Goal: Transaction & Acquisition: Book appointment/travel/reservation

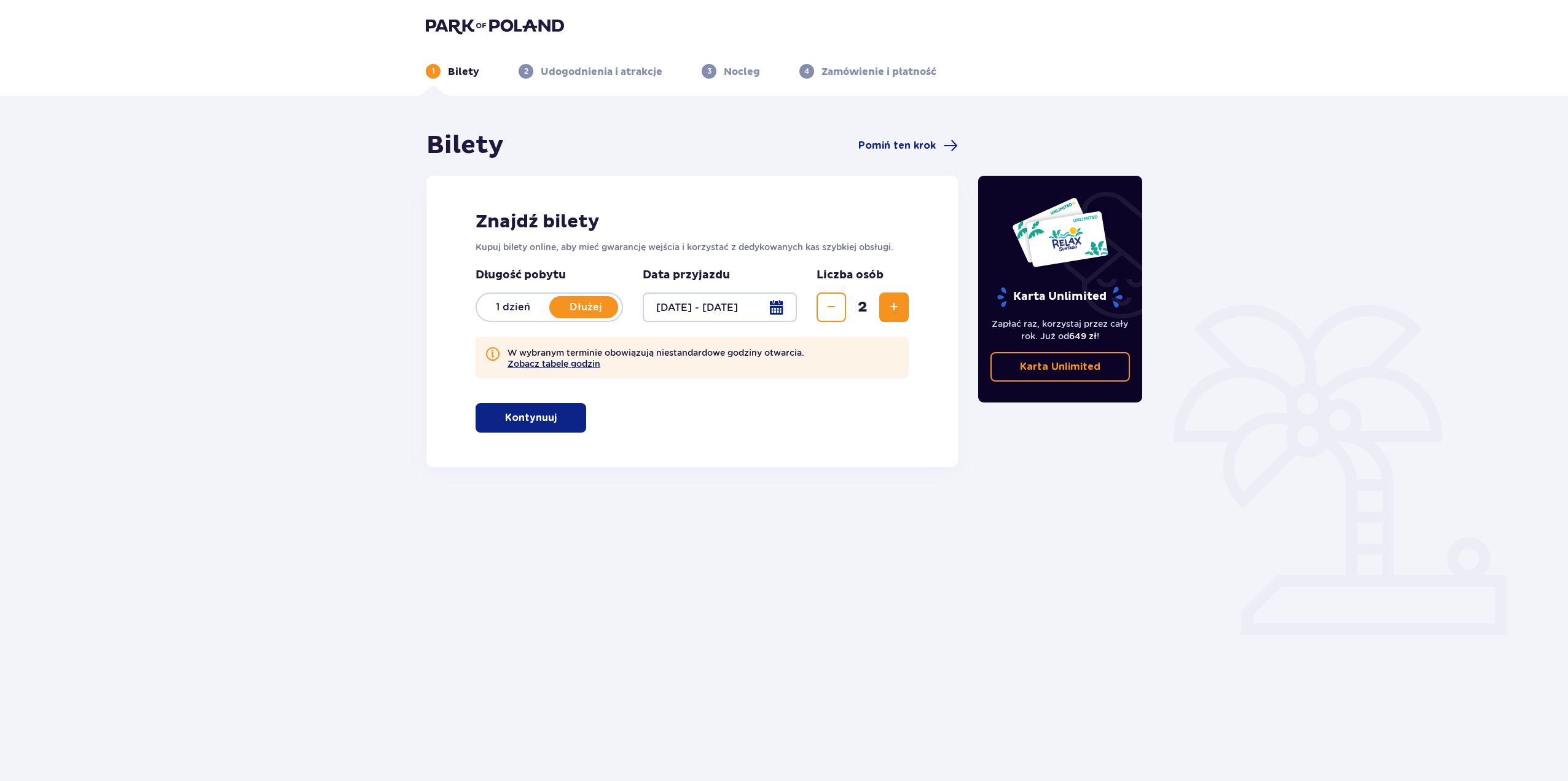
click at [567, 364] on button "Zobacz tabelę godzin" at bounding box center [553, 364] width 92 height 10
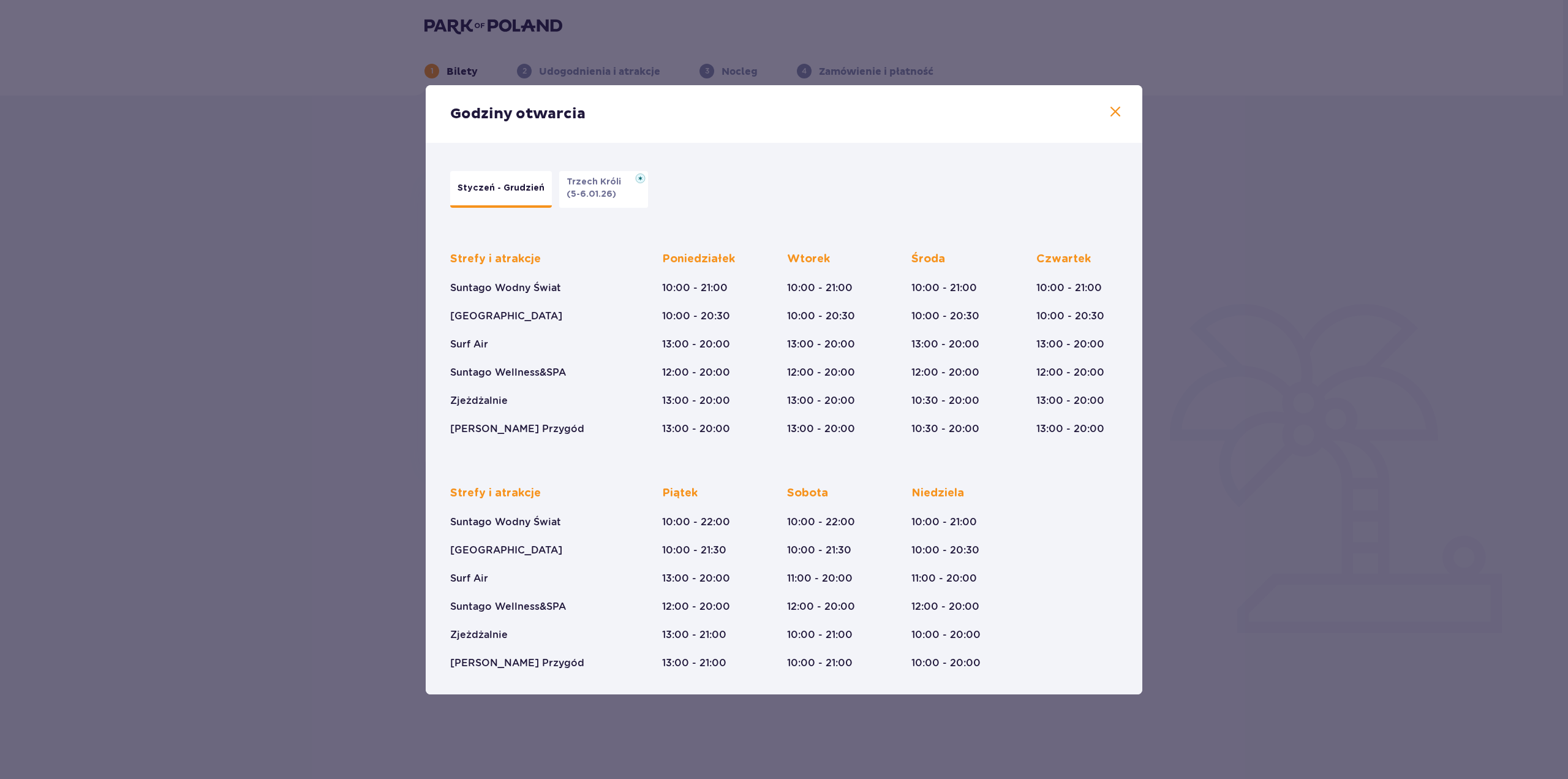
click at [1114, 112] on span at bounding box center [1115, 112] width 14 height 14
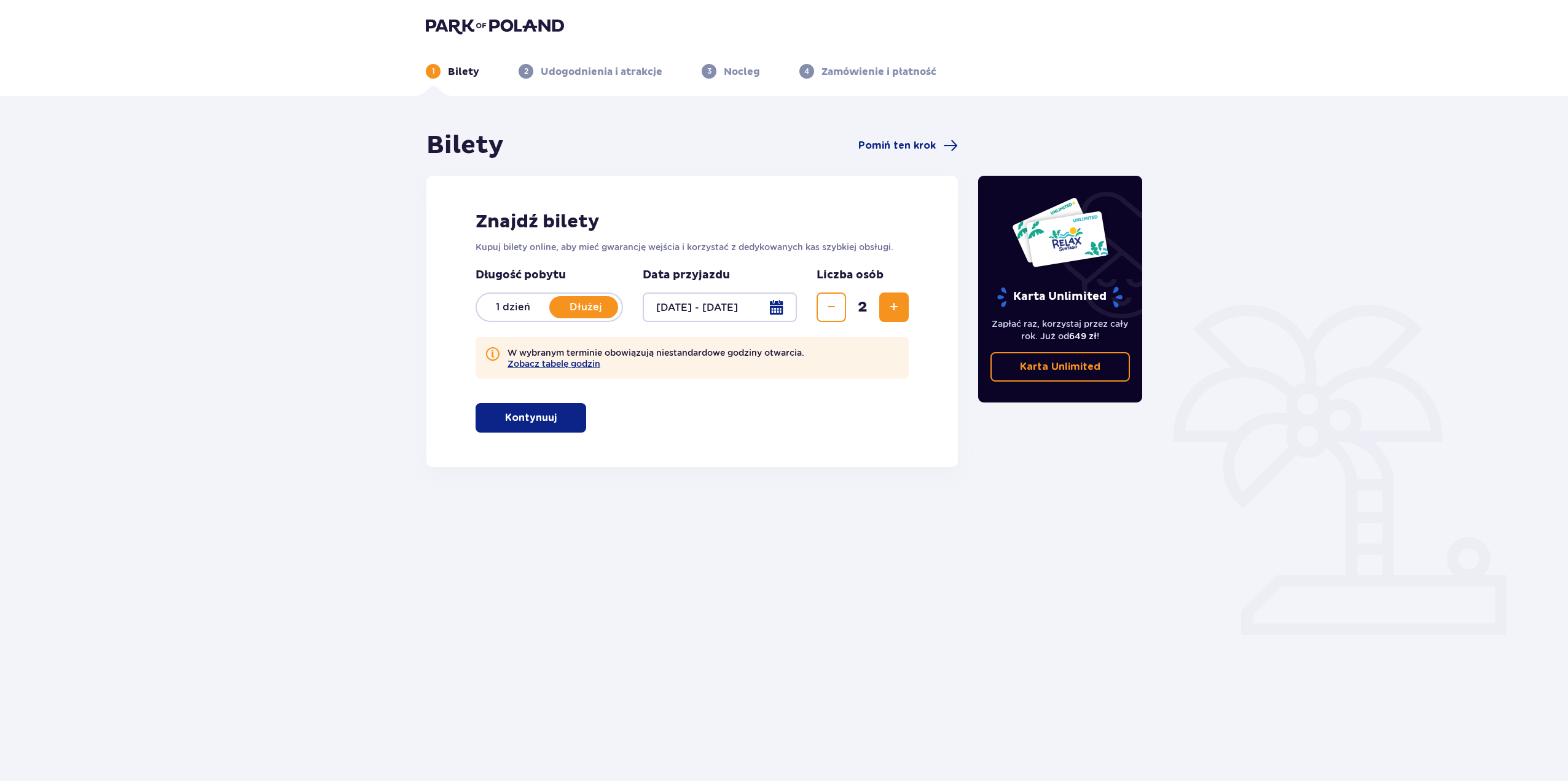
click at [535, 413] on p "Kontynuuj" at bounding box center [530, 418] width 51 height 14
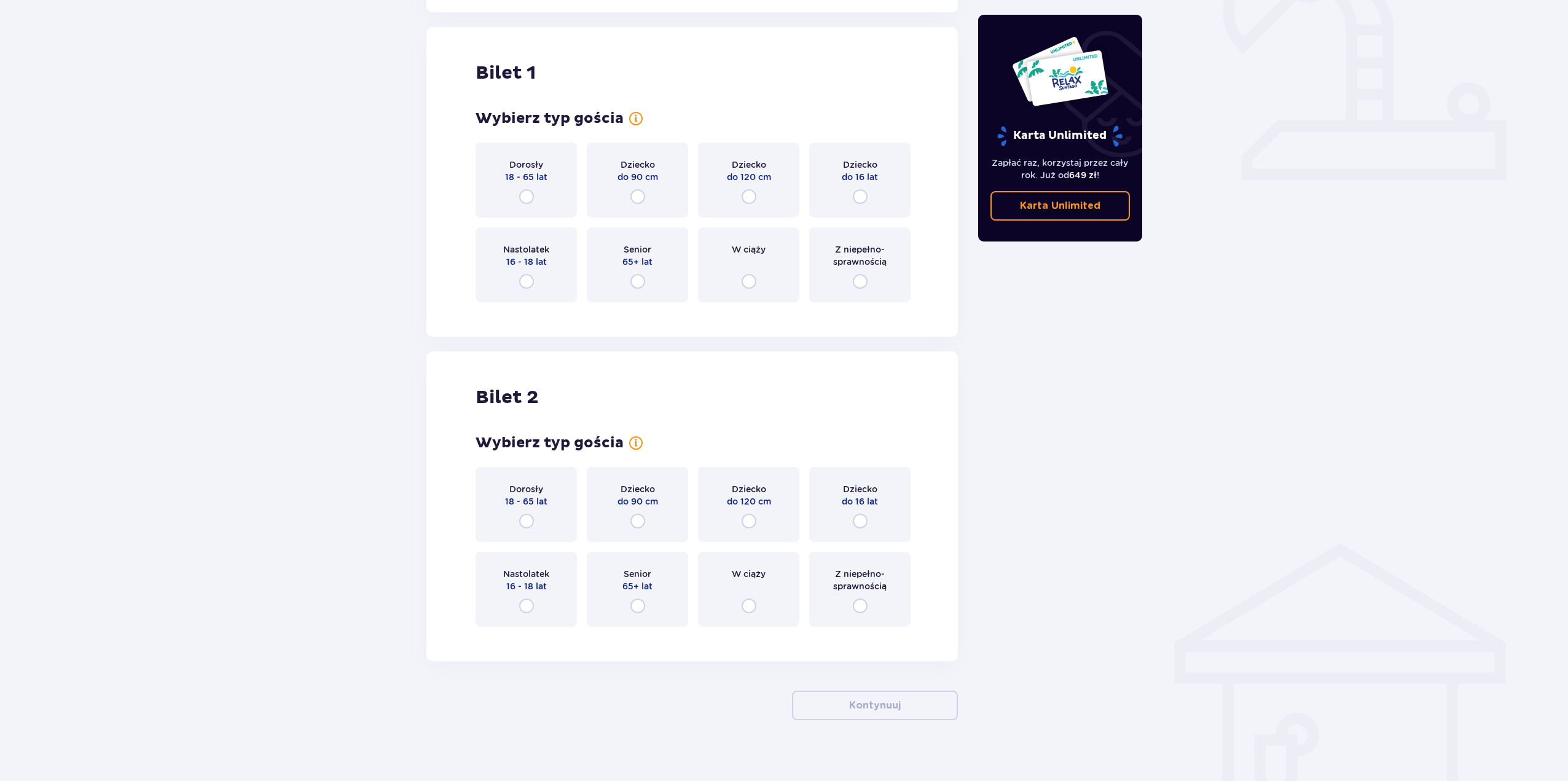
scroll to position [467, 0]
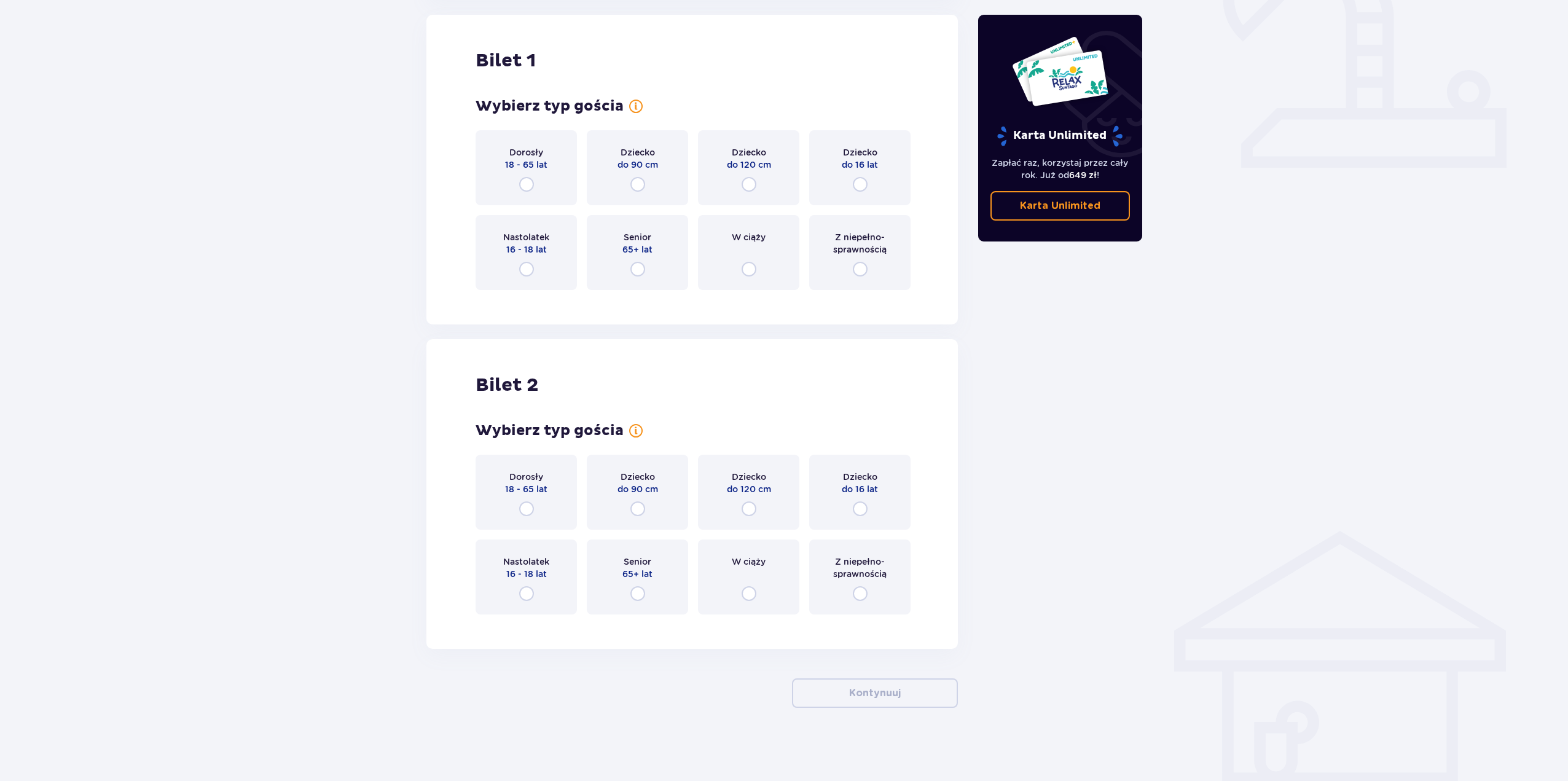
click at [524, 183] on input "radio" at bounding box center [527, 184] width 14 height 14
radio input "true"
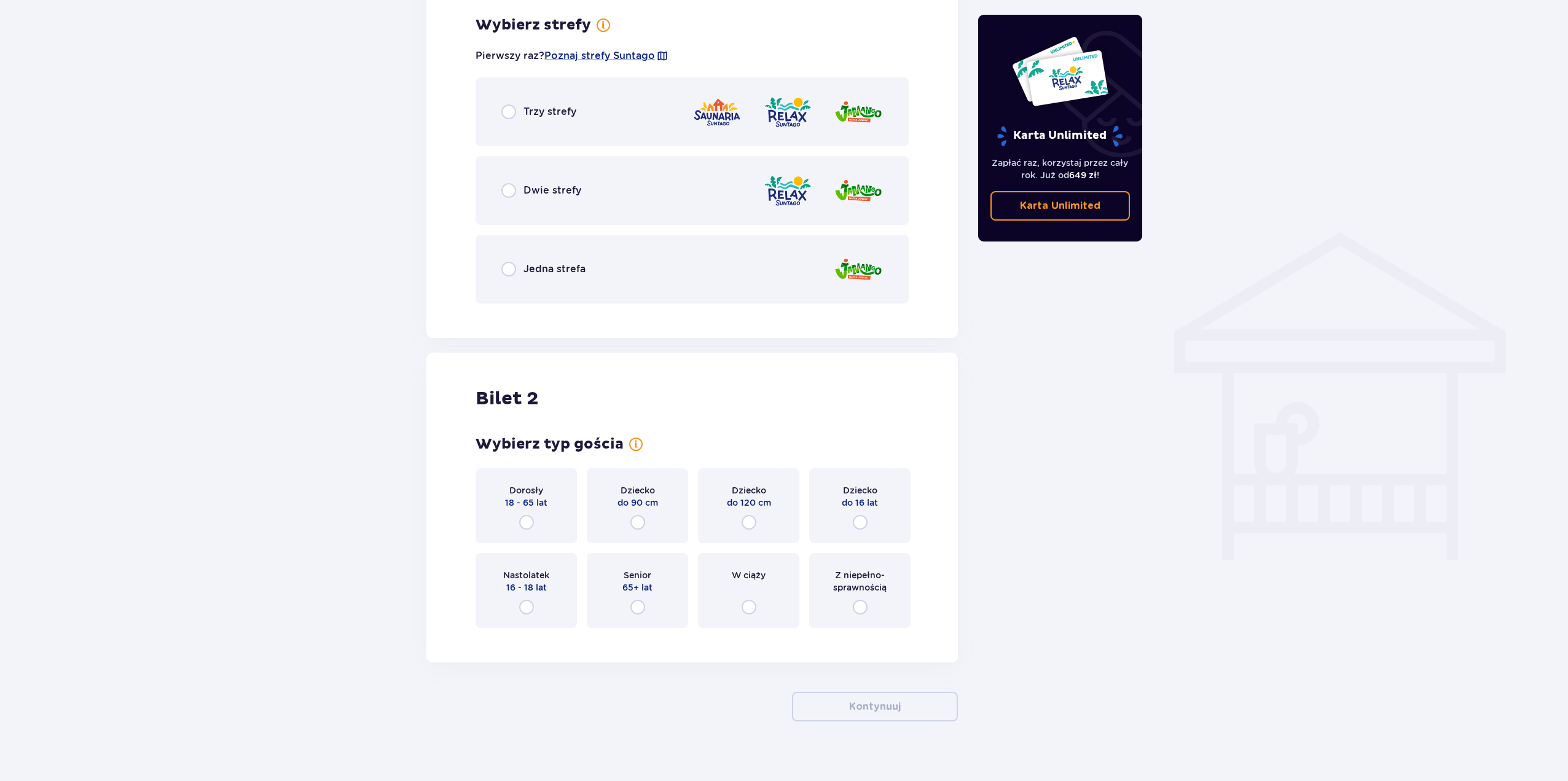
scroll to position [767, 0]
click at [507, 111] on input "radio" at bounding box center [509, 111] width 14 height 14
radio input "true"
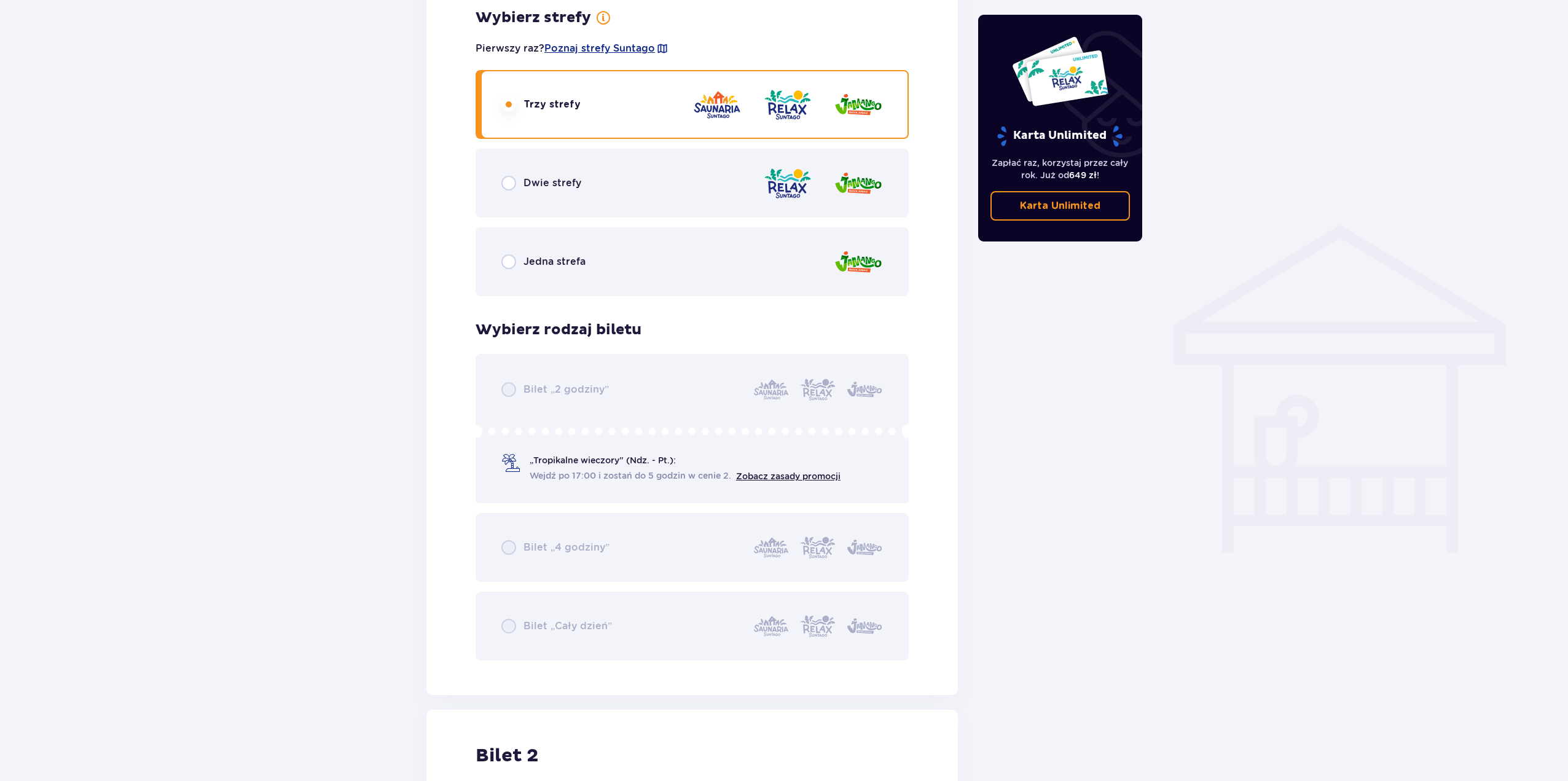
scroll to position [772, 0]
click at [755, 458] on div "Bilet „2 godziny” „Tropikalne wieczory" (Ndz. - Pt.): Wejdź po 17:00 i zostań d…" at bounding box center [692, 509] width 434 height 306
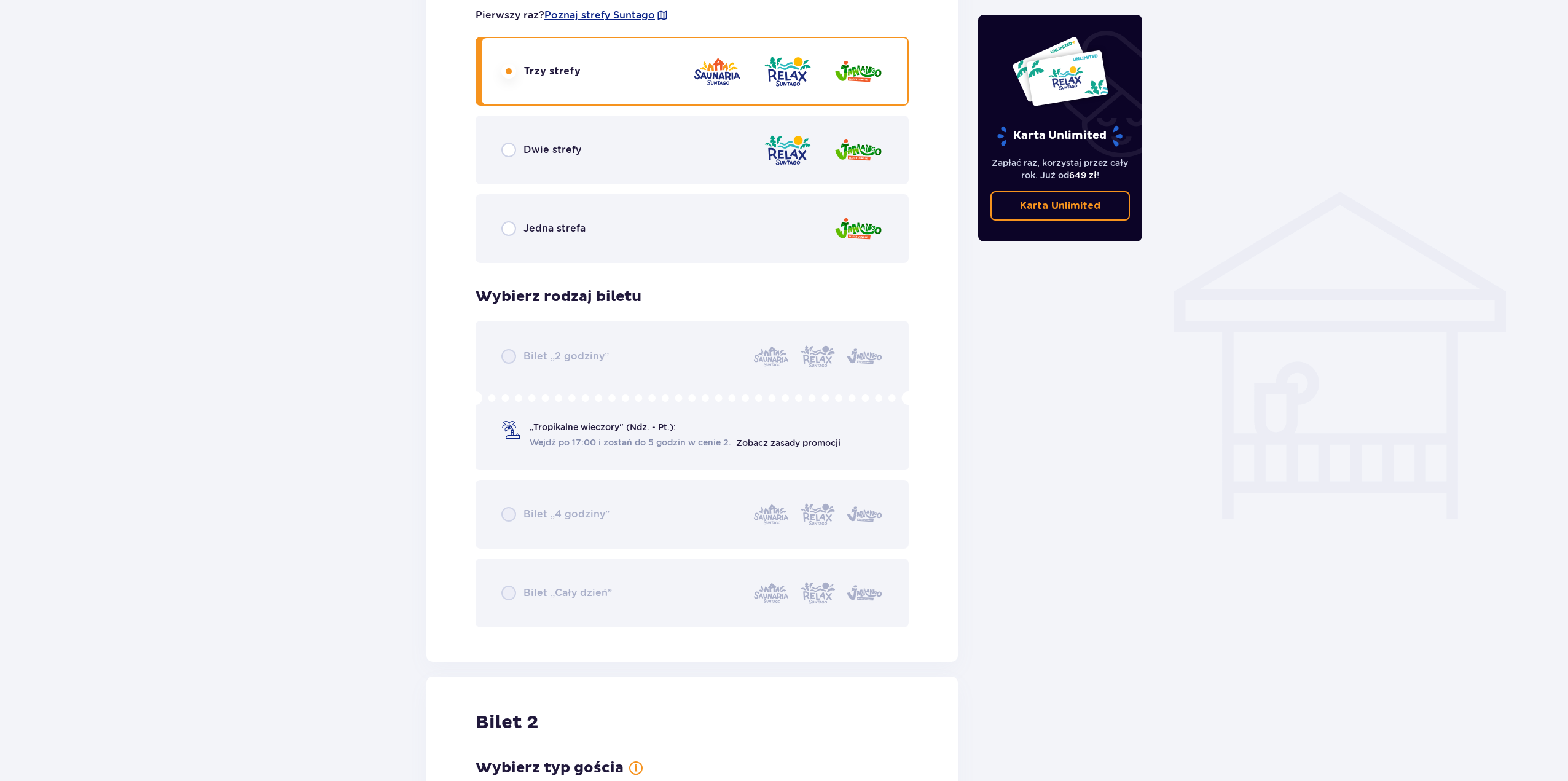
scroll to position [894, 0]
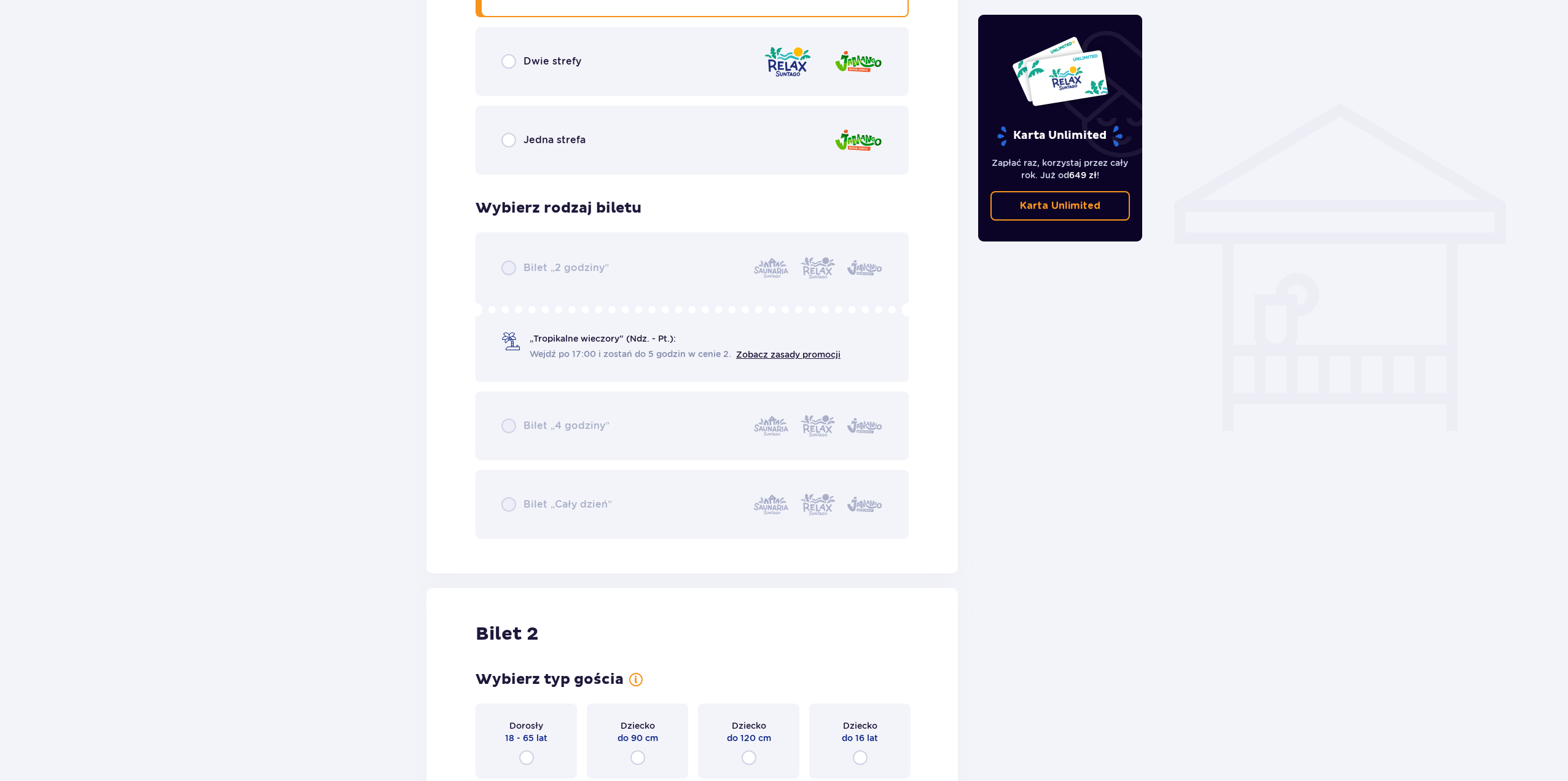
click at [518, 339] on div "Bilet „2 godziny” „Tropikalne wieczory" (Ndz. - Pt.): Wejdź po 17:00 i zostań d…" at bounding box center [692, 385] width 434 height 306
click at [523, 257] on div "Bilet „2 godziny” „Tropikalne wieczory" (Ndz. - Pt.): Wejdź po 17:00 i zostań d…" at bounding box center [692, 385] width 434 height 306
click at [594, 329] on div "Bilet „2 godziny” „Tropikalne wieczory" (Ndz. - Pt.): Wejdź po 17:00 i zostań d…" at bounding box center [692, 385] width 434 height 306
click at [577, 413] on div "Bilet „2 godziny” „Tropikalne wieczory" (Ndz. - Pt.): Wejdź po 17:00 i zostań d…" at bounding box center [692, 385] width 434 height 306
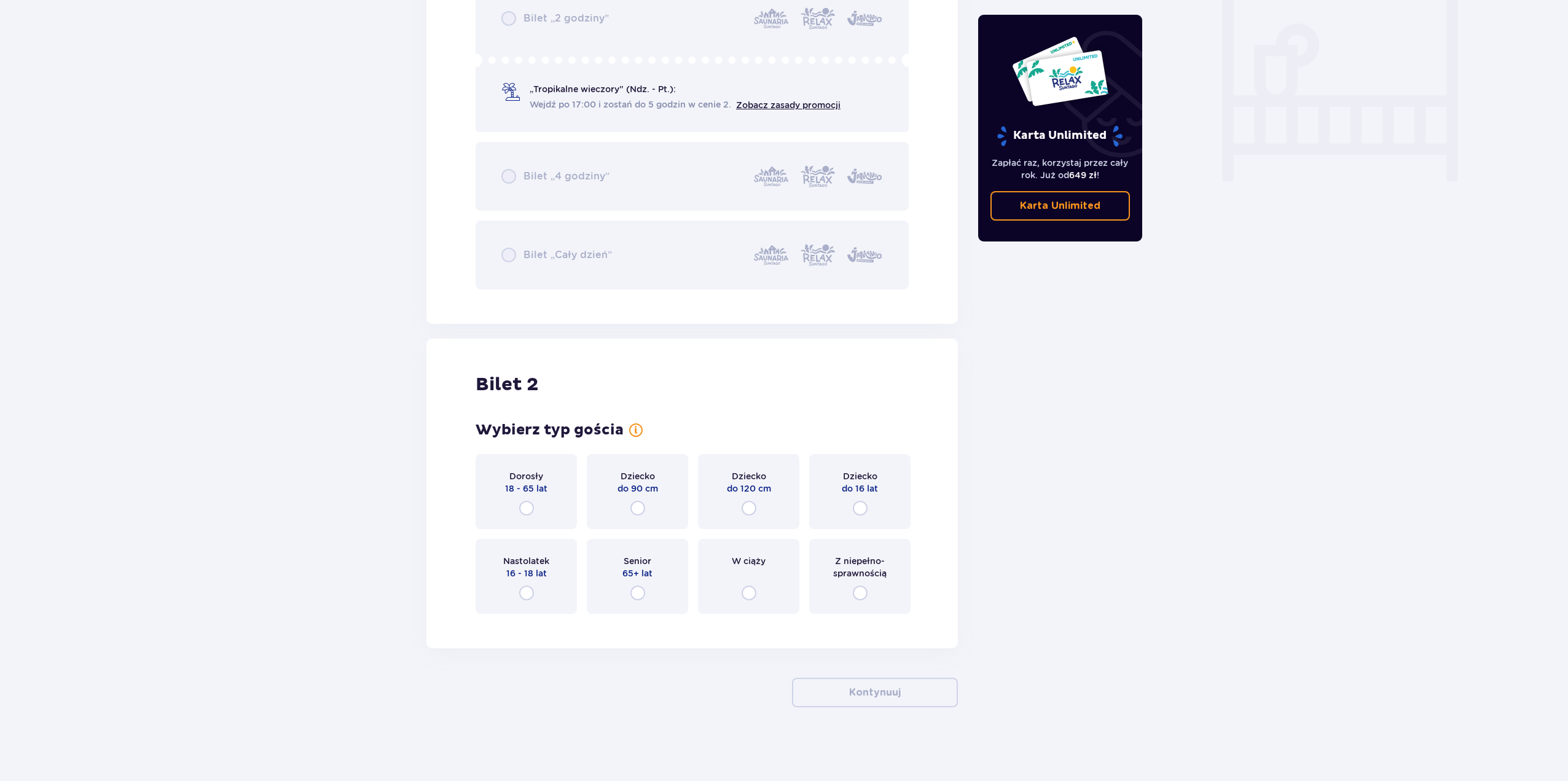
click at [515, 488] on span "18 - 65 lat" at bounding box center [526, 488] width 43 height 12
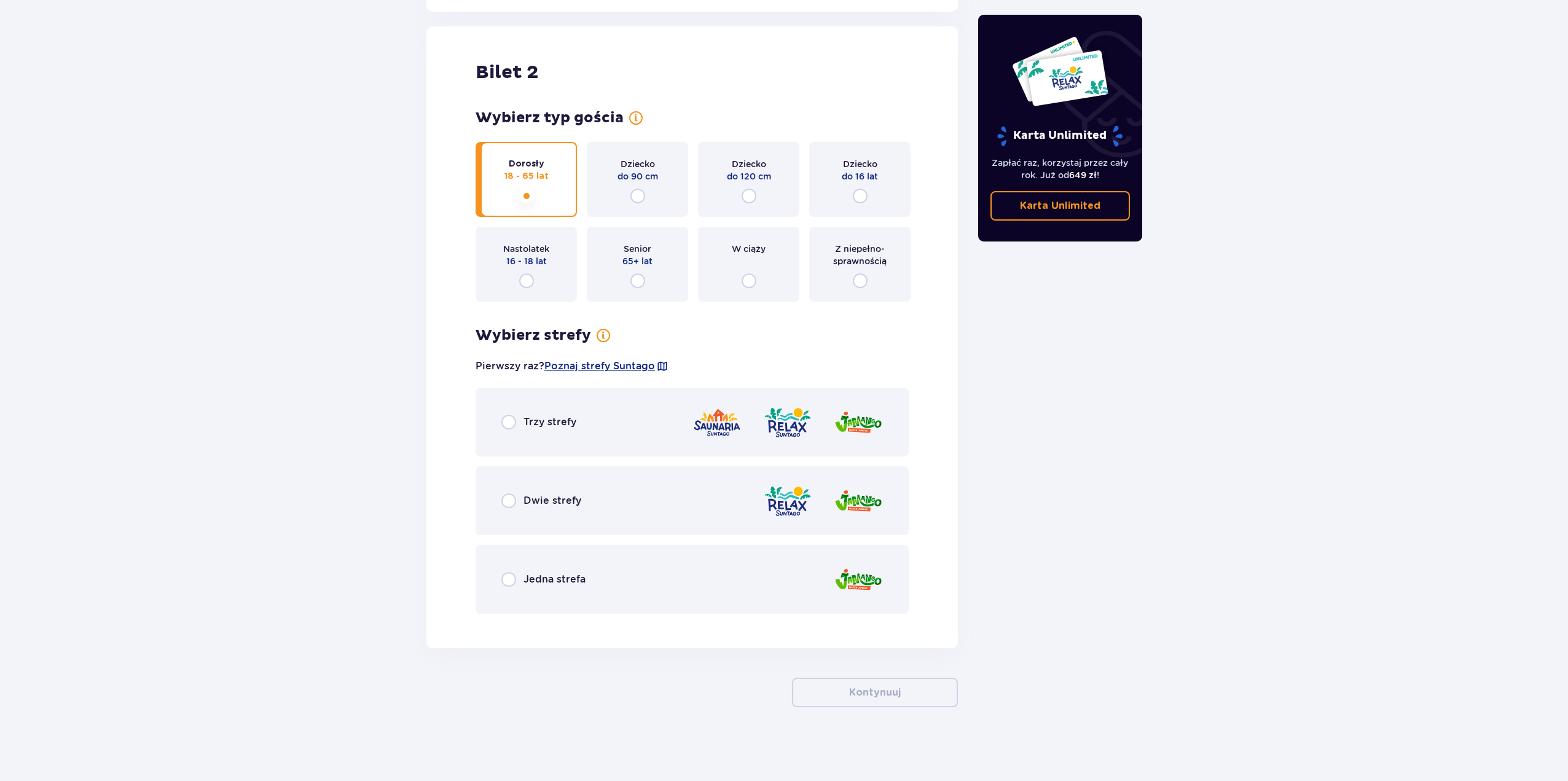
click at [581, 412] on div "Trzy strefy" at bounding box center [692, 422] width 434 height 69
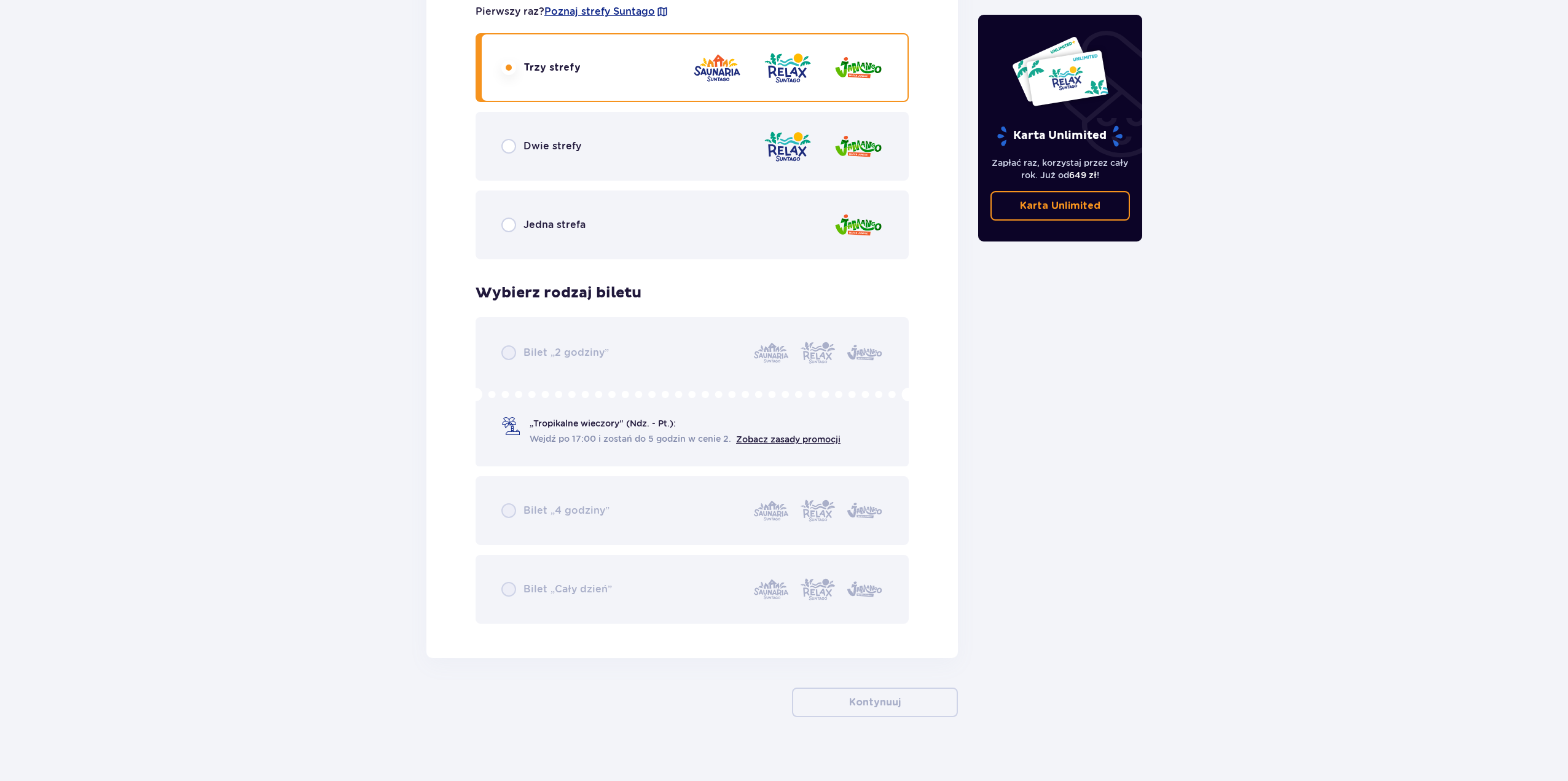
scroll to position [1821, 0]
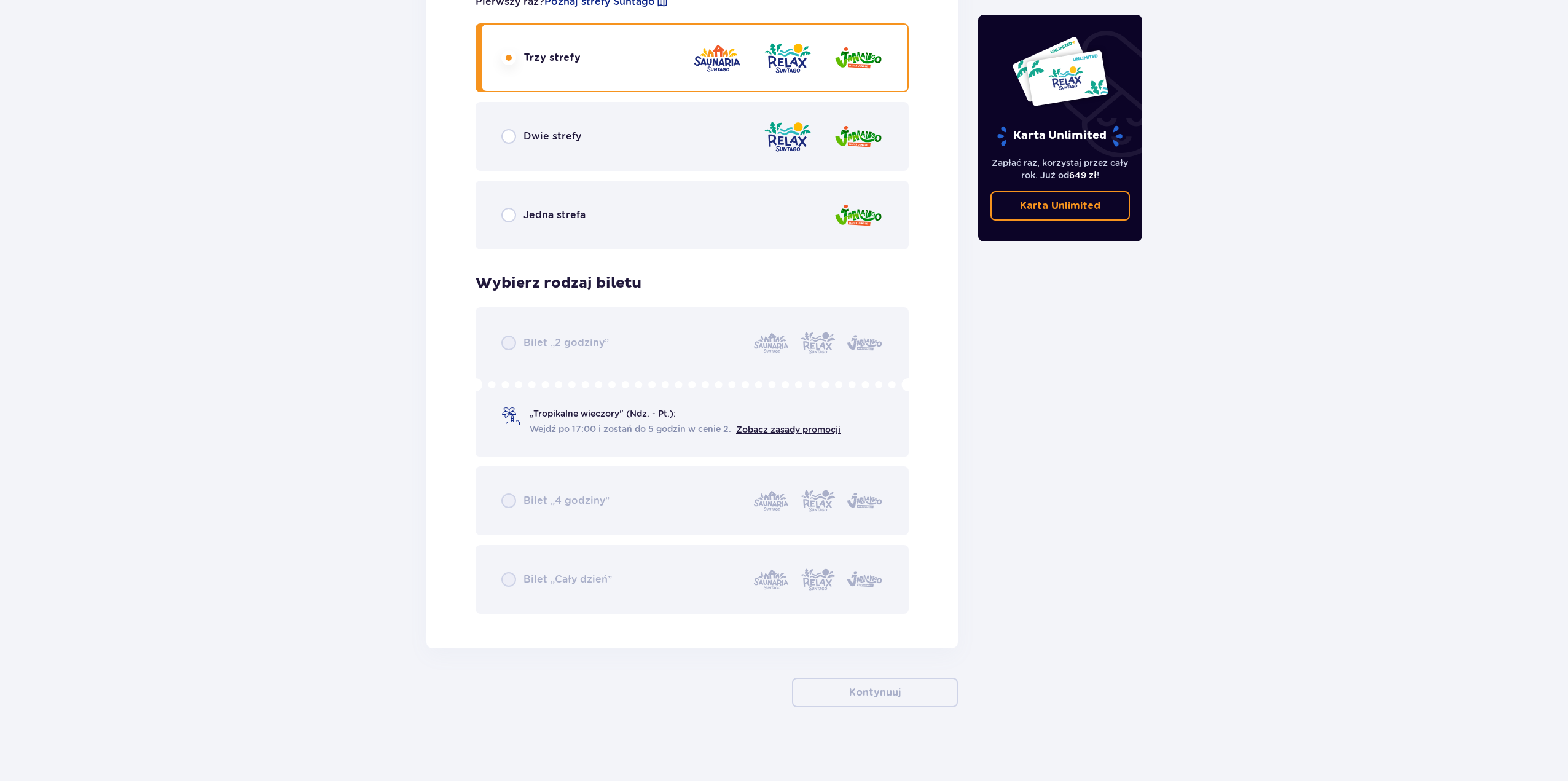
click at [655, 385] on div "Bilet „2 godziny” „Tropikalne wieczory" (Ndz. - Pt.): Wejdź po 17:00 i zostań d…" at bounding box center [692, 460] width 434 height 306
drag, startPoint x: 621, startPoint y: 407, endPoint x: 606, endPoint y: 405, distance: 15.1
click at [621, 407] on div "Bilet „2 godziny” „Tropikalne wieczory" (Ndz. - Pt.): Wejdź po 17:00 i zostań d…" at bounding box center [692, 460] width 434 height 306
click at [554, 351] on div "Bilet „2 godziny” „Tropikalne wieczory" (Ndz. - Pt.): Wejdź po 17:00 i zostań d…" at bounding box center [692, 460] width 434 height 306
click at [513, 414] on div "Bilet „2 godziny” „Tropikalne wieczory" (Ndz. - Pt.): Wejdź po 17:00 i zostań d…" at bounding box center [692, 460] width 434 height 306
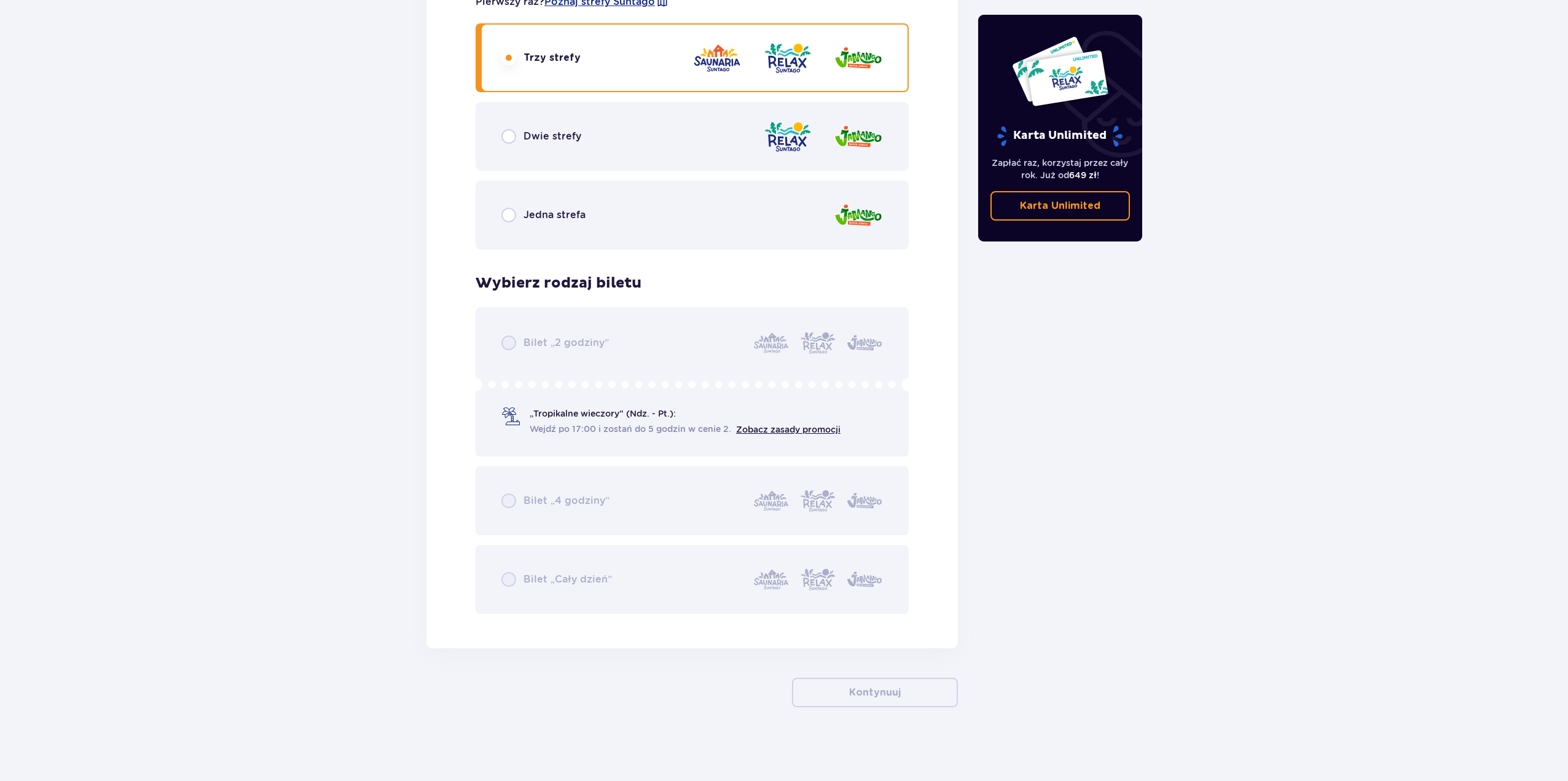
click at [499, 418] on div "Bilet „2 godziny” „Tropikalne wieczory" (Ndz. - Pt.): Wejdź po 17:00 i zostań d…" at bounding box center [692, 460] width 434 height 306
drag, startPoint x: 561, startPoint y: 411, endPoint x: 619, endPoint y: 312, distance: 114.7
click at [561, 411] on div "Bilet „2 godziny” „Tropikalne wieczory" (Ndz. - Pt.): Wejdź po 17:00 i zostań d…" at bounding box center [692, 460] width 434 height 306
click at [564, 136] on span "Dwie strefy" at bounding box center [553, 136] width 58 height 14
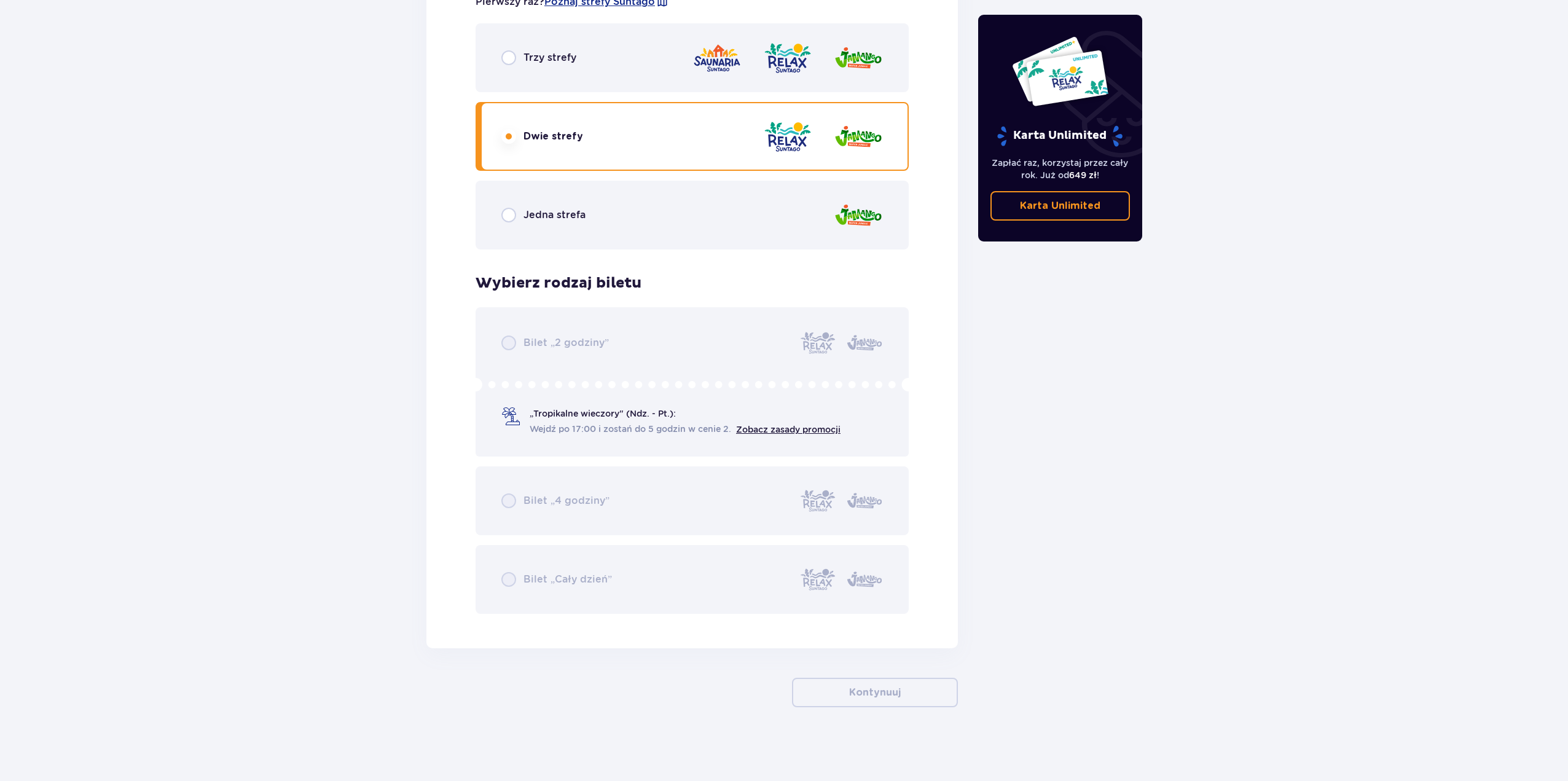
click at [561, 211] on span "Jedna strefa" at bounding box center [555, 215] width 62 height 14
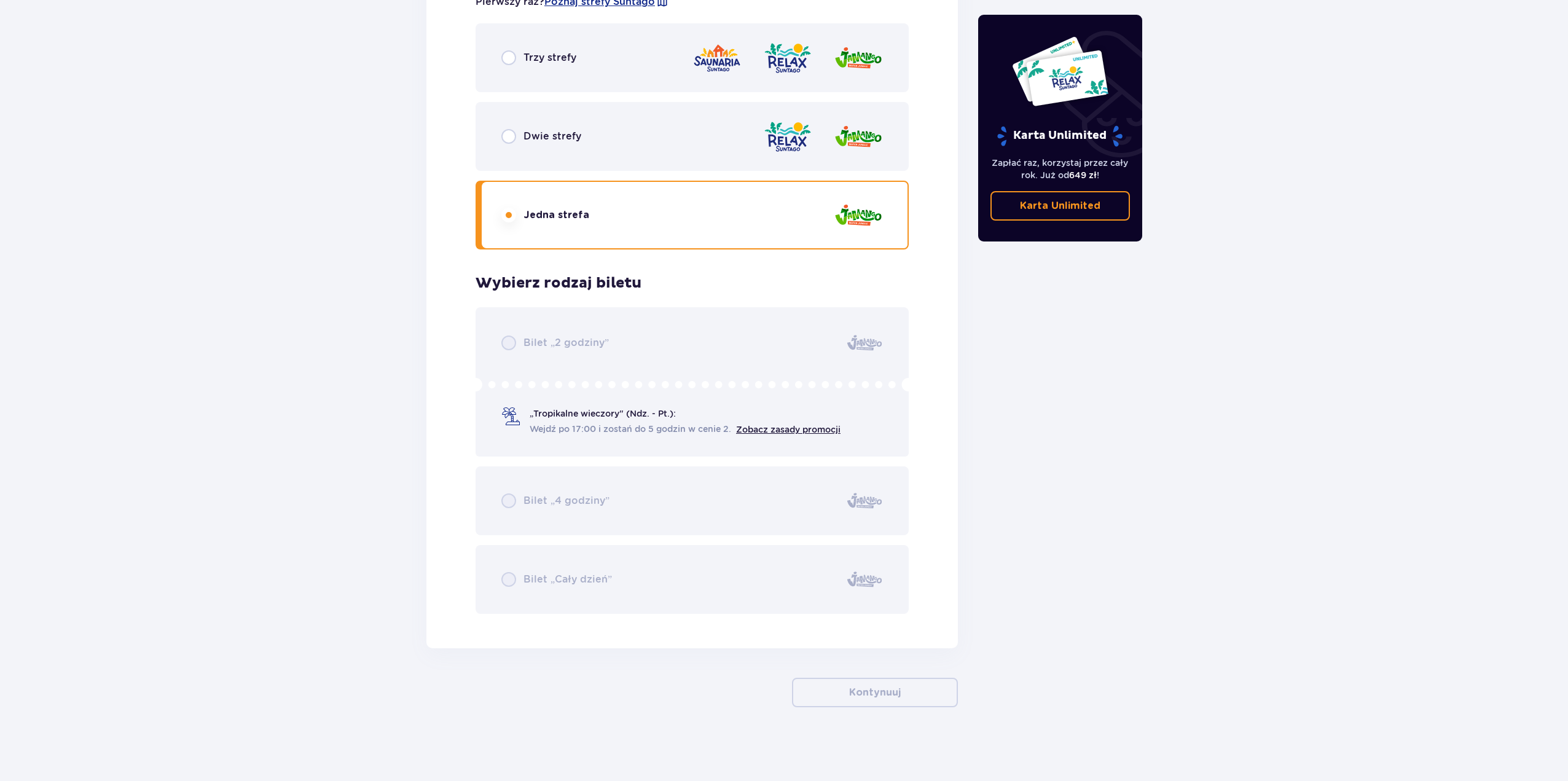
click at [561, 142] on span "Dwie strefy" at bounding box center [553, 136] width 58 height 14
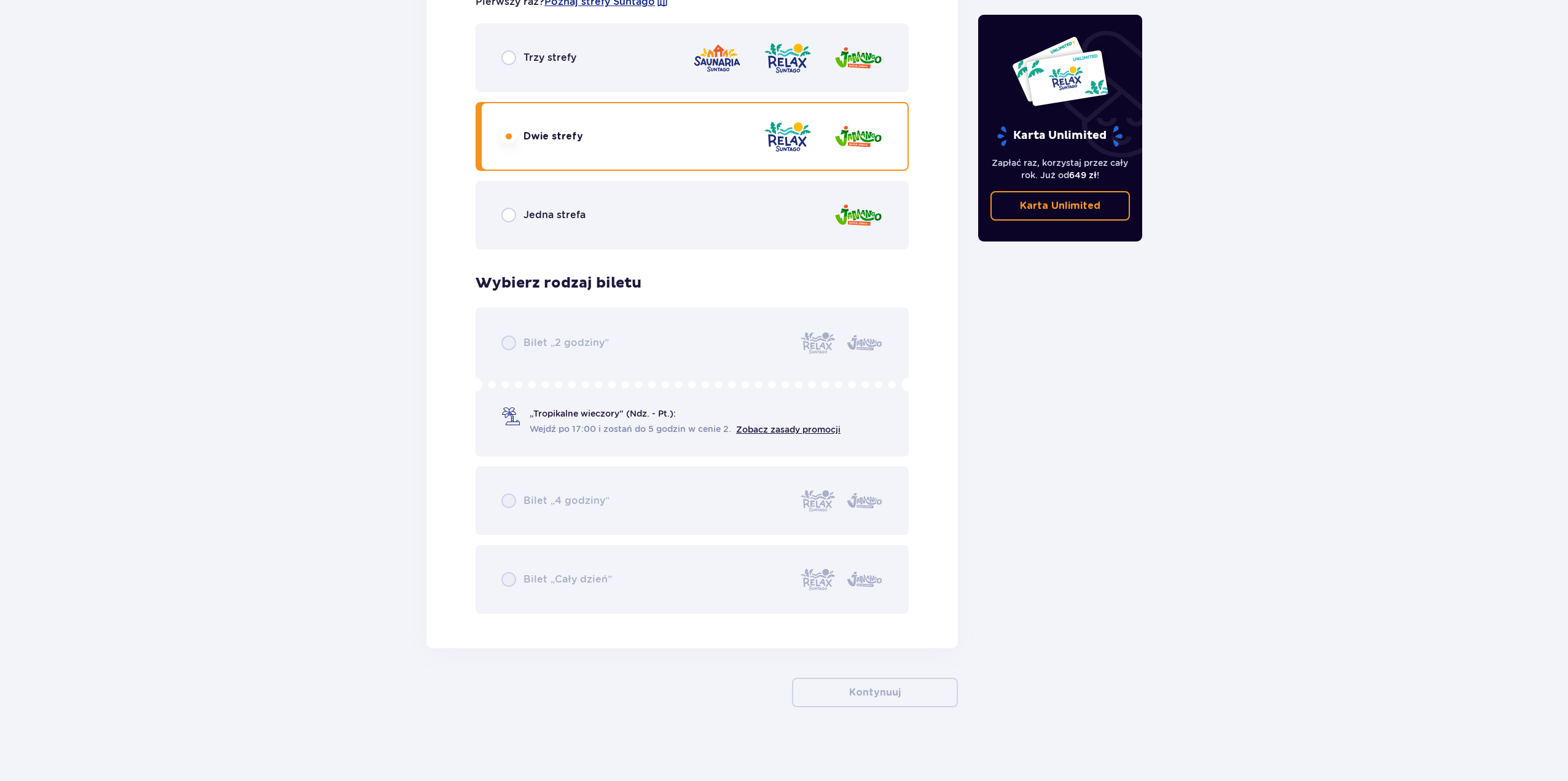
click at [582, 69] on div "Trzy strefy" at bounding box center [692, 57] width 434 height 69
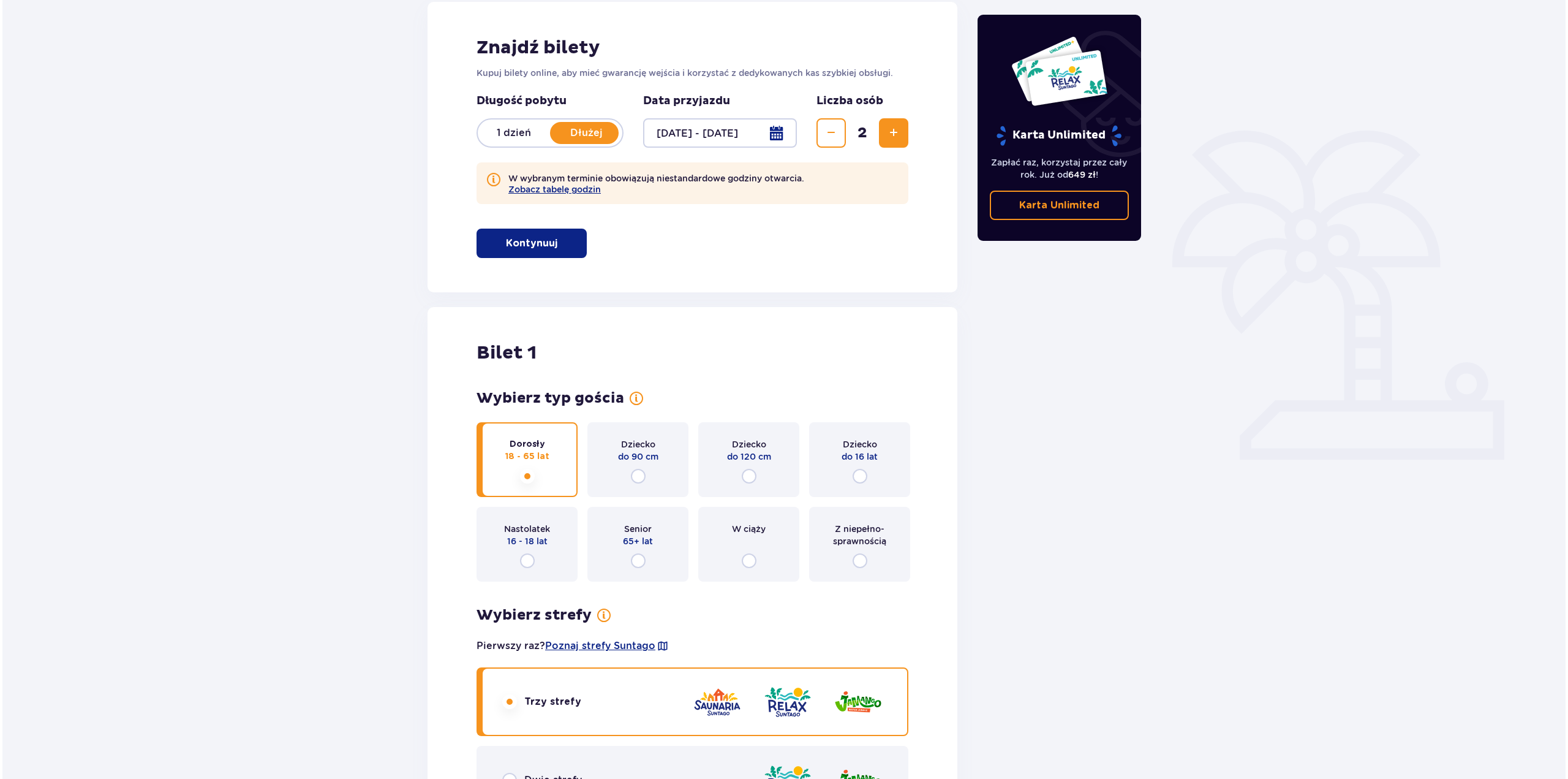
scroll to position [161, 0]
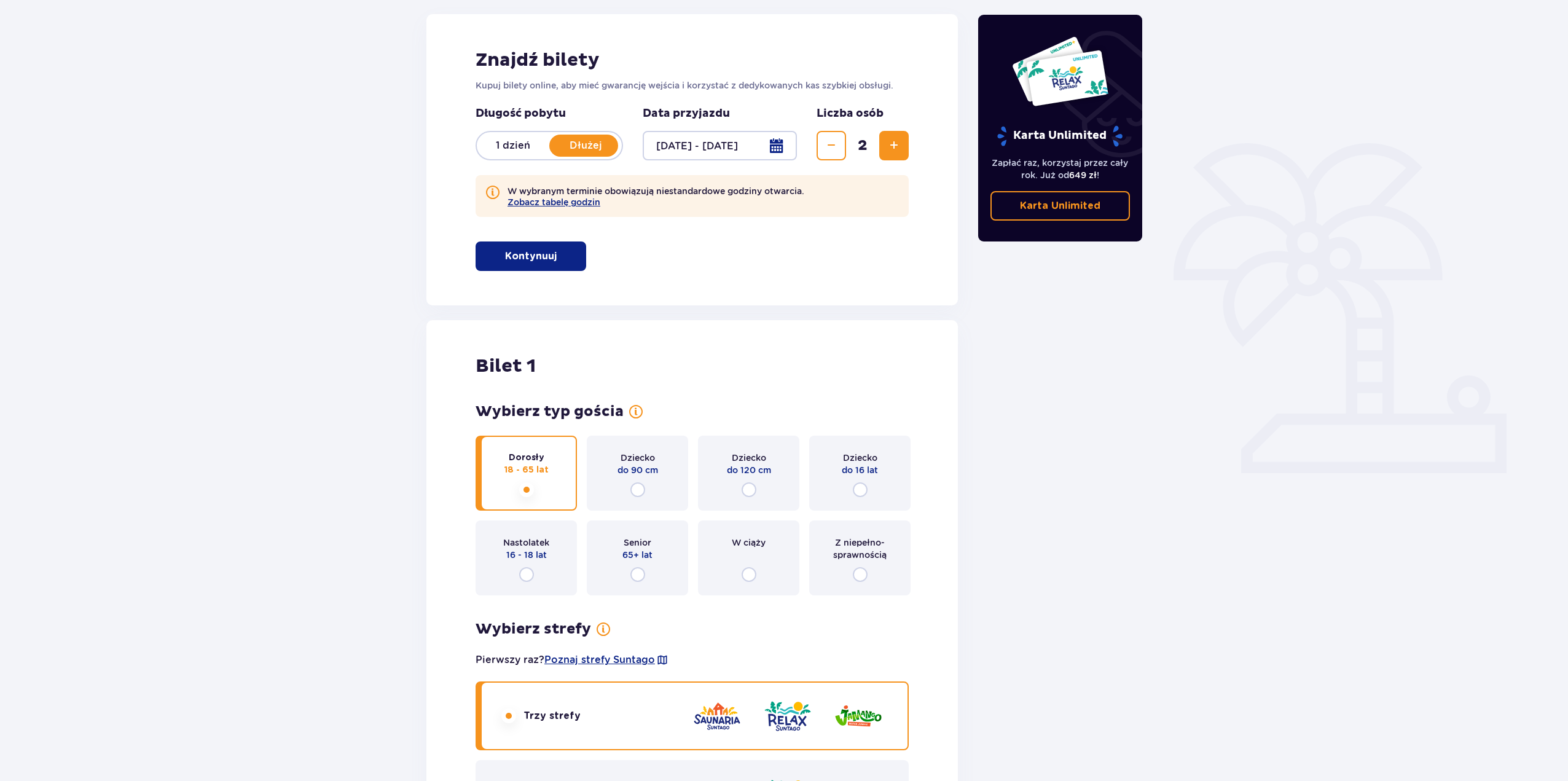
click at [780, 149] on div at bounding box center [720, 145] width 154 height 30
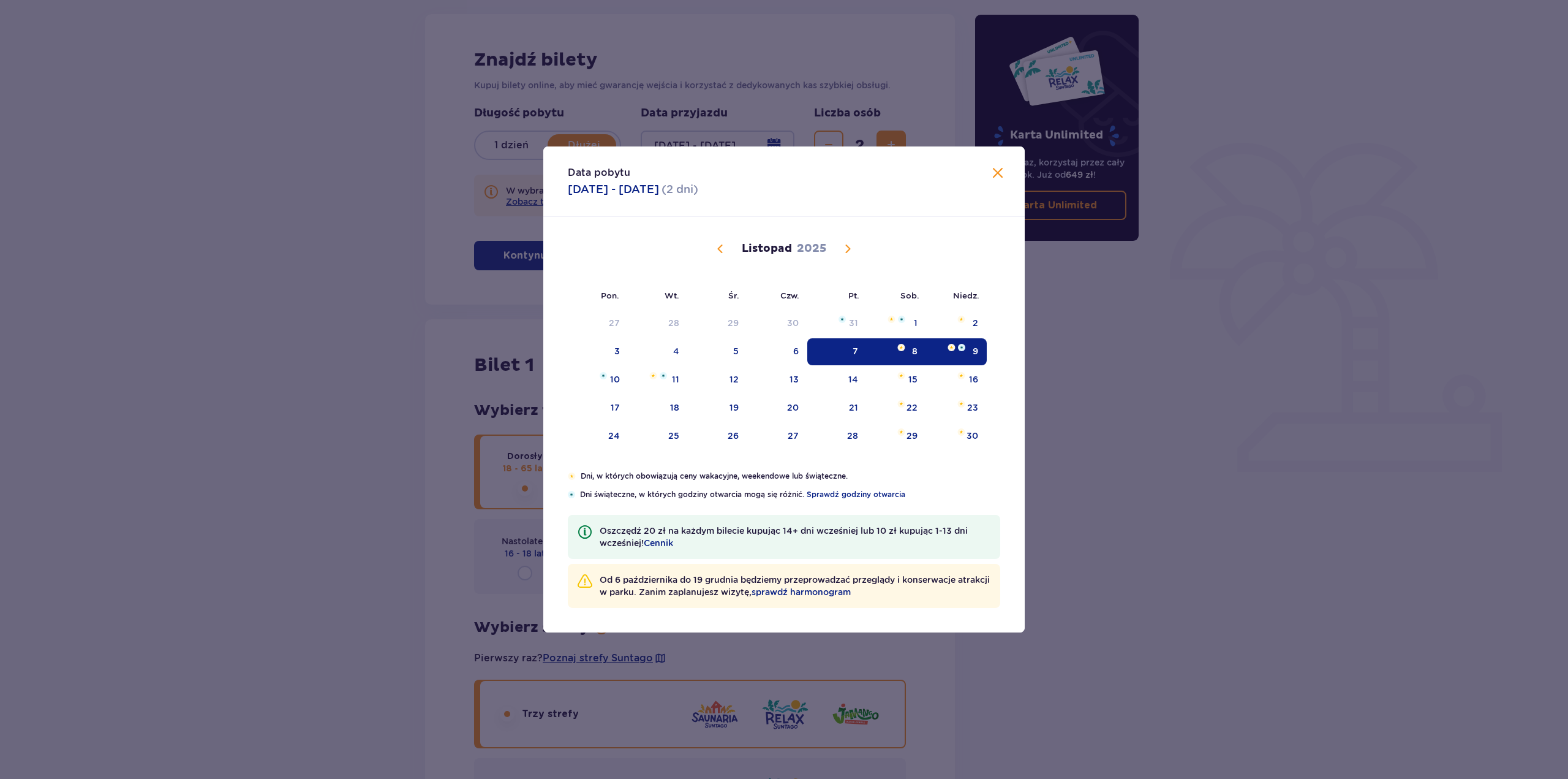
click at [898, 347] on img "Data zaznaczona. sobota, 8 listopada 2025" at bounding box center [901, 347] width 8 height 7
click at [617, 379] on div "10" at bounding box center [615, 379] width 10 height 12
type input "[DATE] - [DATE]"
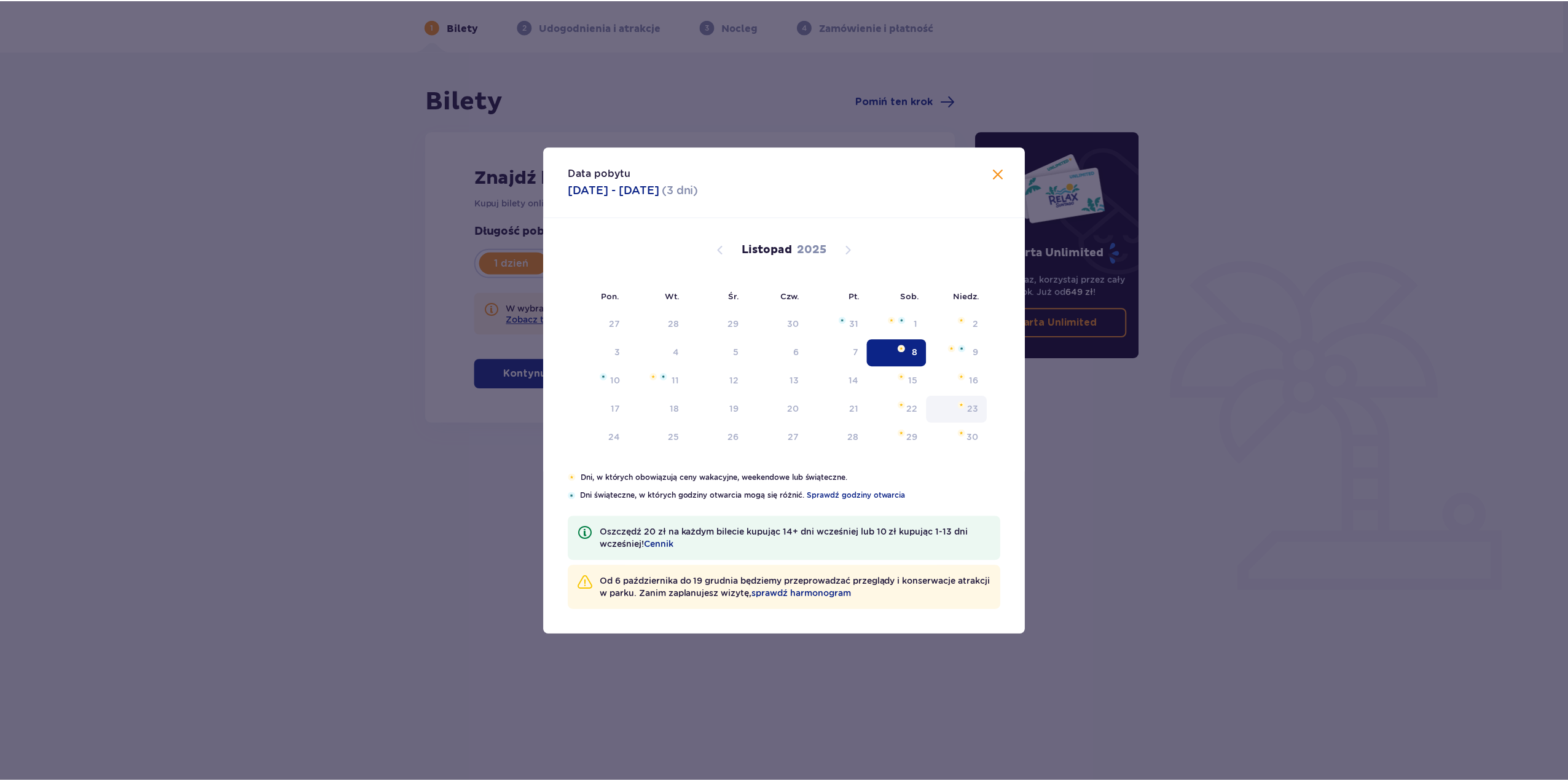
scroll to position [44, 0]
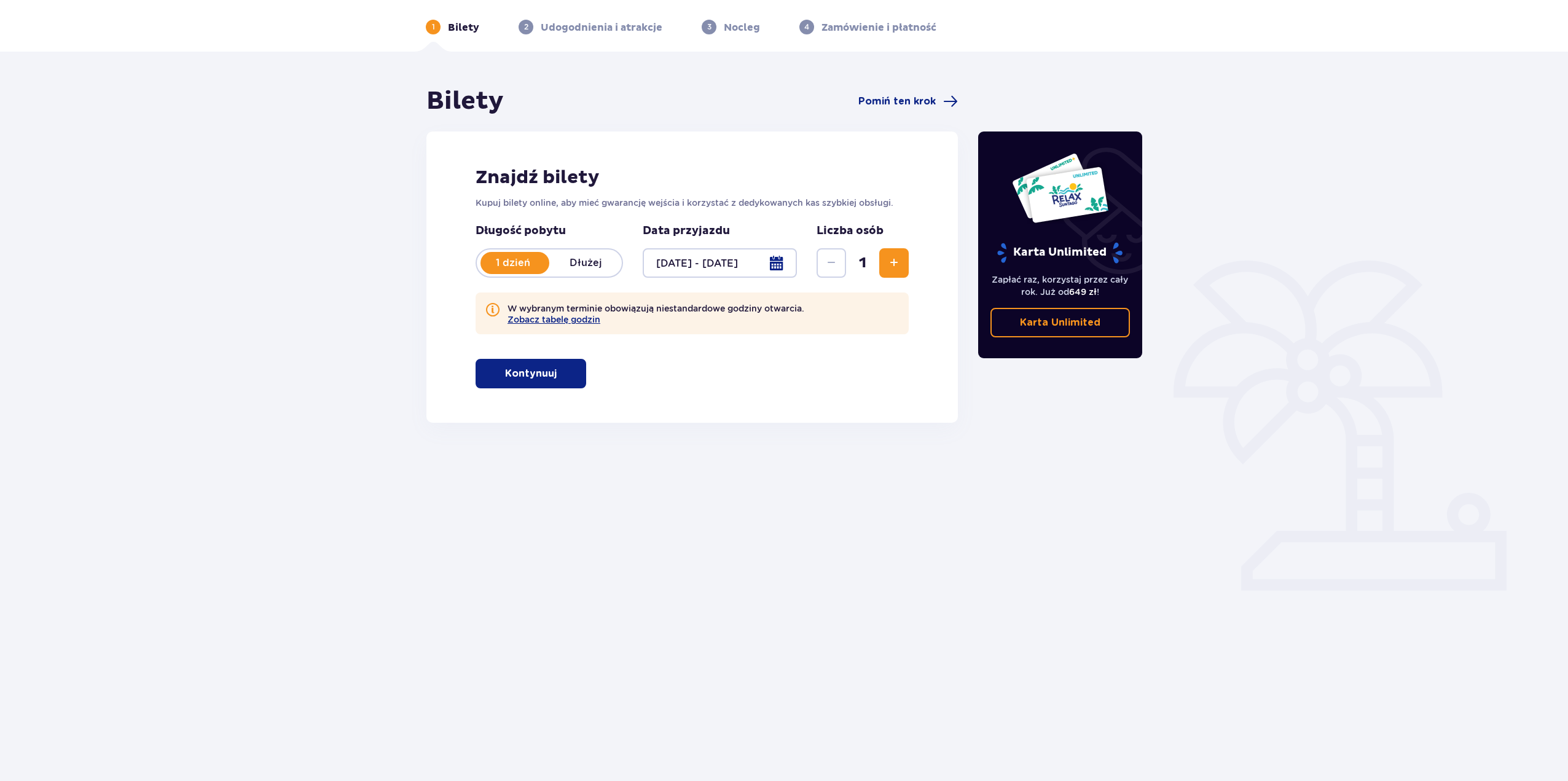
click at [539, 375] on p "Kontynuuj" at bounding box center [530, 374] width 51 height 14
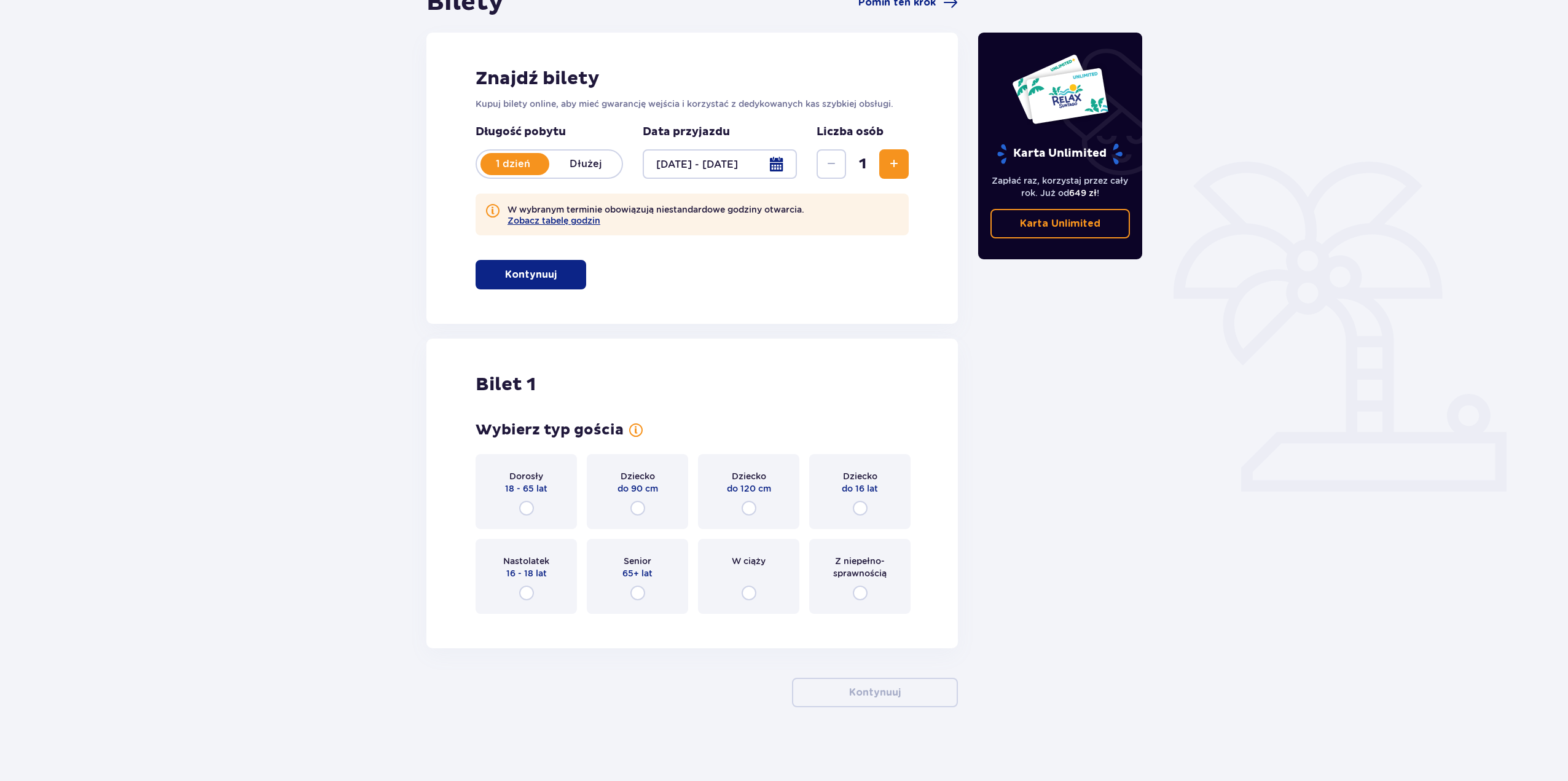
click at [525, 487] on span "18 - 65 lat" at bounding box center [526, 488] width 43 height 12
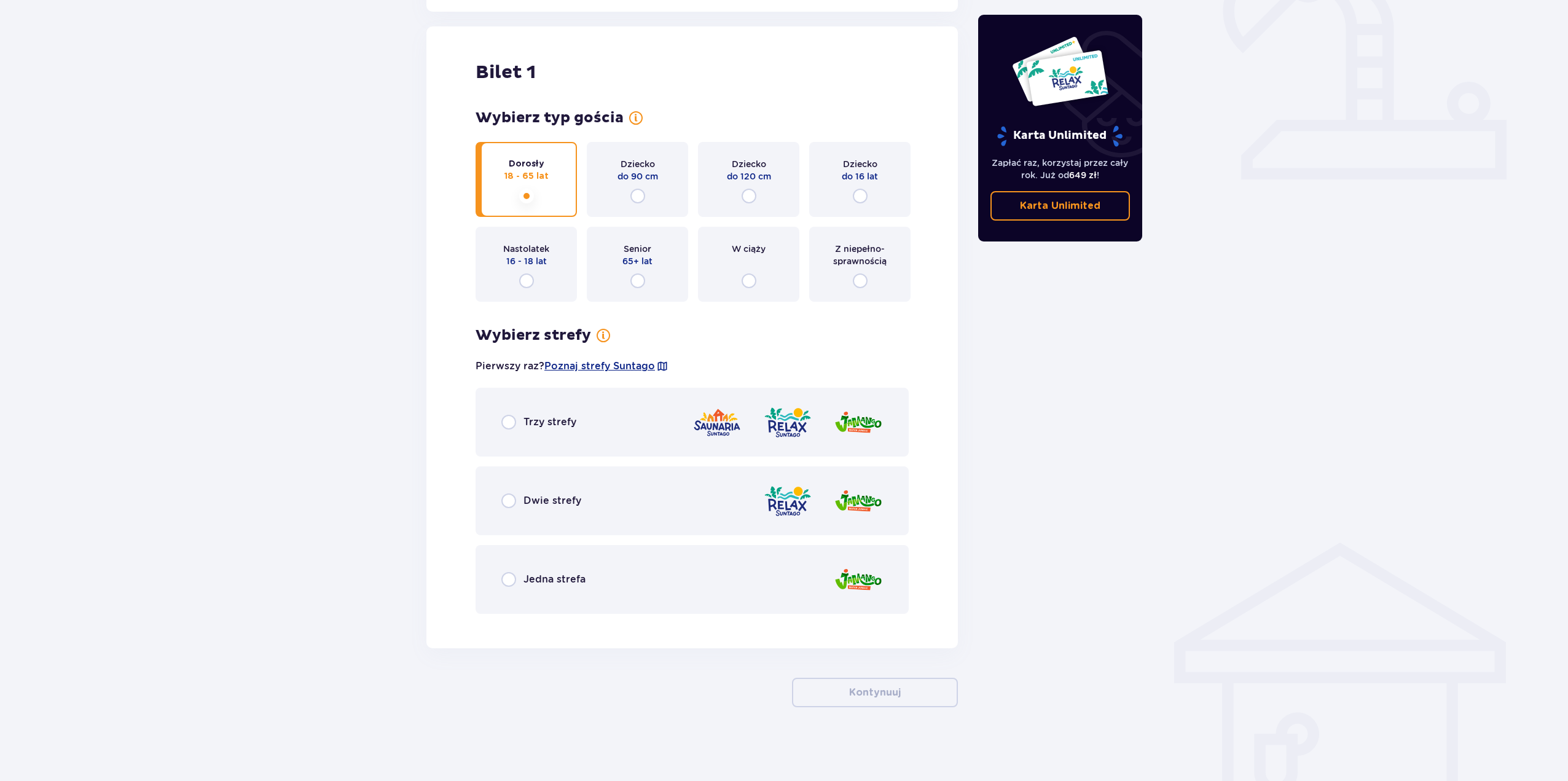
click at [585, 413] on div "Trzy strefy" at bounding box center [692, 422] width 434 height 69
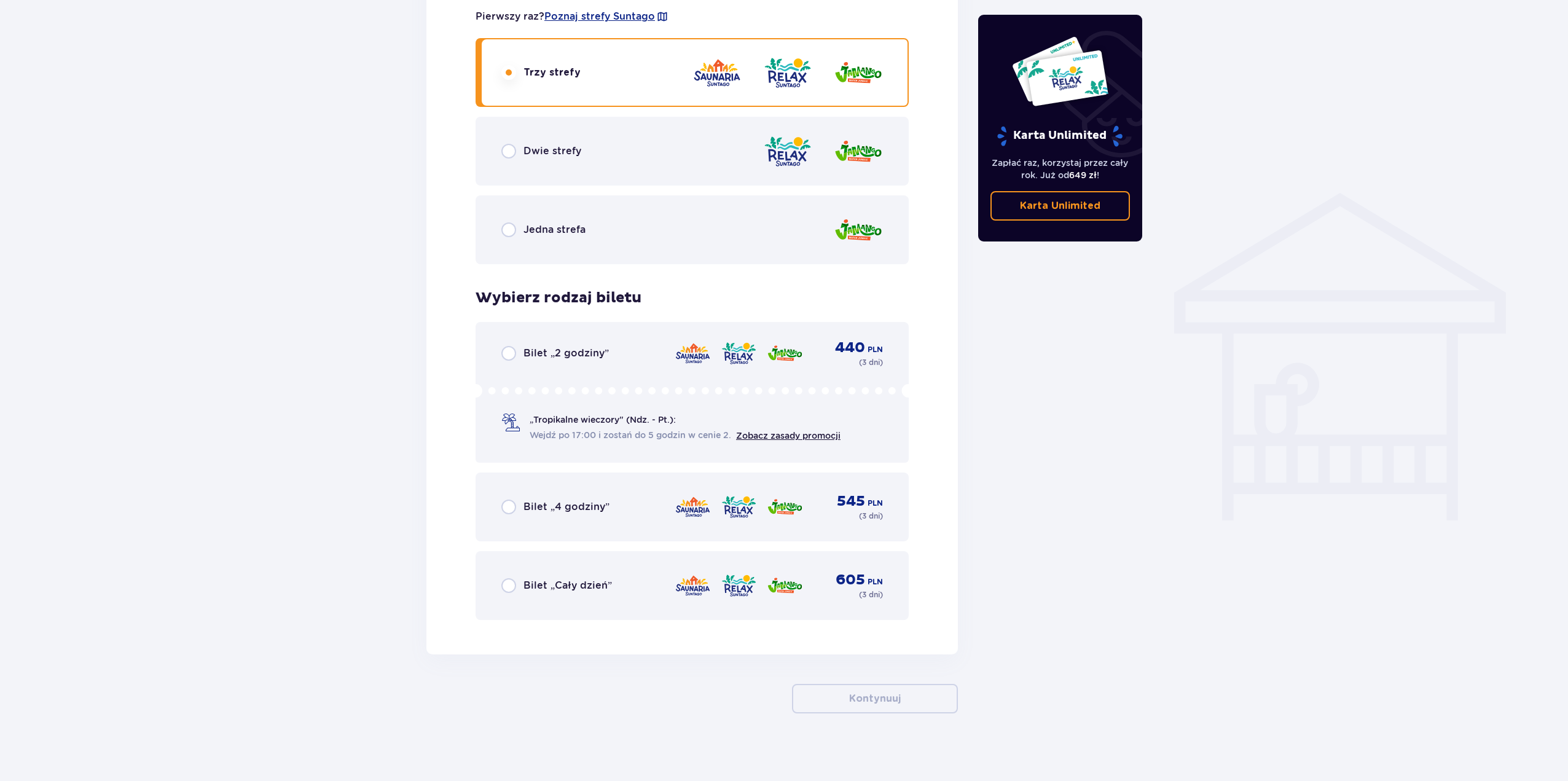
scroll to position [811, 0]
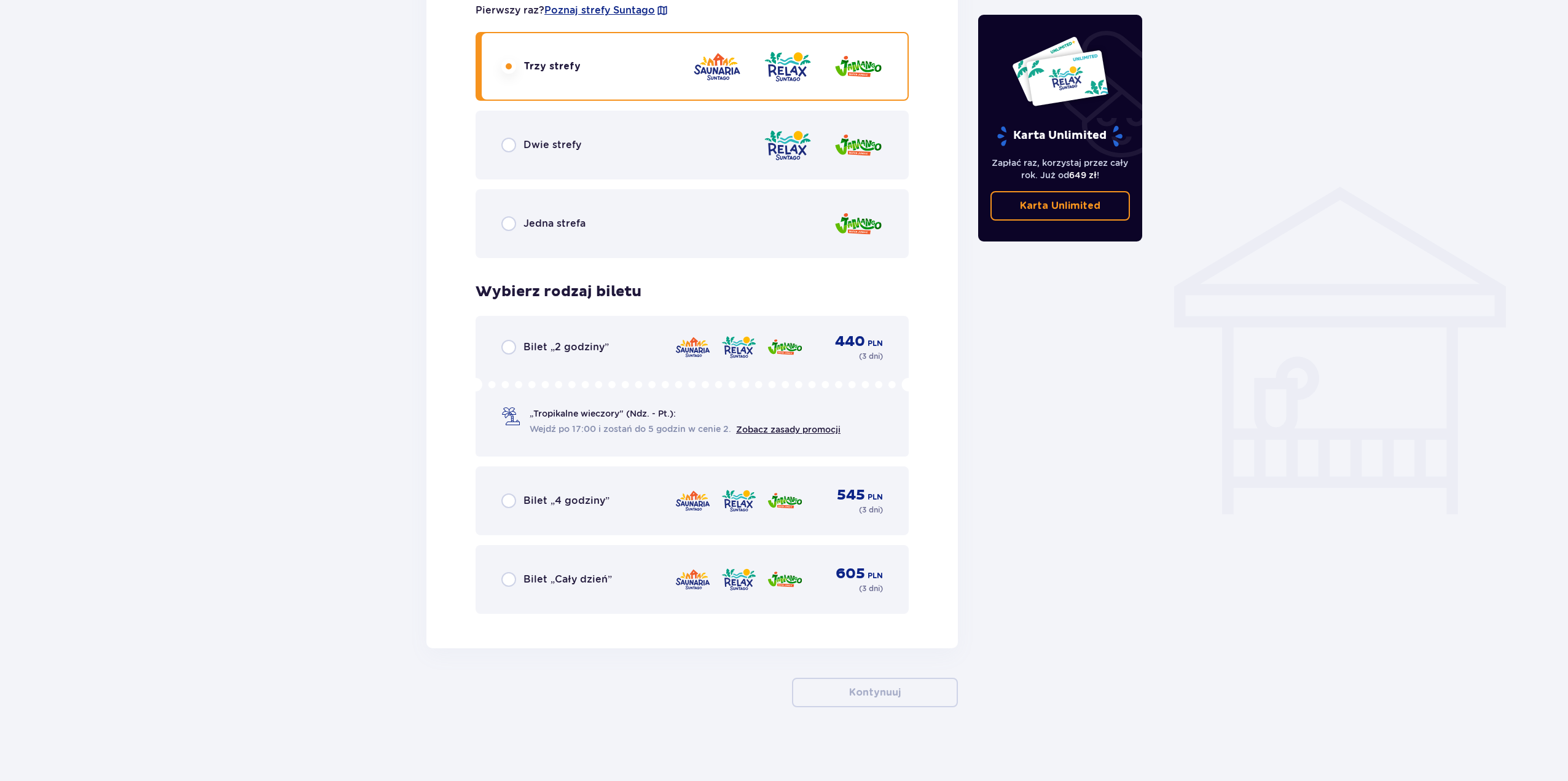
click at [611, 578] on div "Bilet „Cały dzień” 605 PLN ( 3 dni )" at bounding box center [692, 579] width 382 height 30
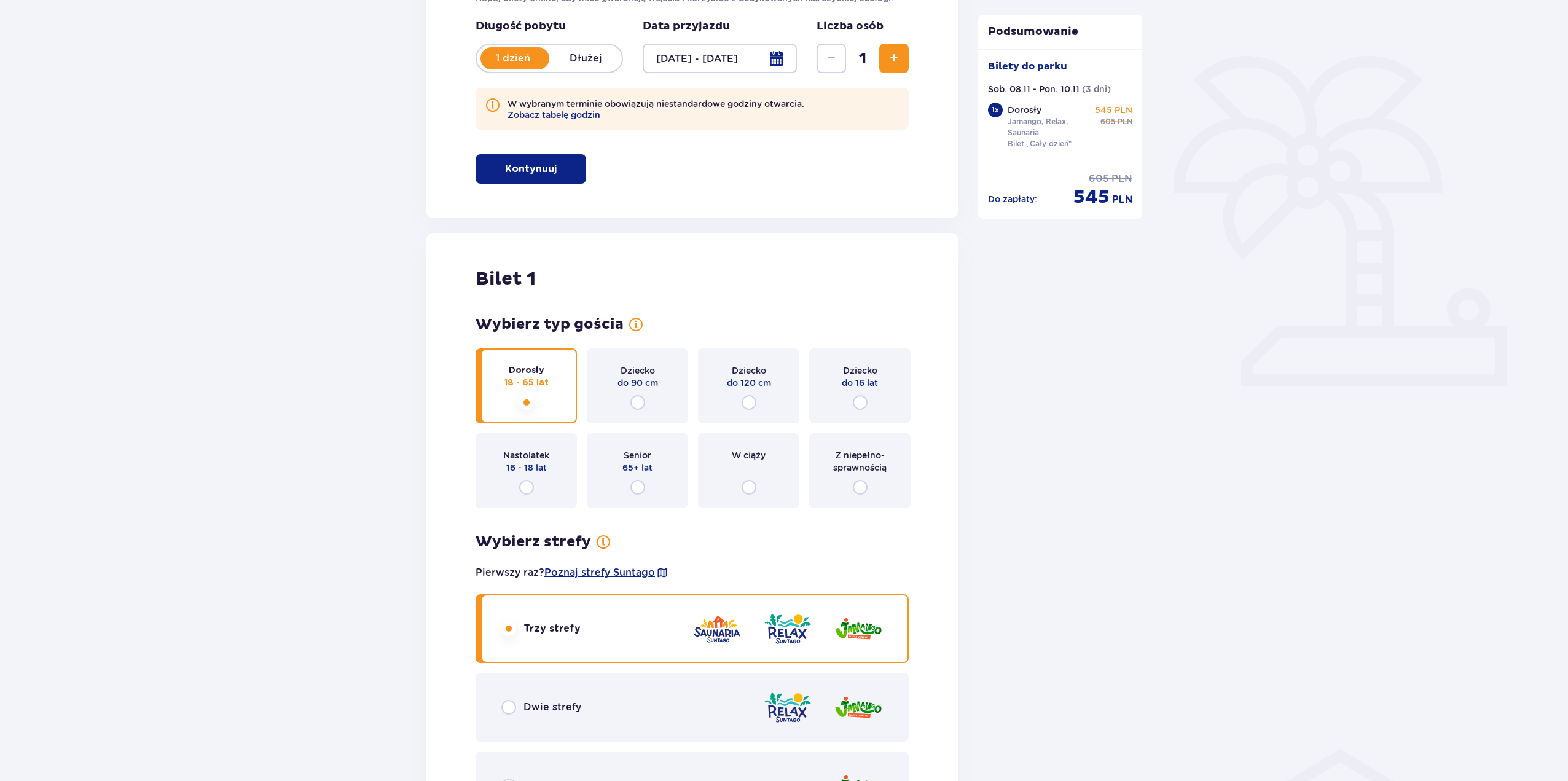
scroll to position [76, 0]
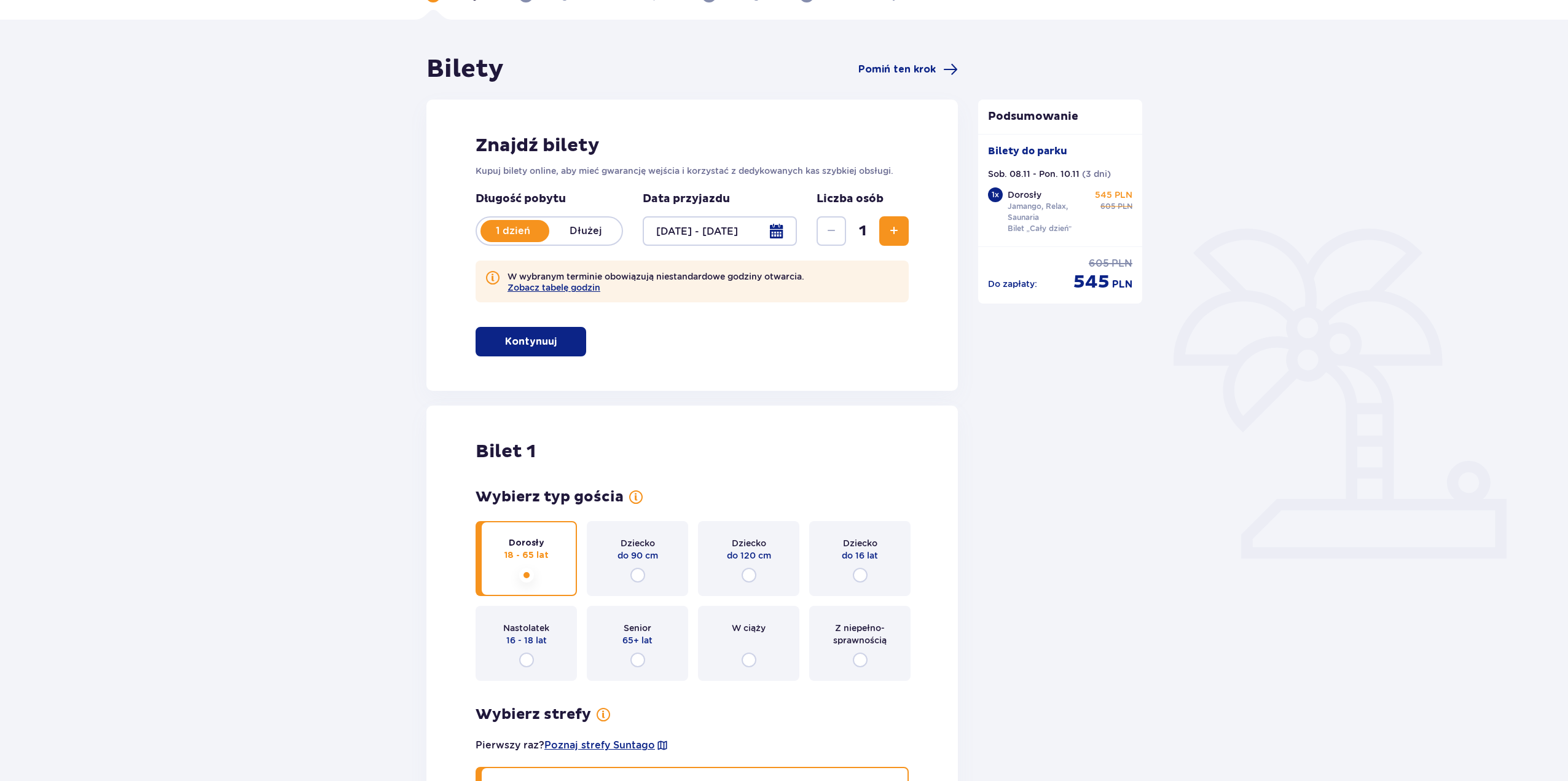
click at [898, 238] on span "Zwiększ" at bounding box center [894, 231] width 14 height 14
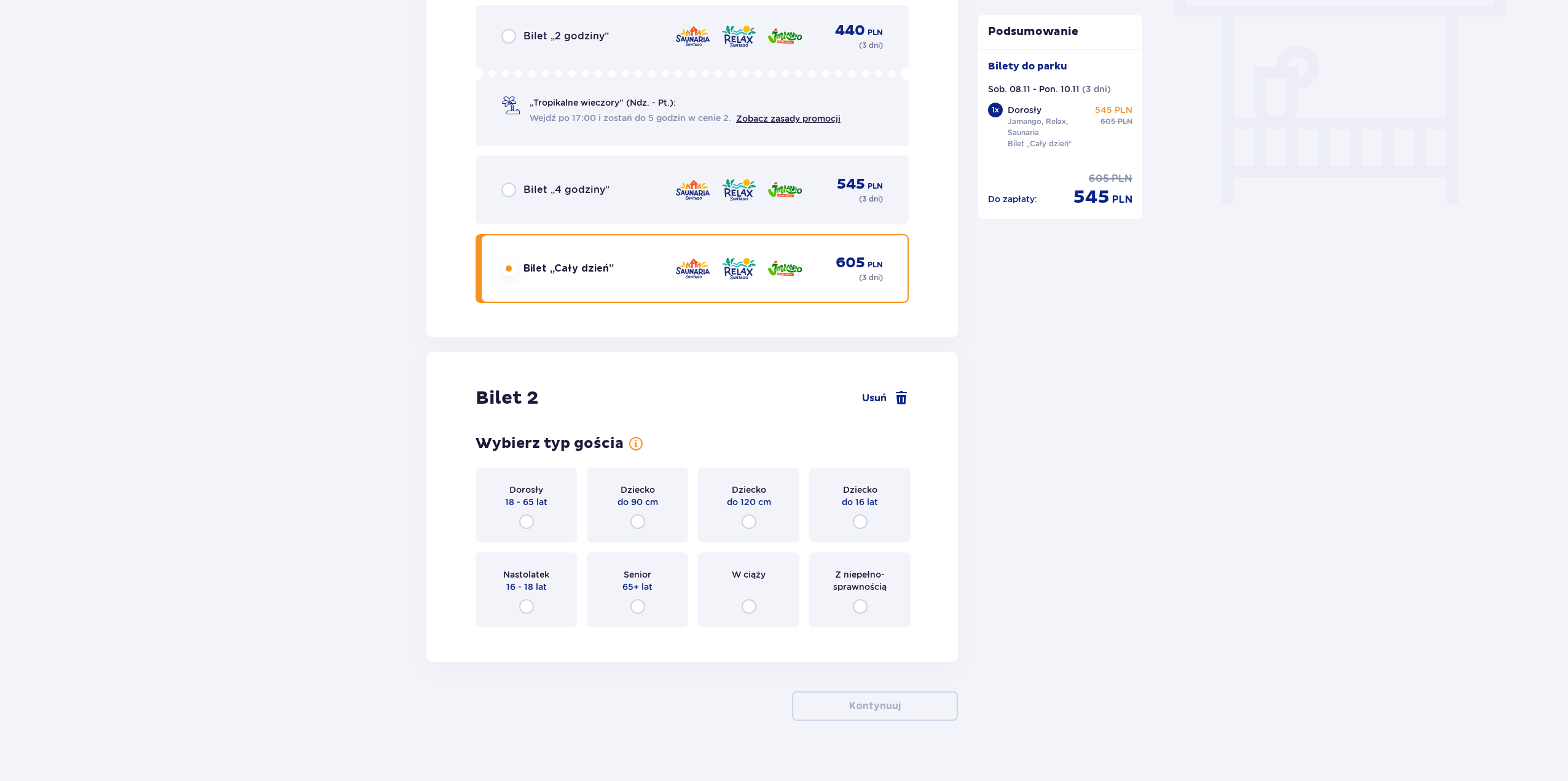
scroll to position [1136, 0]
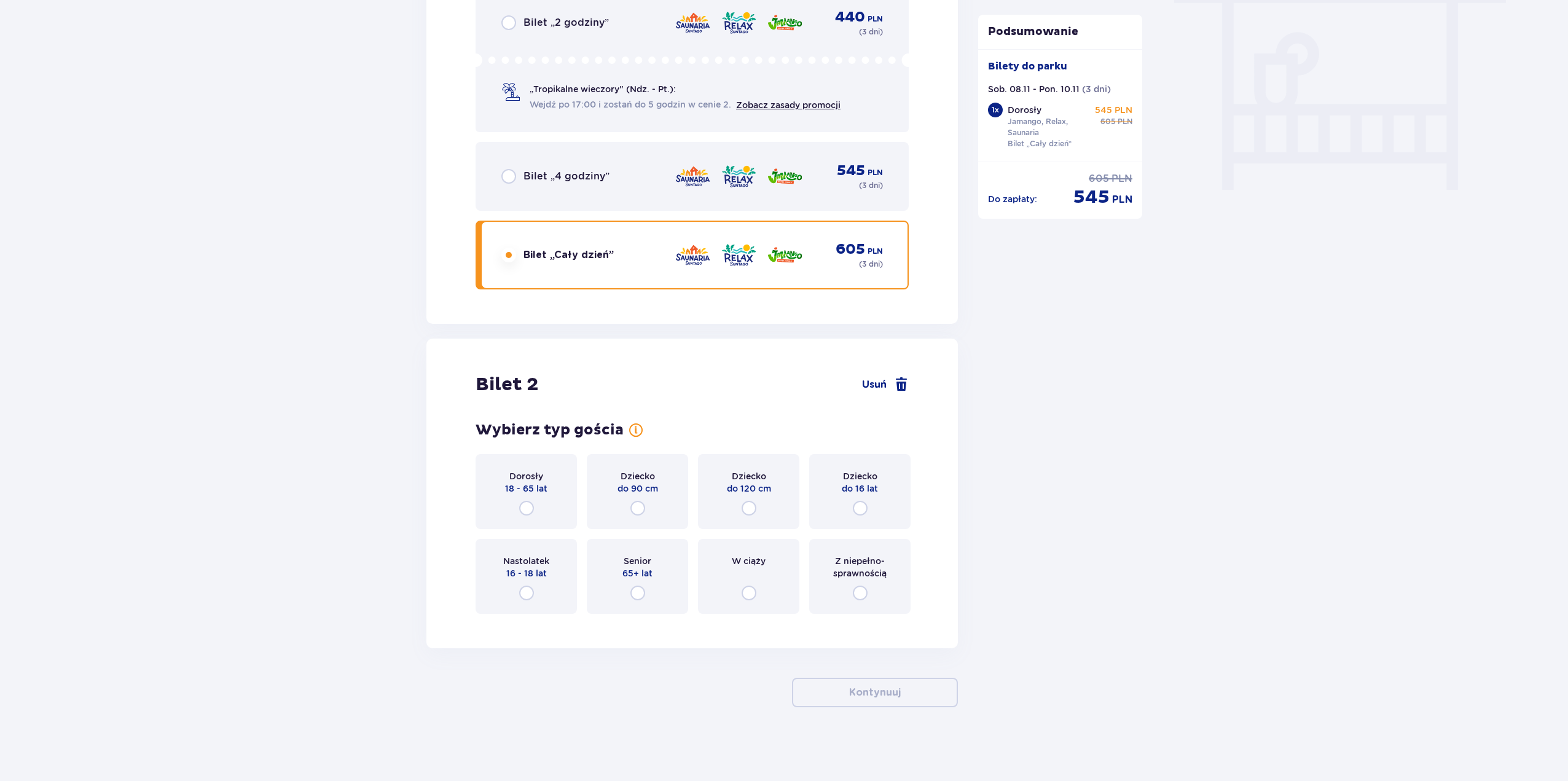
click at [527, 490] on span "18 - 65 lat" at bounding box center [526, 488] width 43 height 12
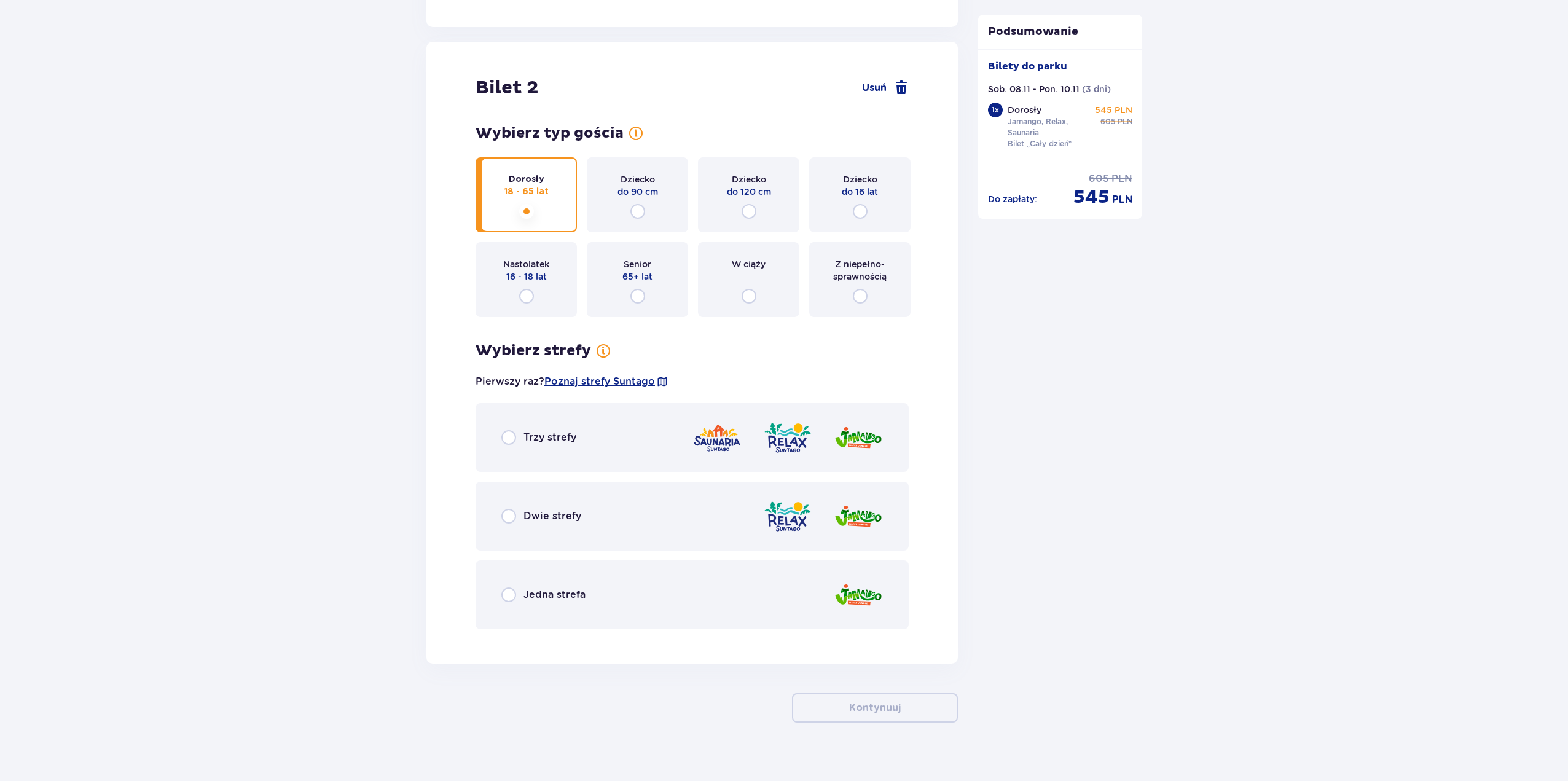
scroll to position [1448, 0]
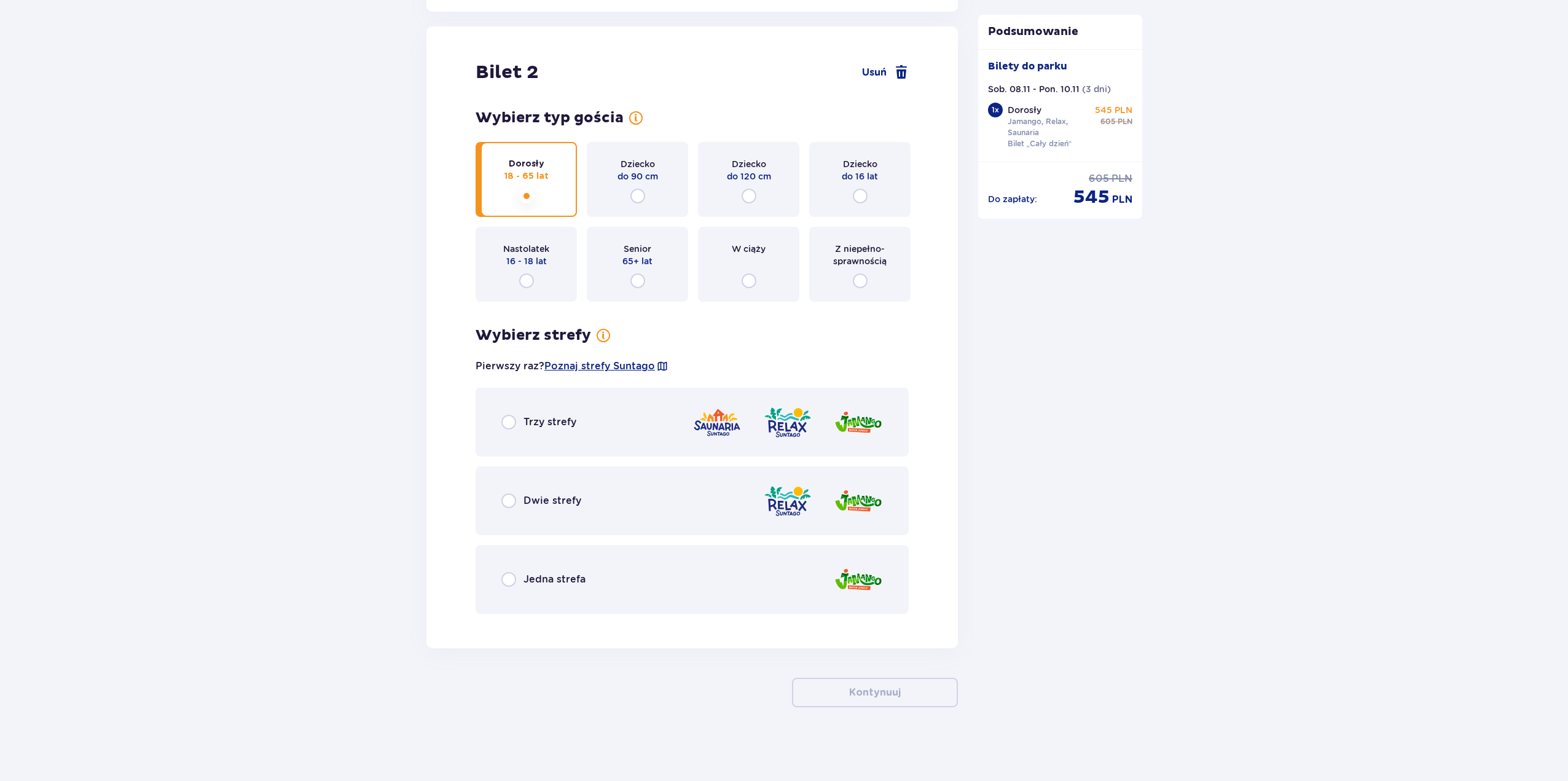
click at [611, 422] on div "Trzy strefy" at bounding box center [692, 422] width 434 height 69
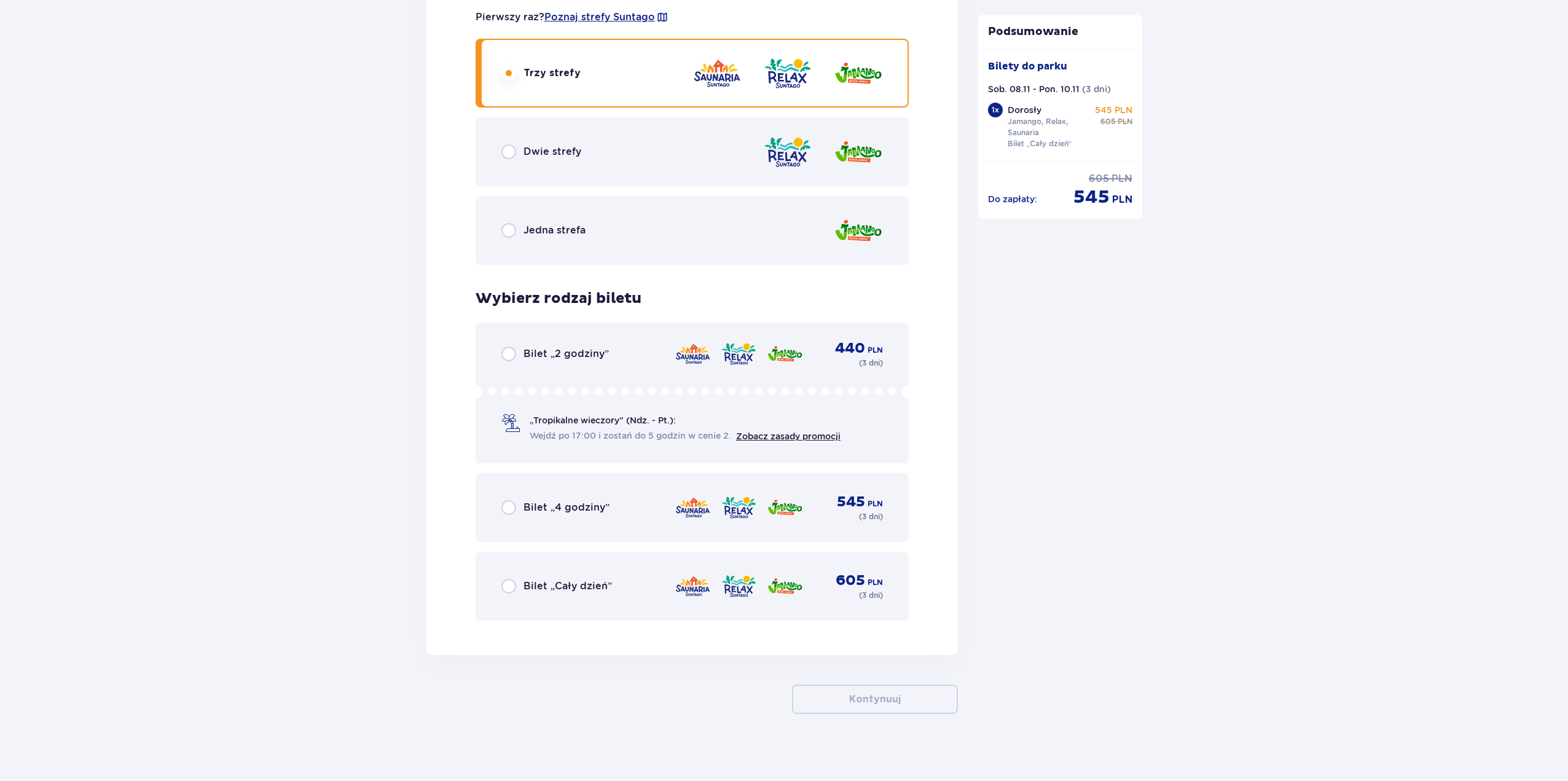
scroll to position [1803, 0]
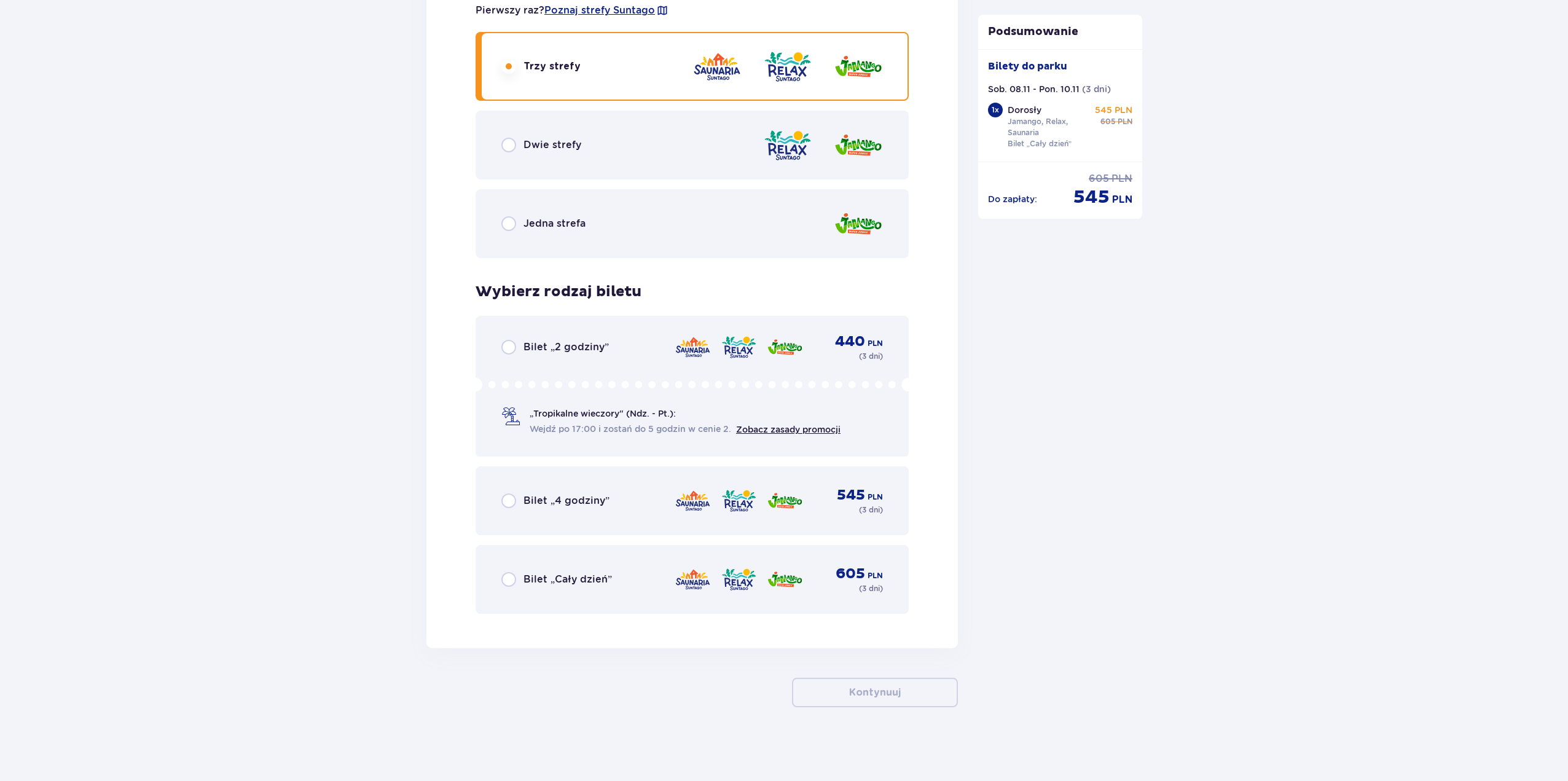
click at [609, 577] on span "Bilet „Cały dzień”" at bounding box center [568, 579] width 88 height 14
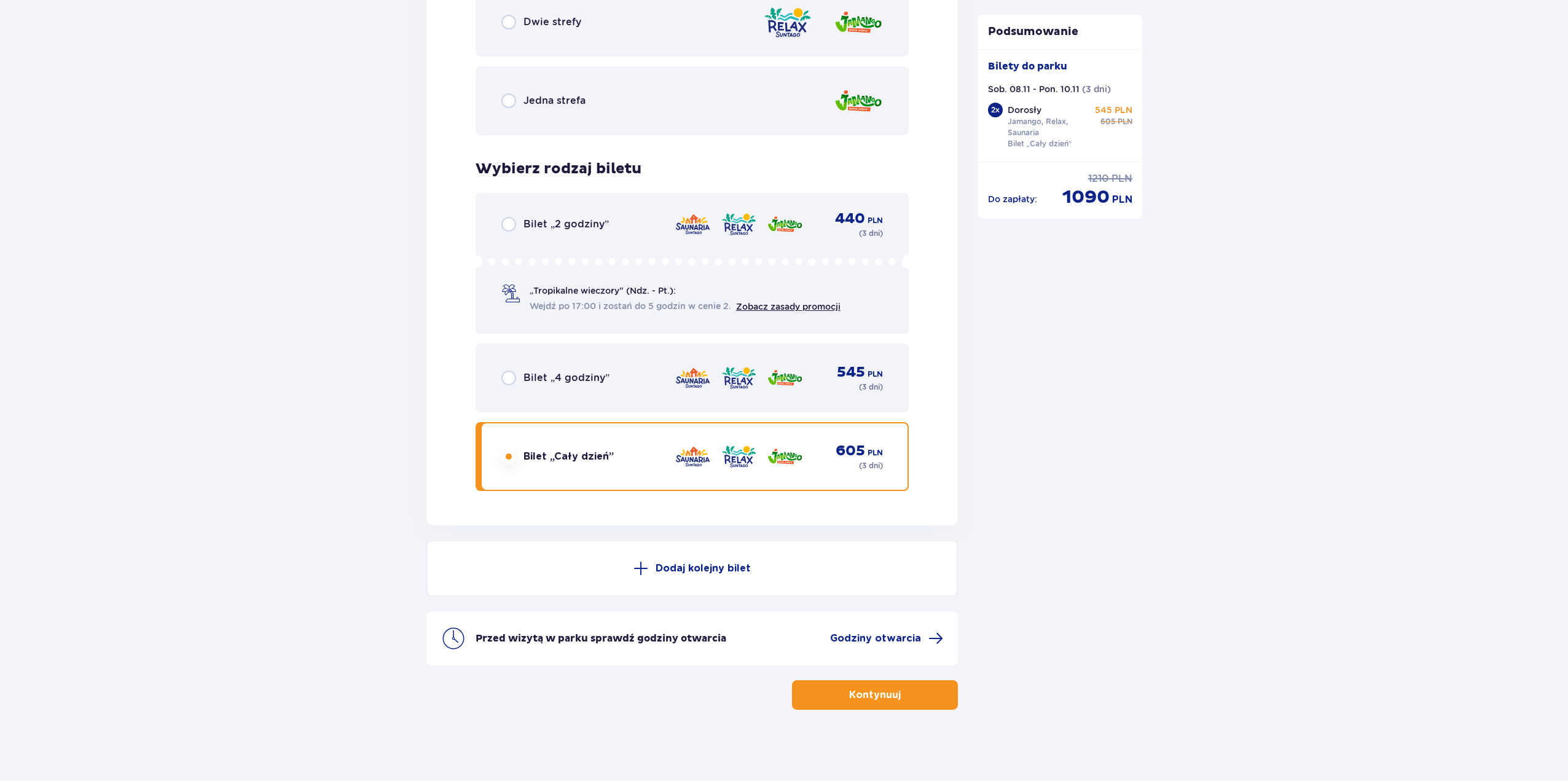
scroll to position [1929, 0]
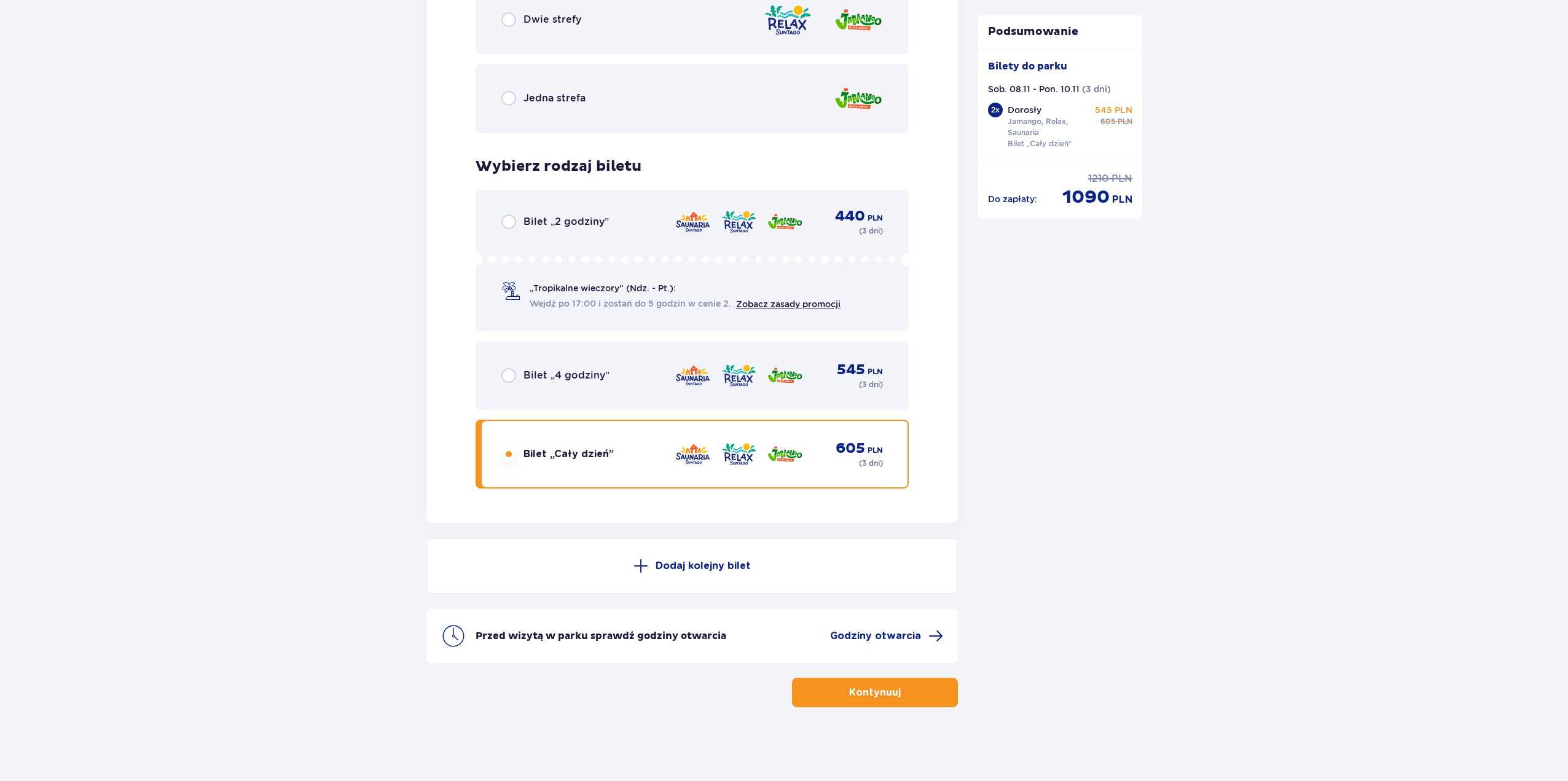
click at [858, 689] on p "Kontynuuj" at bounding box center [874, 692] width 51 height 14
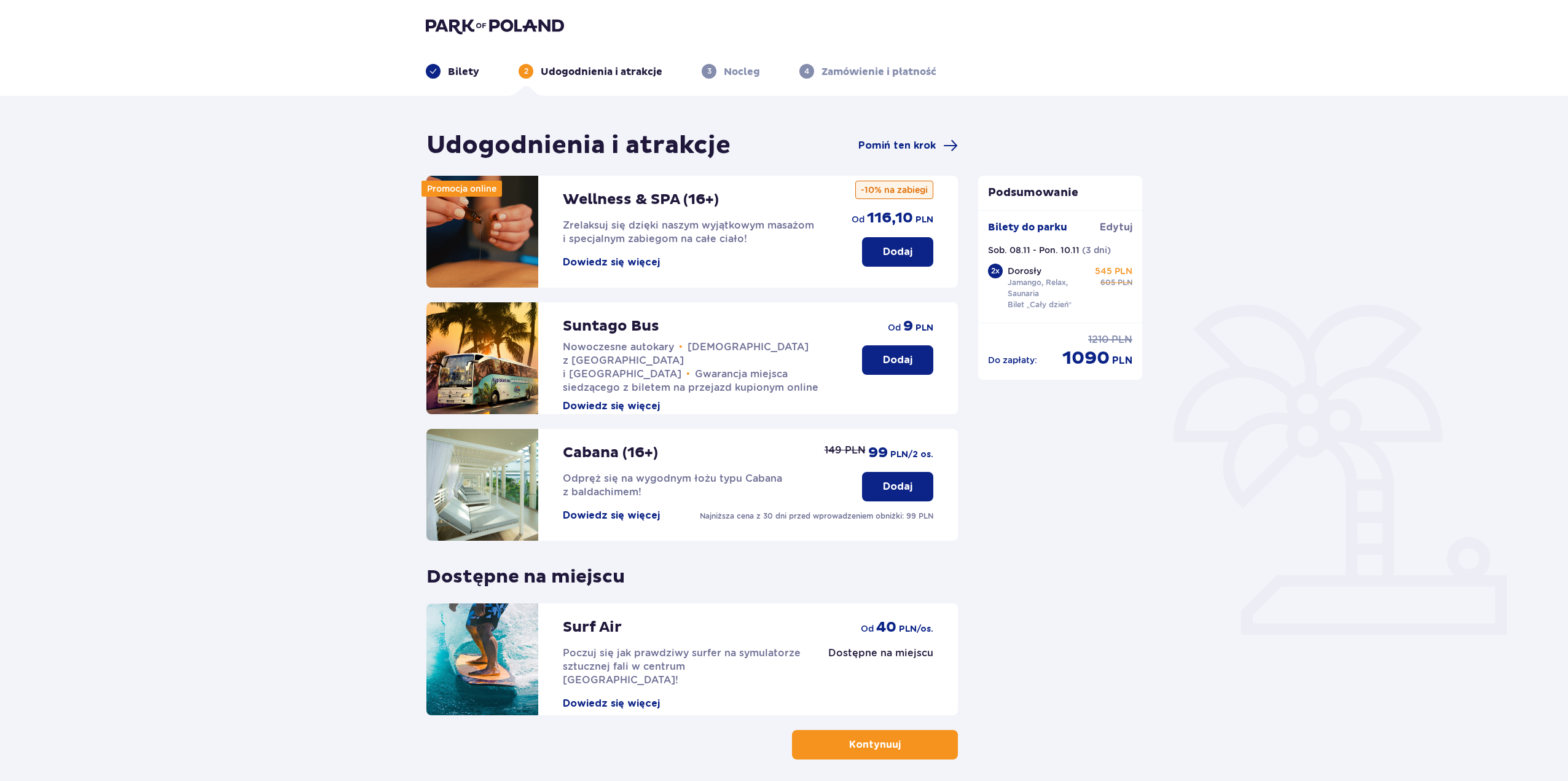
scroll to position [52, 0]
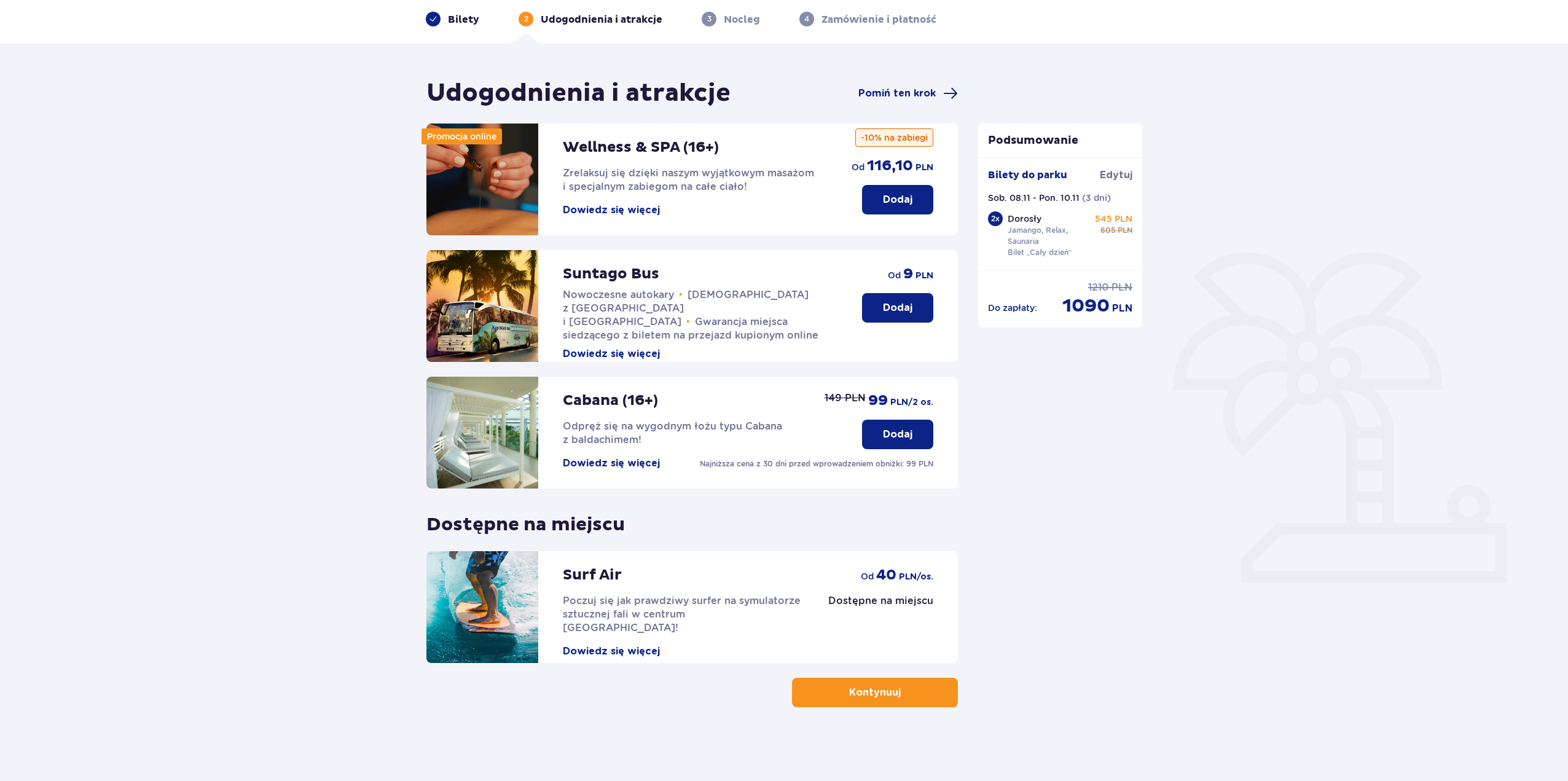
click at [868, 695] on p "Kontynuuj" at bounding box center [874, 692] width 51 height 14
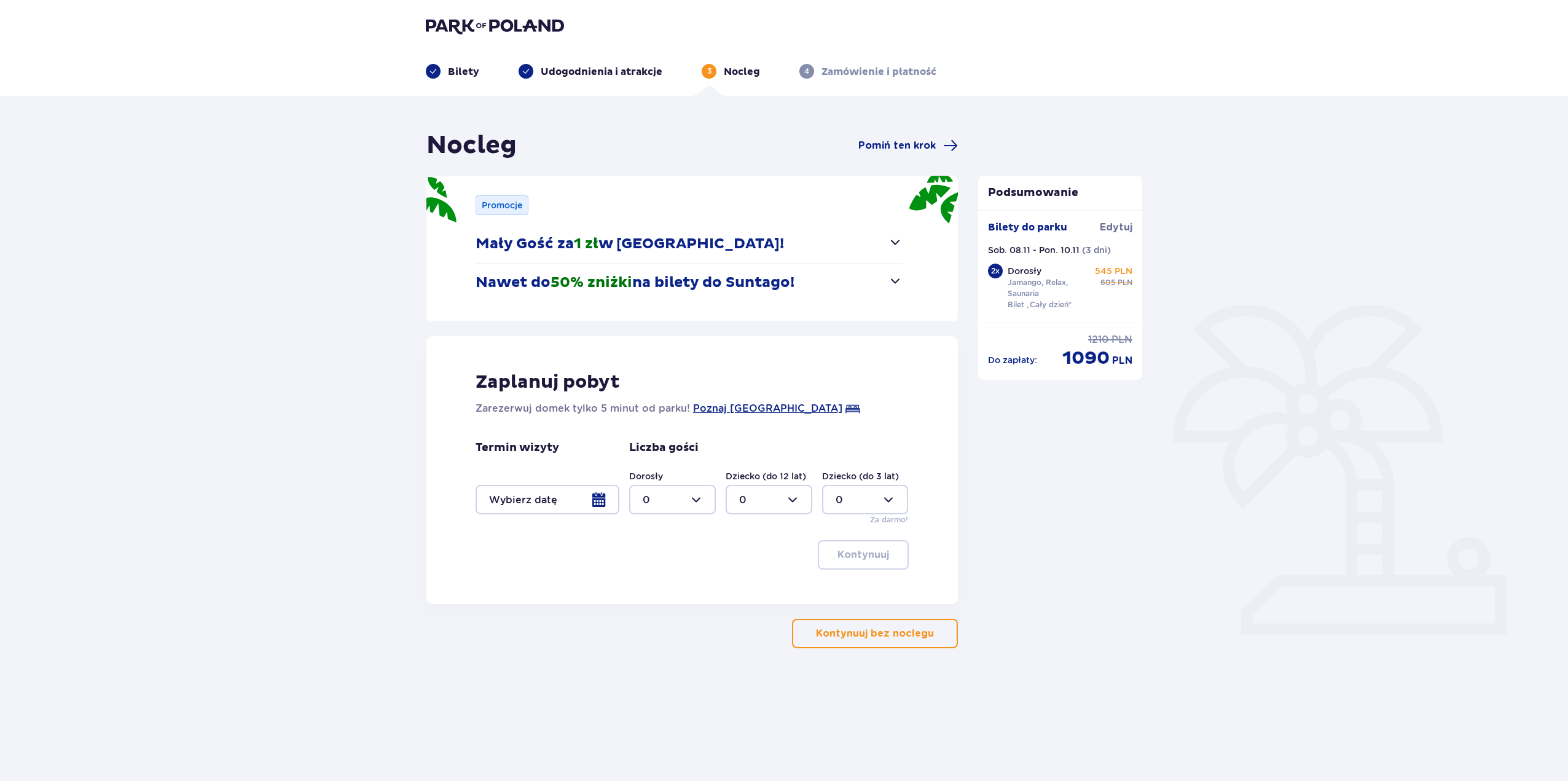
click at [895, 278] on span "button" at bounding box center [895, 280] width 14 height 14
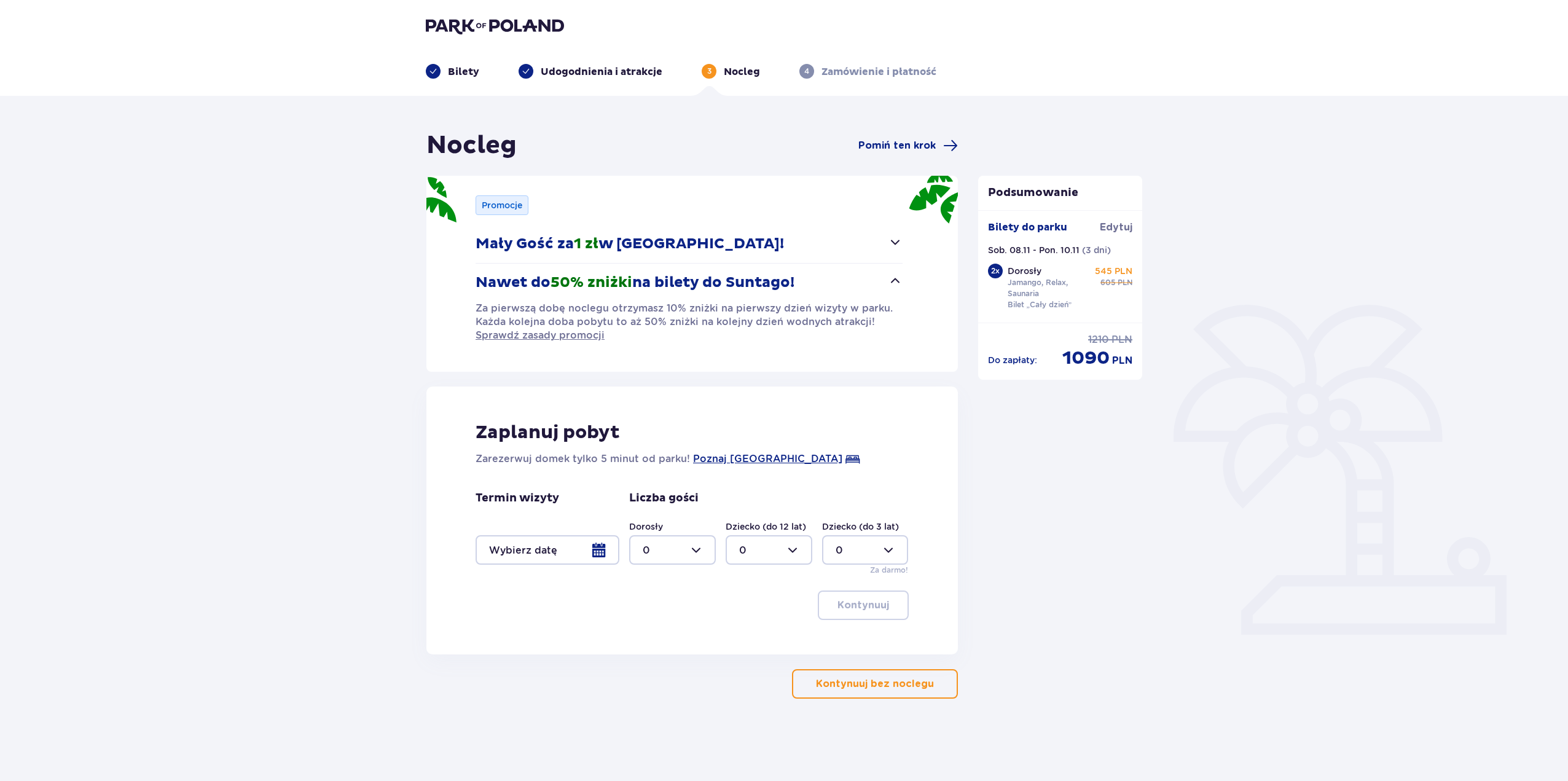
click at [602, 550] on div at bounding box center [547, 550] width 144 height 30
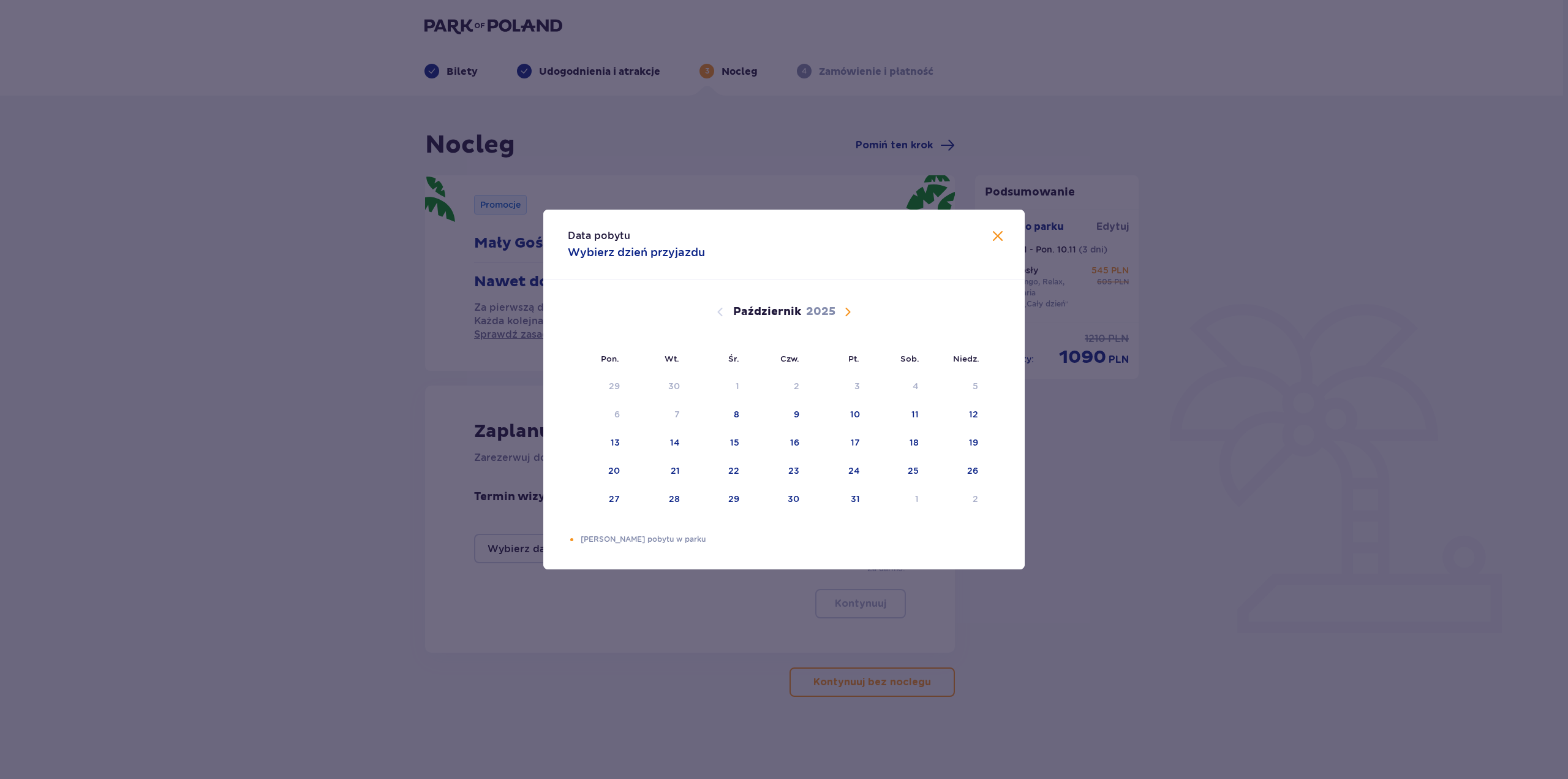
click at [851, 306] on span "Następny miesiąc" at bounding box center [848, 312] width 14 height 14
click at [912, 412] on div "8" at bounding box center [915, 414] width 6 height 12
click at [606, 442] on div "Pomarańczowa kropka" at bounding box center [603, 442] width 8 height 8
type input "[DATE] - [DATE]"
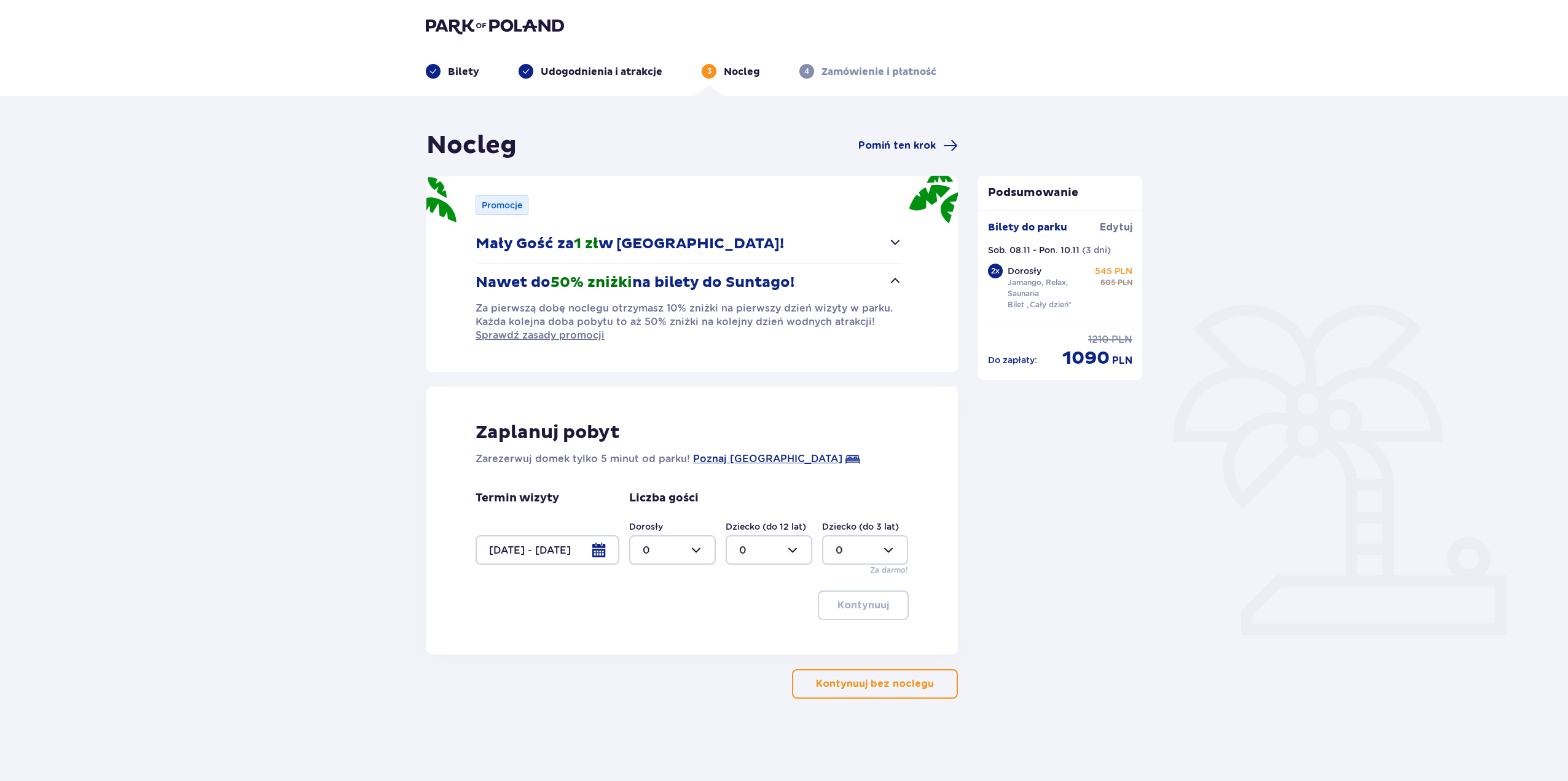
click at [697, 543] on div at bounding box center [673, 550] width 87 height 30
click at [653, 634] on div "2" at bounding box center [673, 639] width 59 height 14
type input "2"
click at [840, 606] on p "Kontynuuj" at bounding box center [863, 605] width 51 height 14
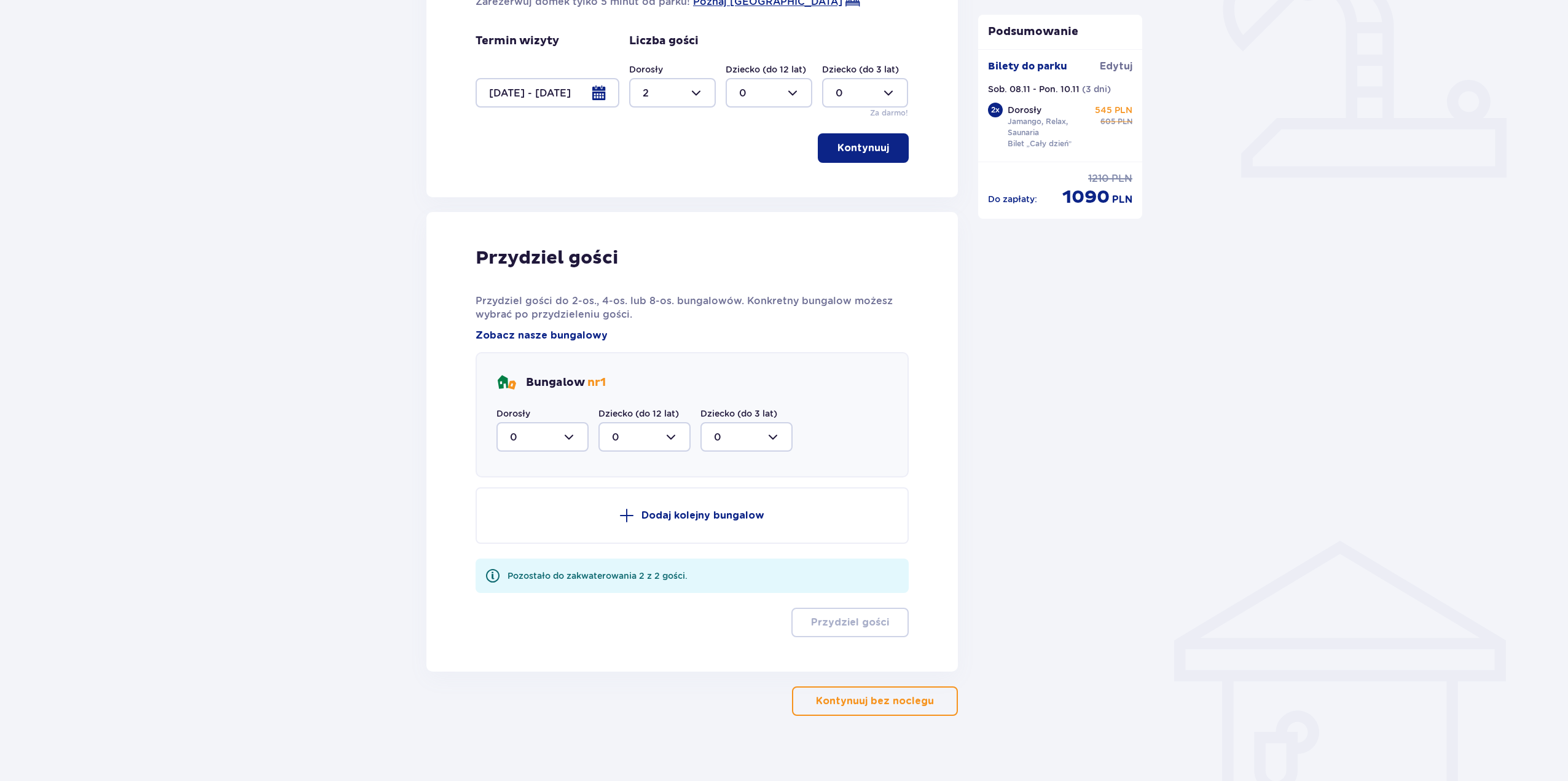
scroll to position [466, 0]
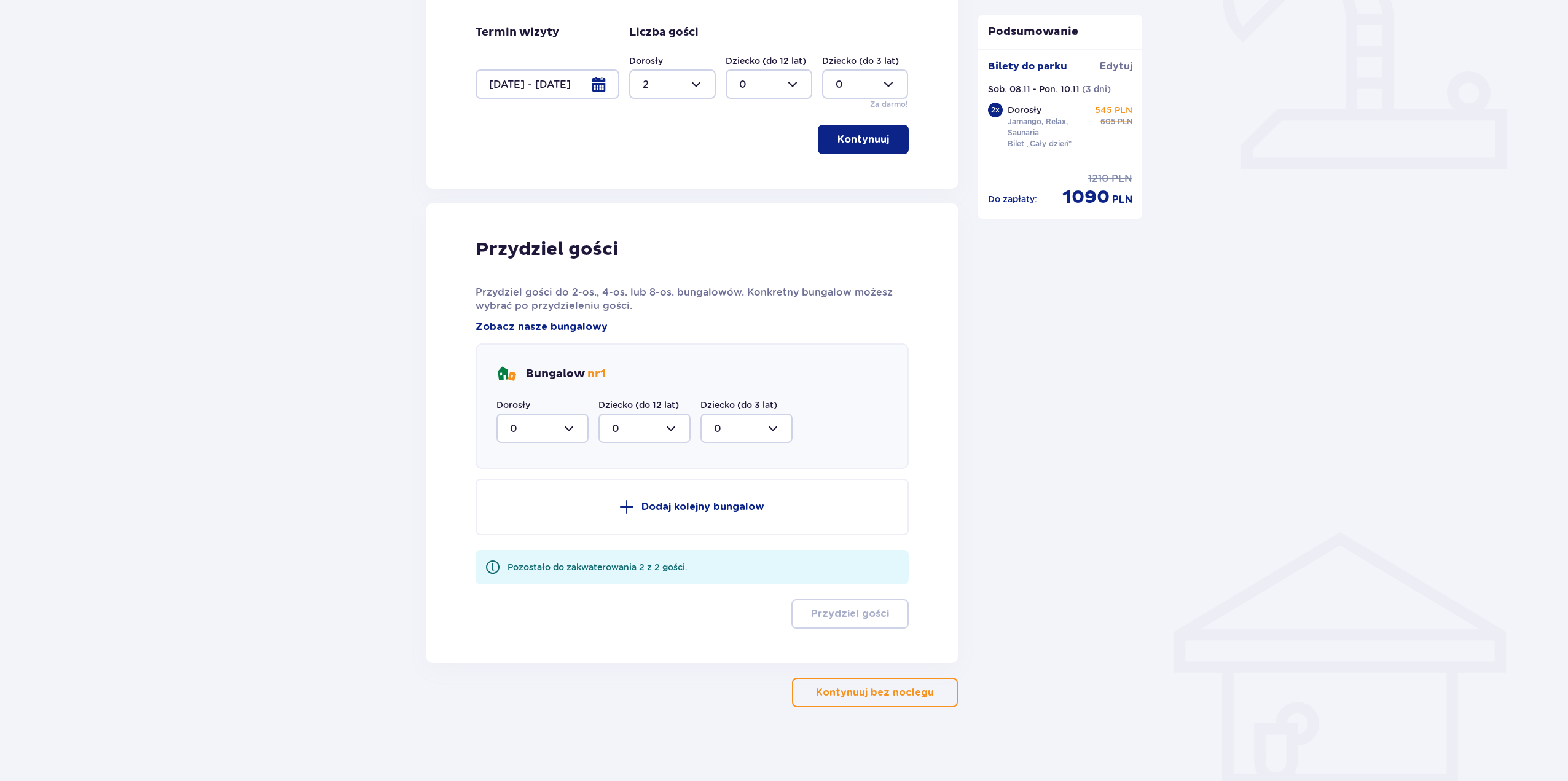
click at [553, 424] on div at bounding box center [543, 428] width 92 height 30
click at [520, 510] on span "2" at bounding box center [543, 517] width 90 height 26
type input "2"
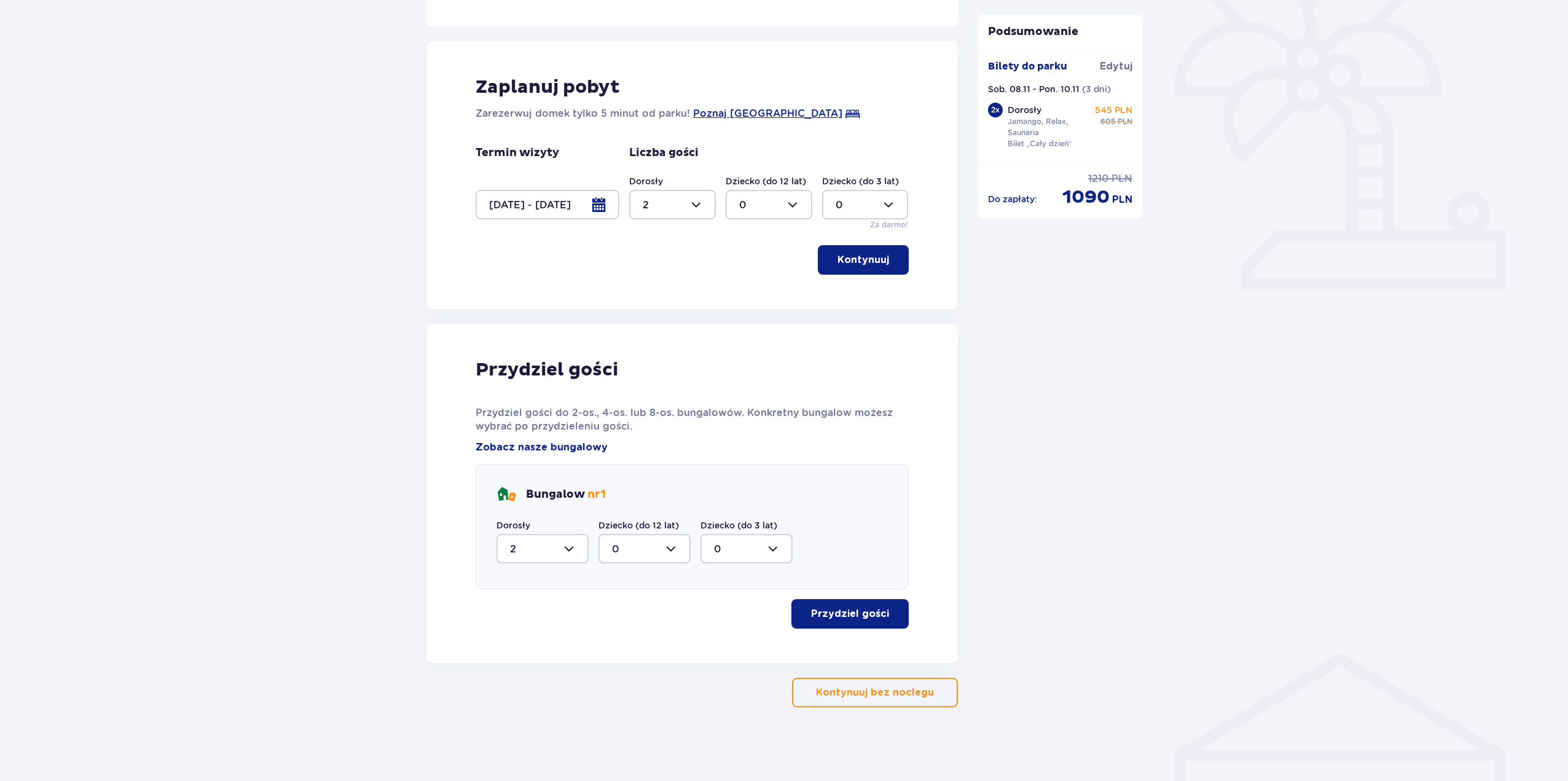
click at [850, 610] on p "Przydziel gości" at bounding box center [850, 613] width 78 height 14
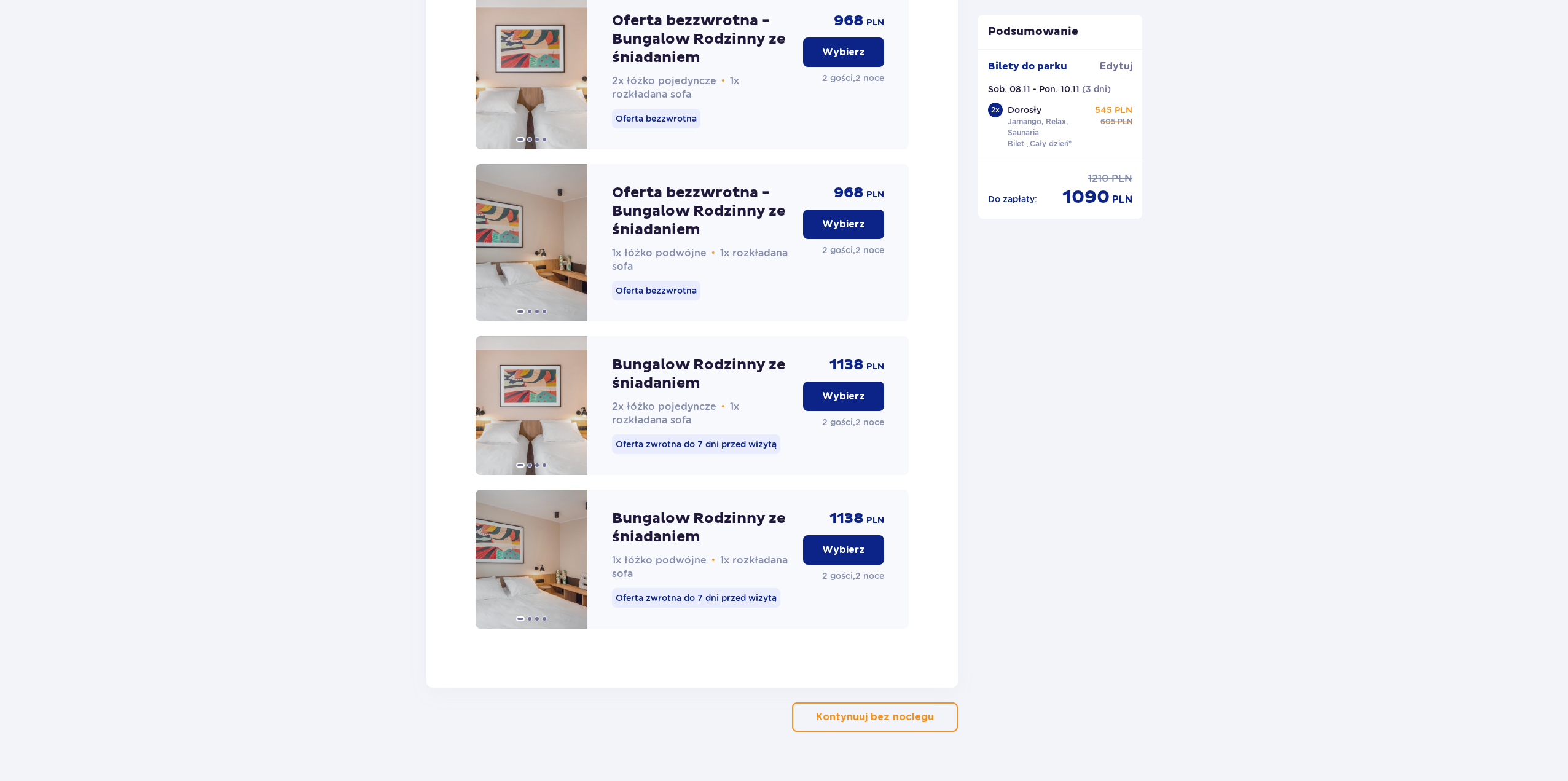
scroll to position [1807, 0]
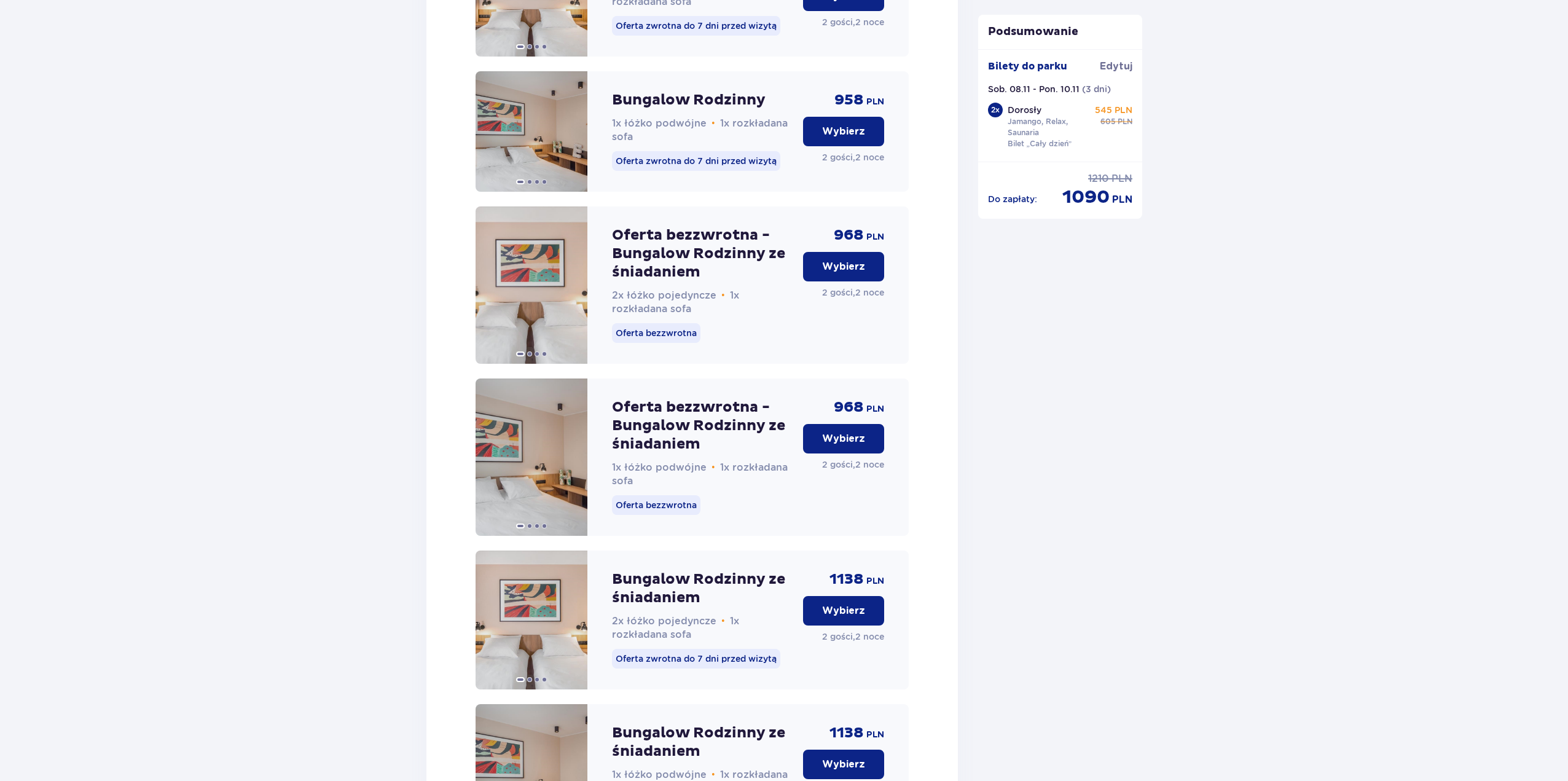
click at [846, 446] on p "Wybierz" at bounding box center [844, 439] width 43 height 14
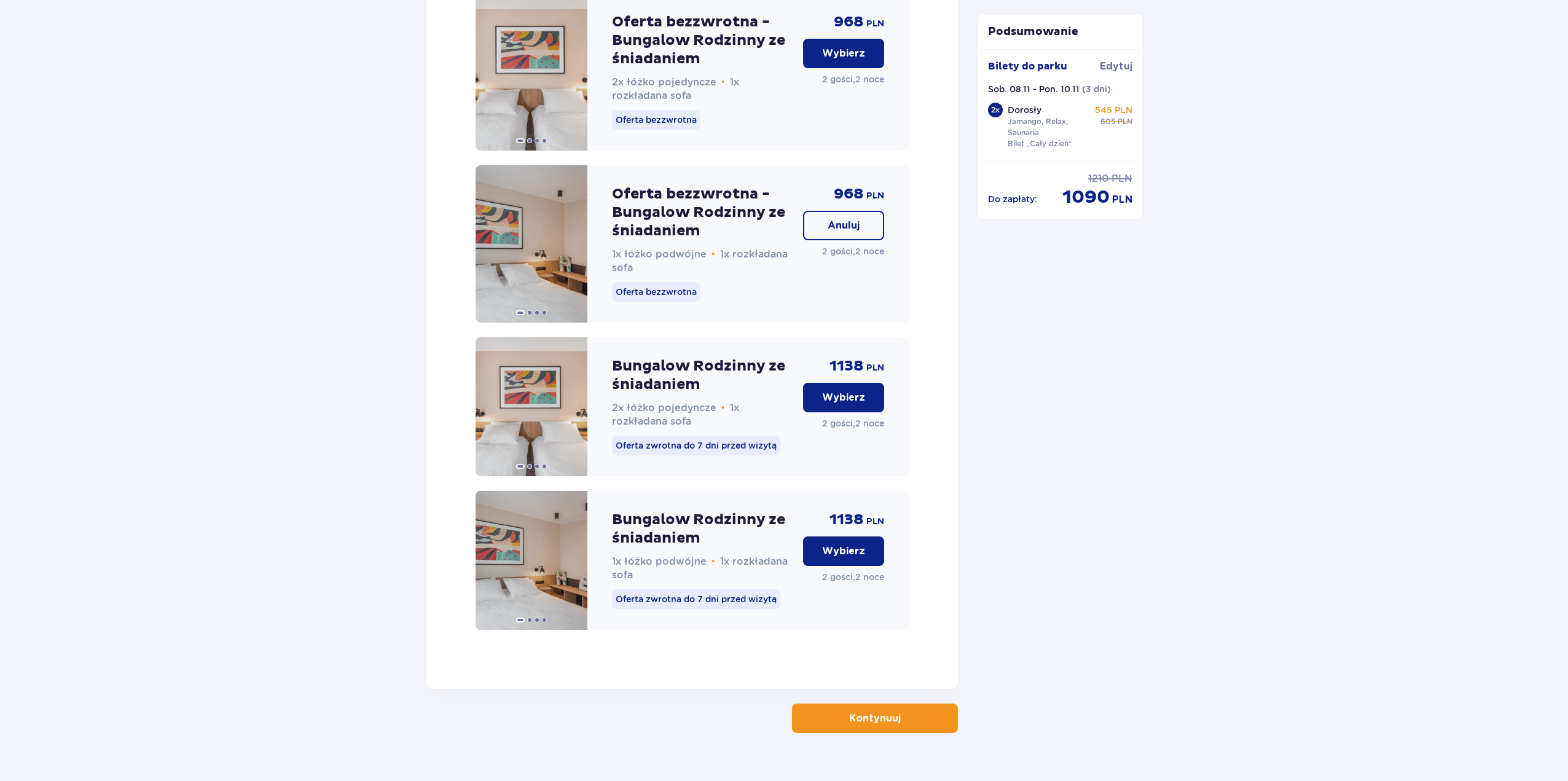
scroll to position [1813, 0]
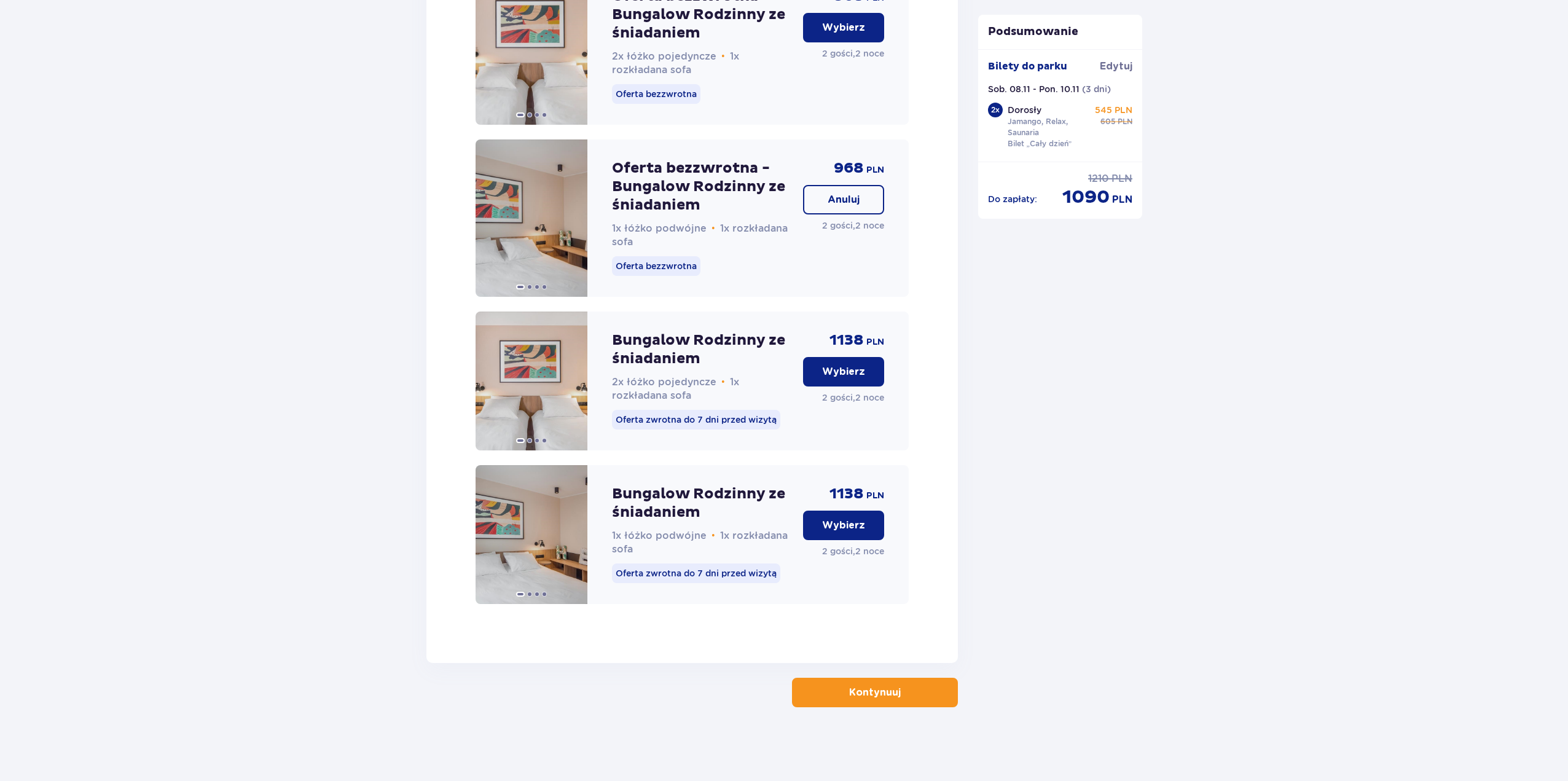
click at [891, 688] on button "Kontynuuj" at bounding box center [875, 692] width 166 height 30
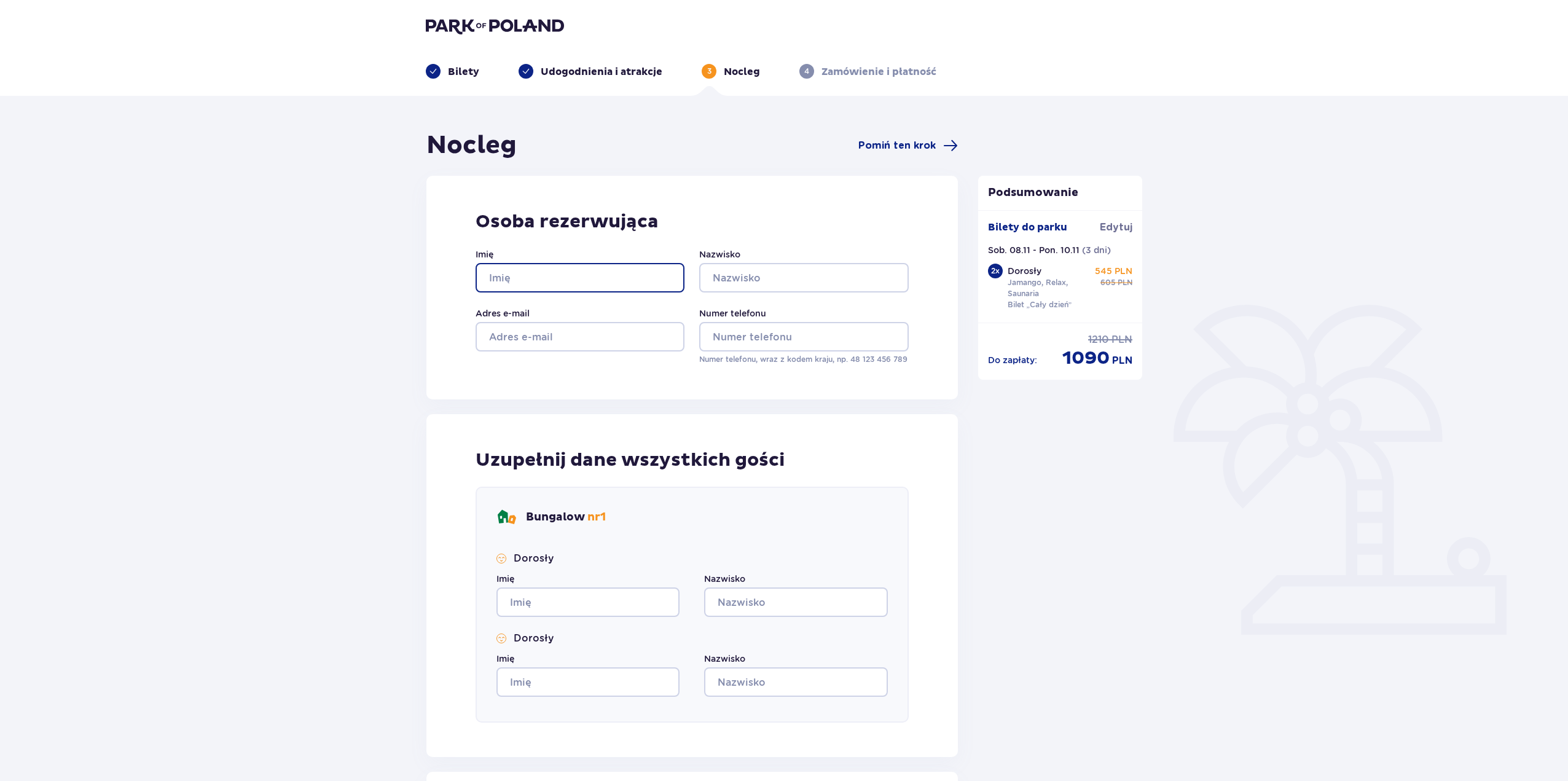
click at [602, 279] on input "Imię" at bounding box center [580, 277] width 209 height 30
type input "x"
click at [809, 280] on input "Nazwisko" at bounding box center [804, 277] width 209 height 30
type input "x"
click at [590, 329] on input "Adres e-mail" at bounding box center [580, 337] width 209 height 30
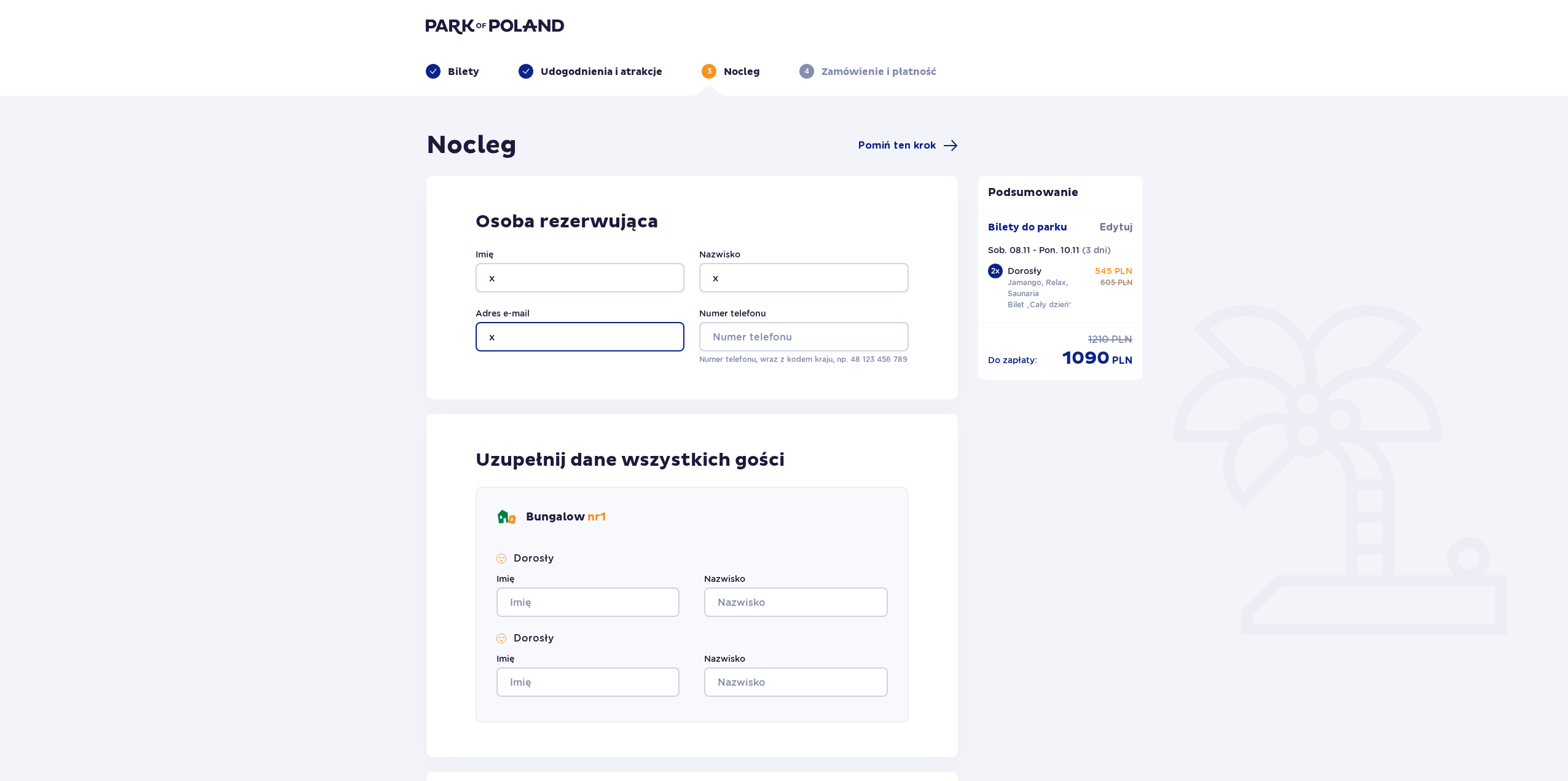
type input "x"
click at [778, 324] on input "Numer telefonu" at bounding box center [804, 337] width 209 height 30
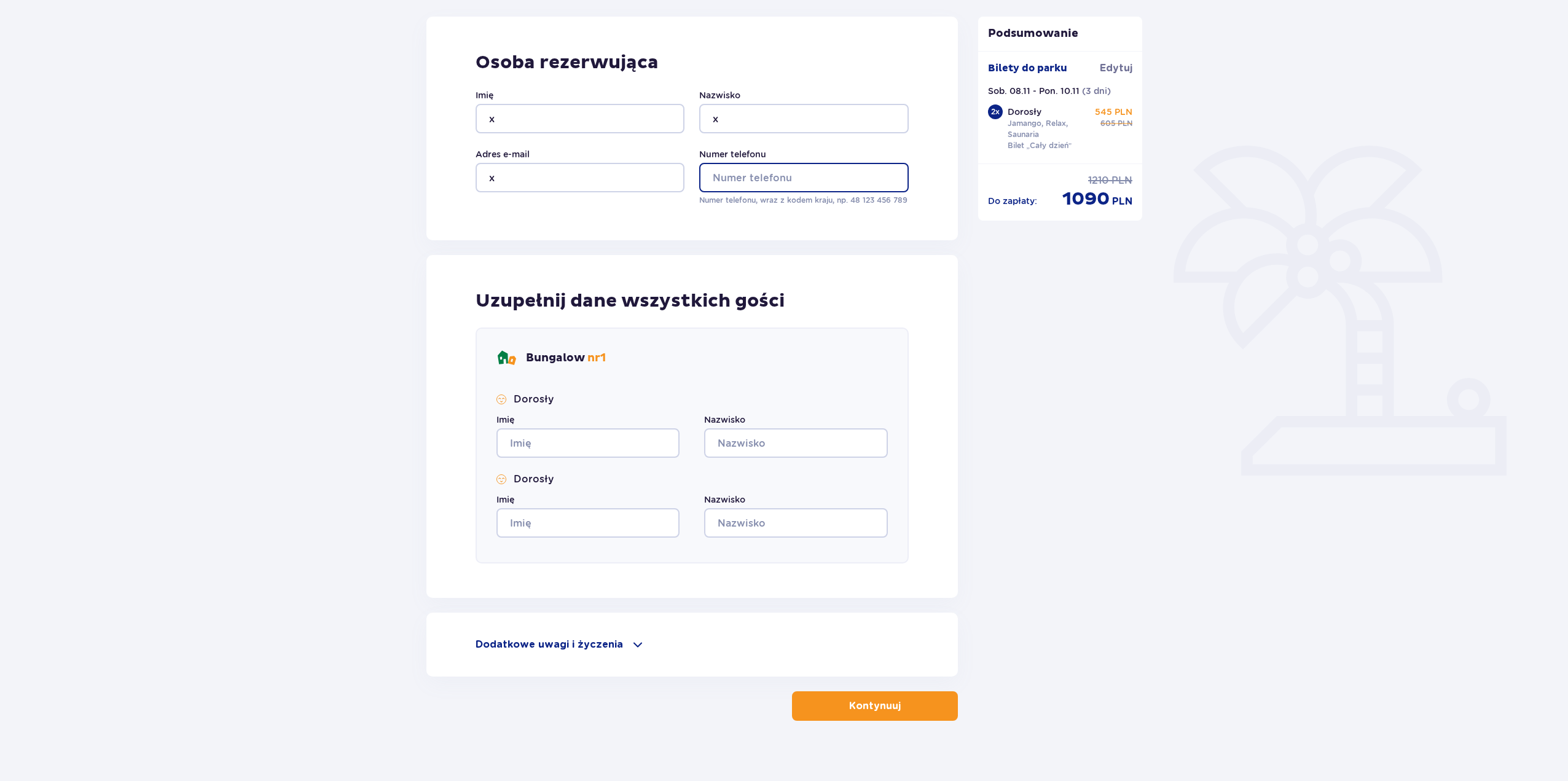
scroll to position [173, 0]
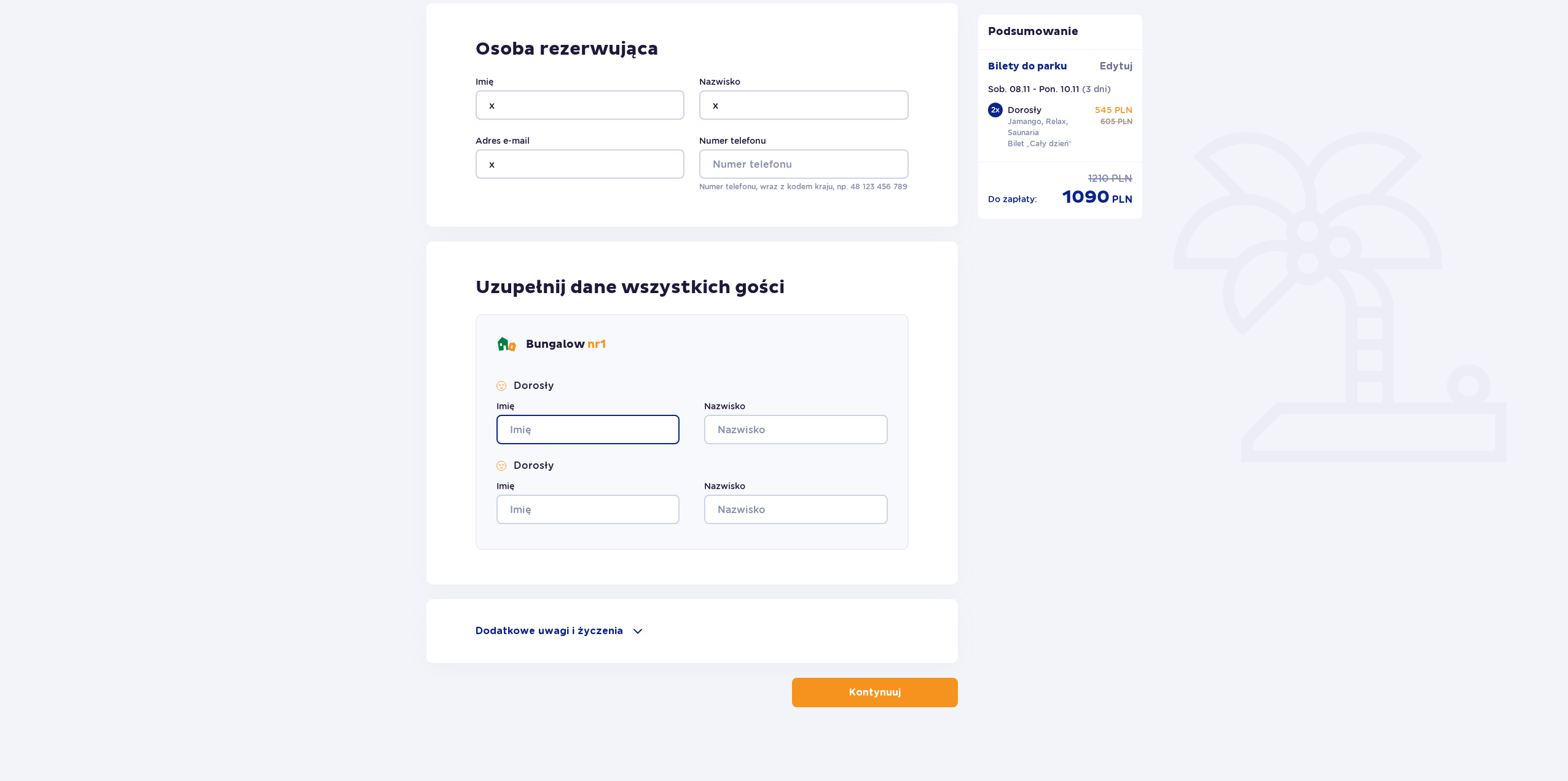
click at [603, 429] on input "Imię" at bounding box center [587, 429] width 183 height 30
type input "x"
drag, startPoint x: 761, startPoint y: 424, endPoint x: 750, endPoint y: 437, distance: 17.0
click at [761, 424] on input "Nazwisko" at bounding box center [796, 429] width 183 height 30
type input "x"
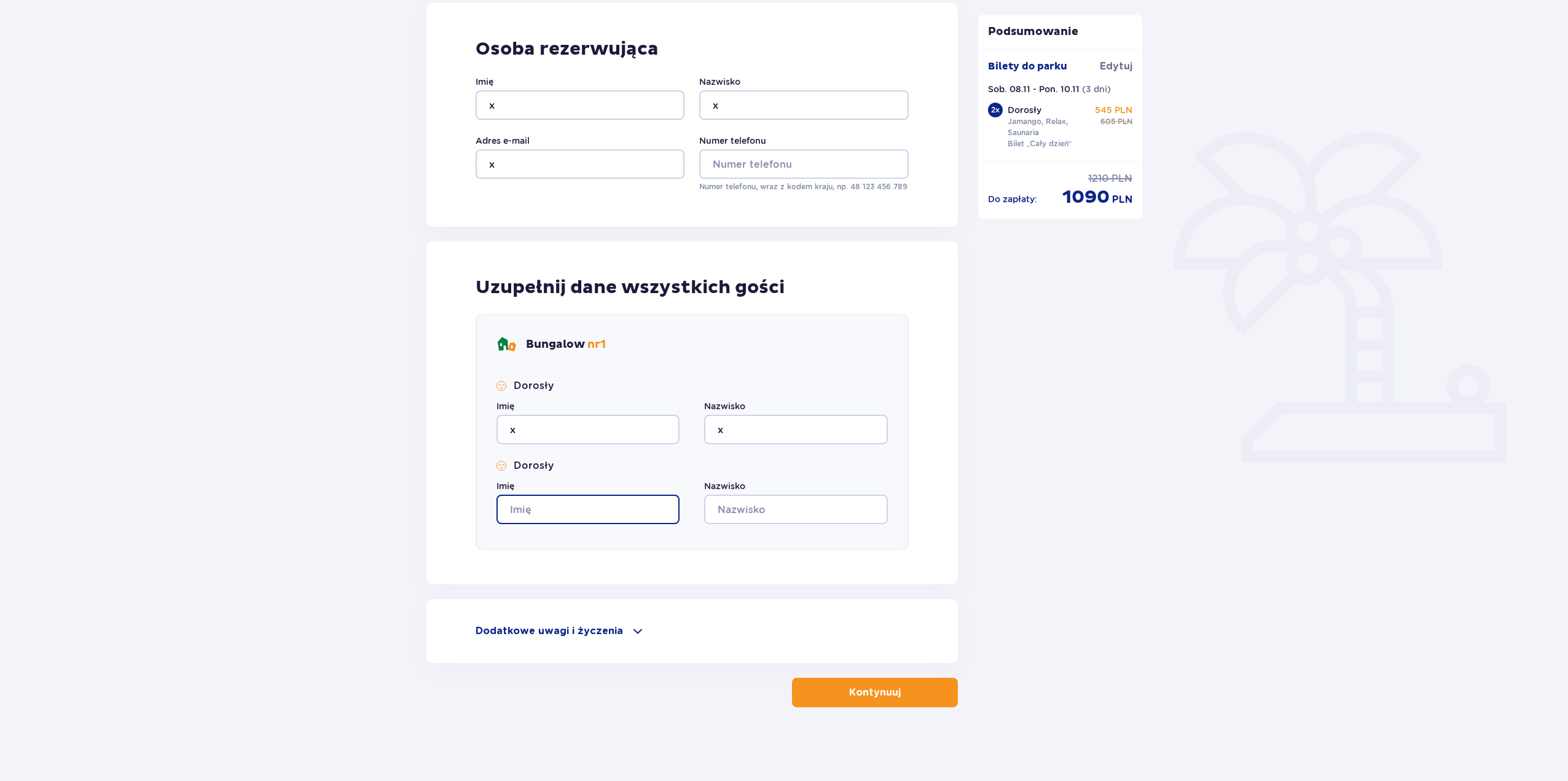
drag, startPoint x: 580, startPoint y: 515, endPoint x: 598, endPoint y: 515, distance: 18.0
click at [580, 515] on input "Imię" at bounding box center [587, 509] width 183 height 30
type input "x"
click at [816, 515] on input "Nazwisko" at bounding box center [796, 509] width 183 height 30
type input "x"
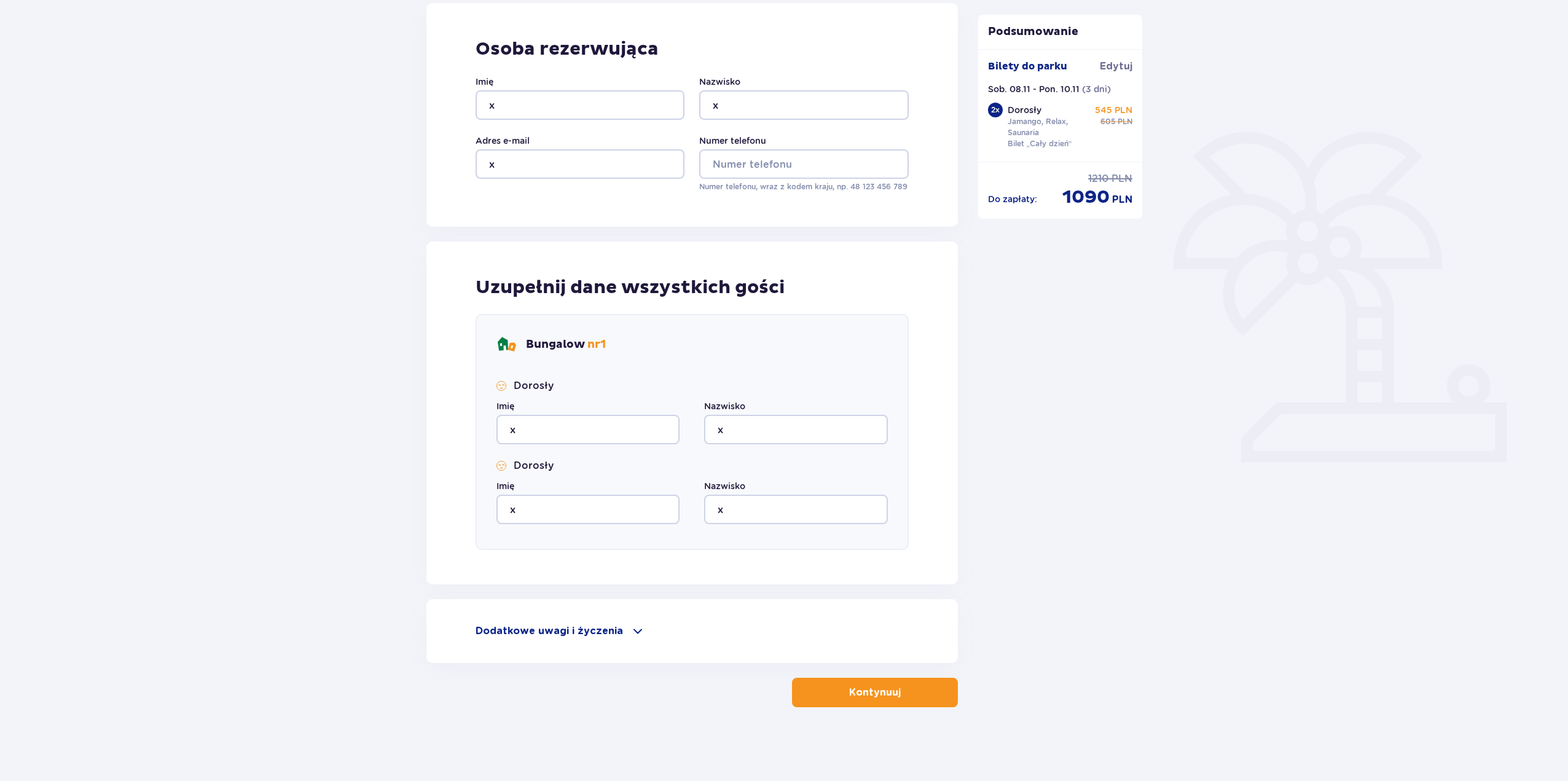
click at [598, 638] on p "Dodatkowe uwagi i życzenia" at bounding box center [549, 631] width 147 height 14
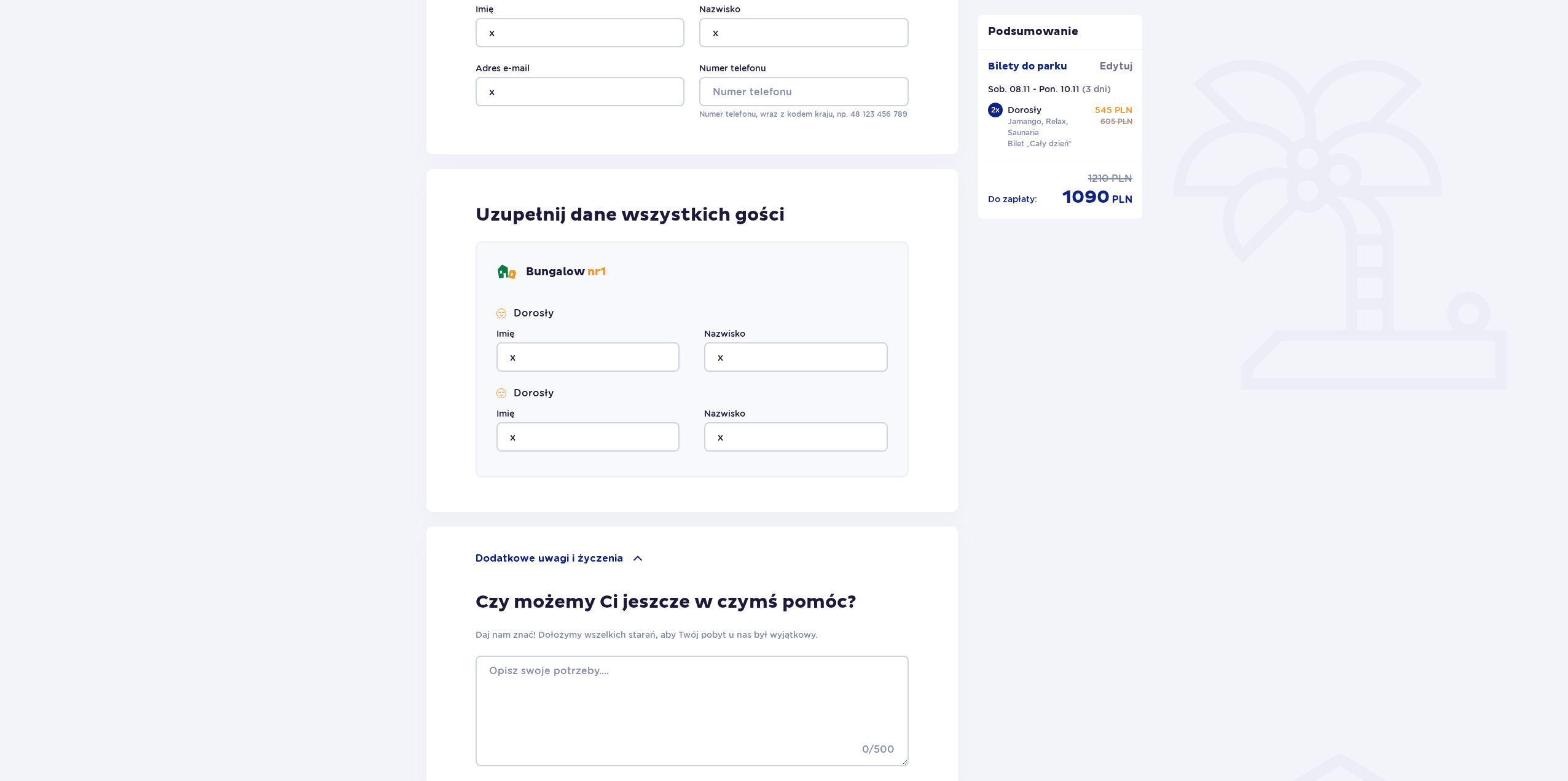
scroll to position [376, 0]
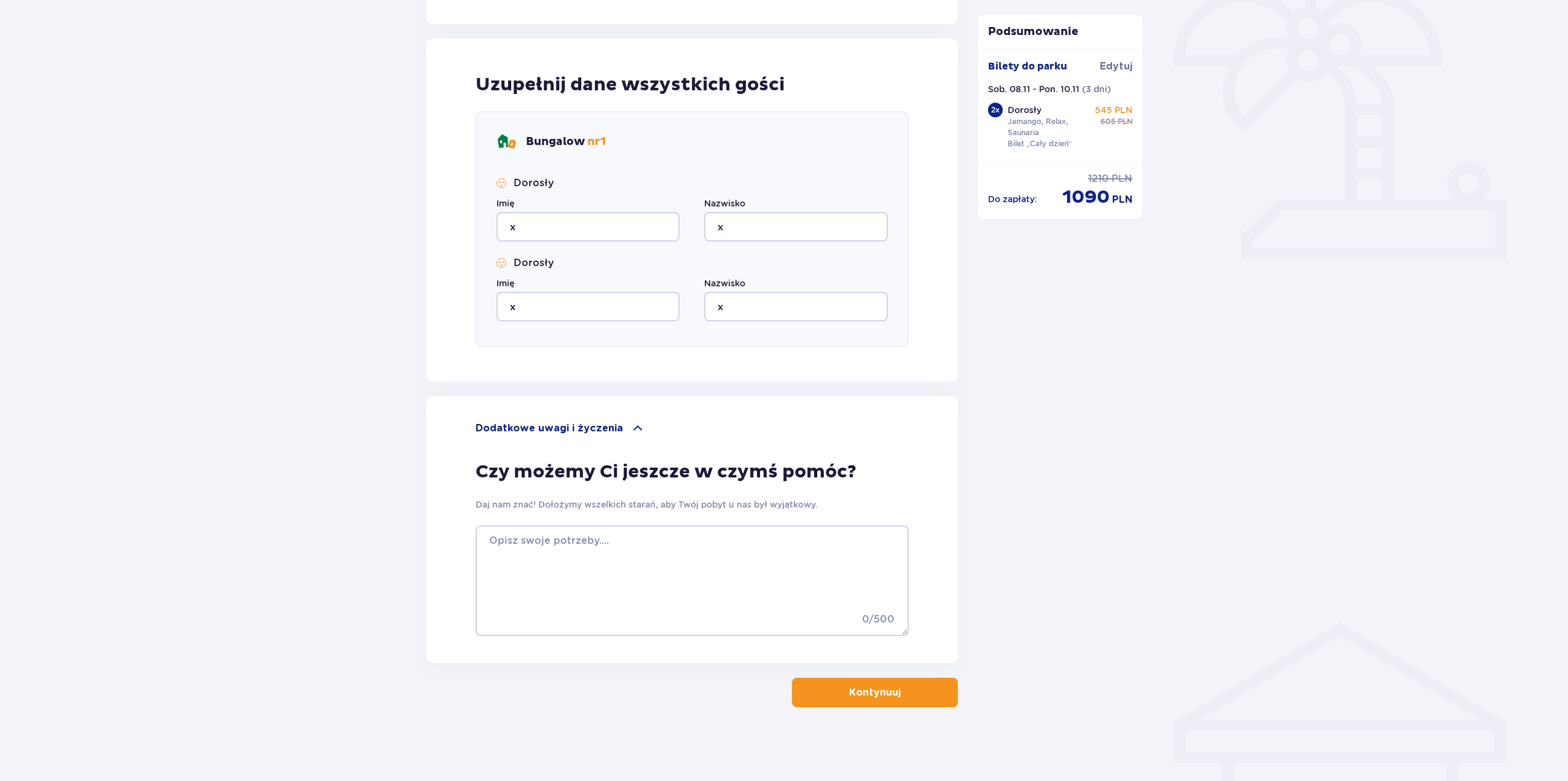
click at [858, 689] on p "Kontynuuj" at bounding box center [874, 692] width 51 height 14
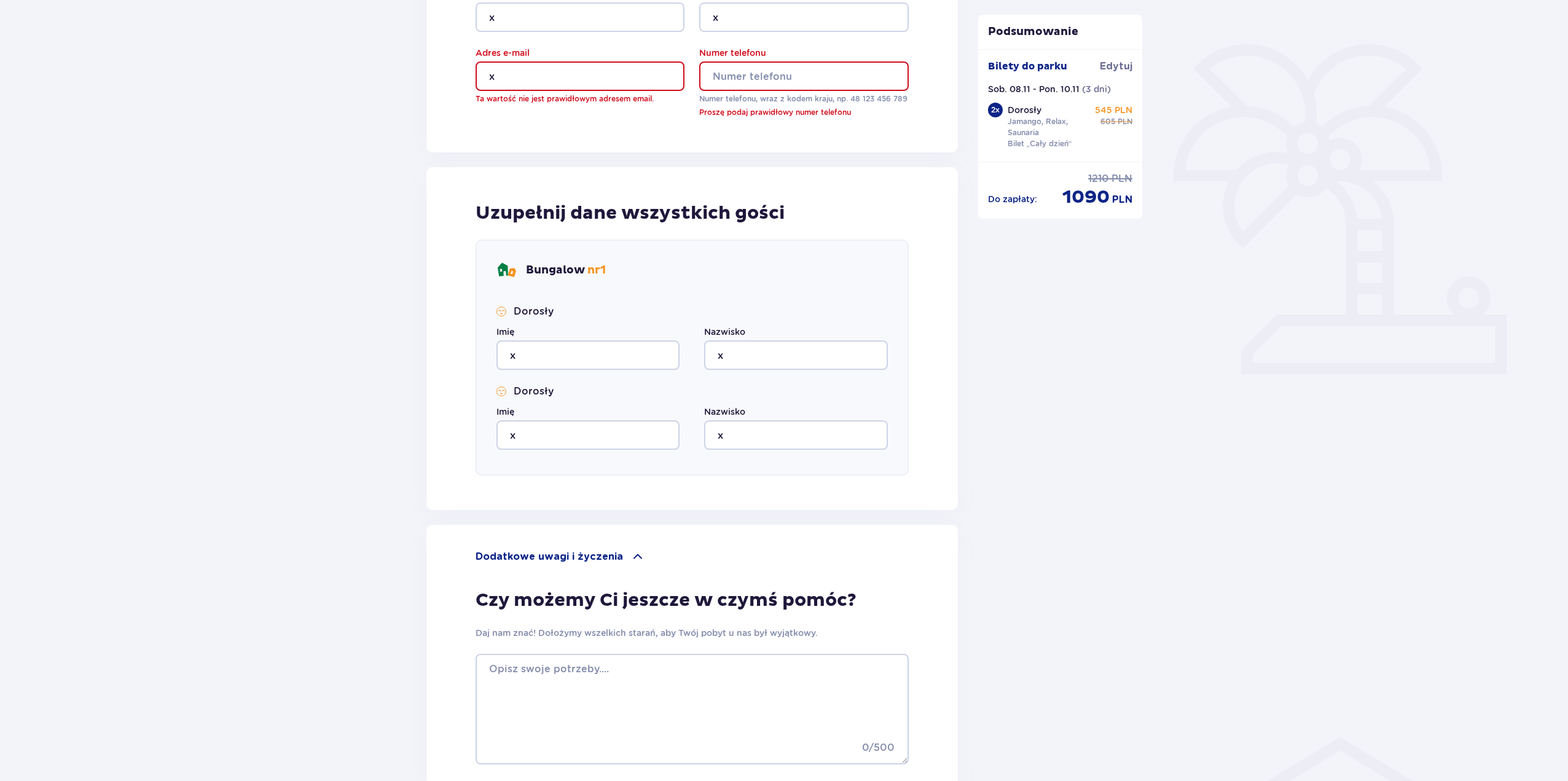
scroll to position [88, 0]
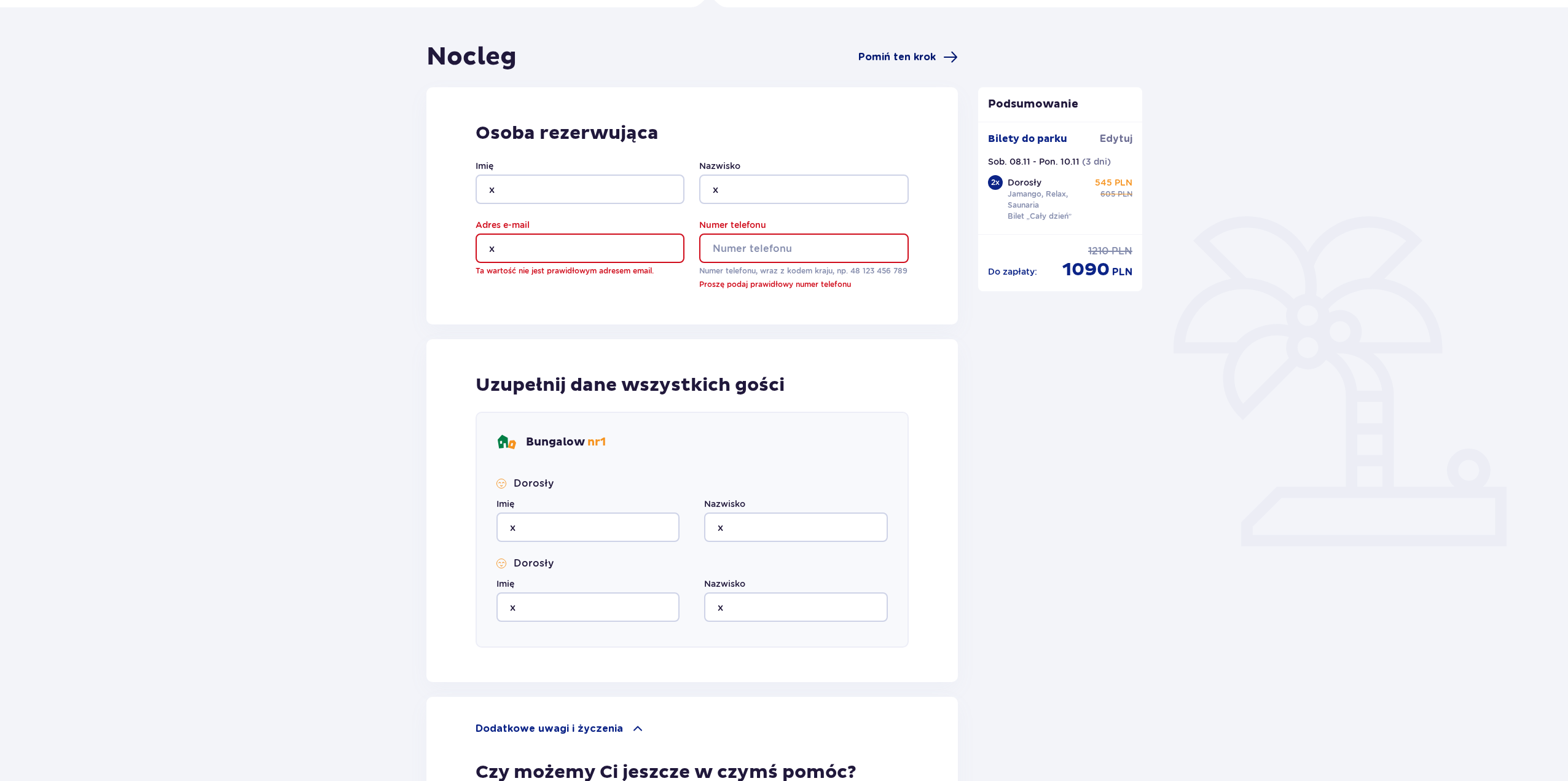
click at [920, 56] on span "Pomiń ten krok" at bounding box center [897, 57] width 77 height 14
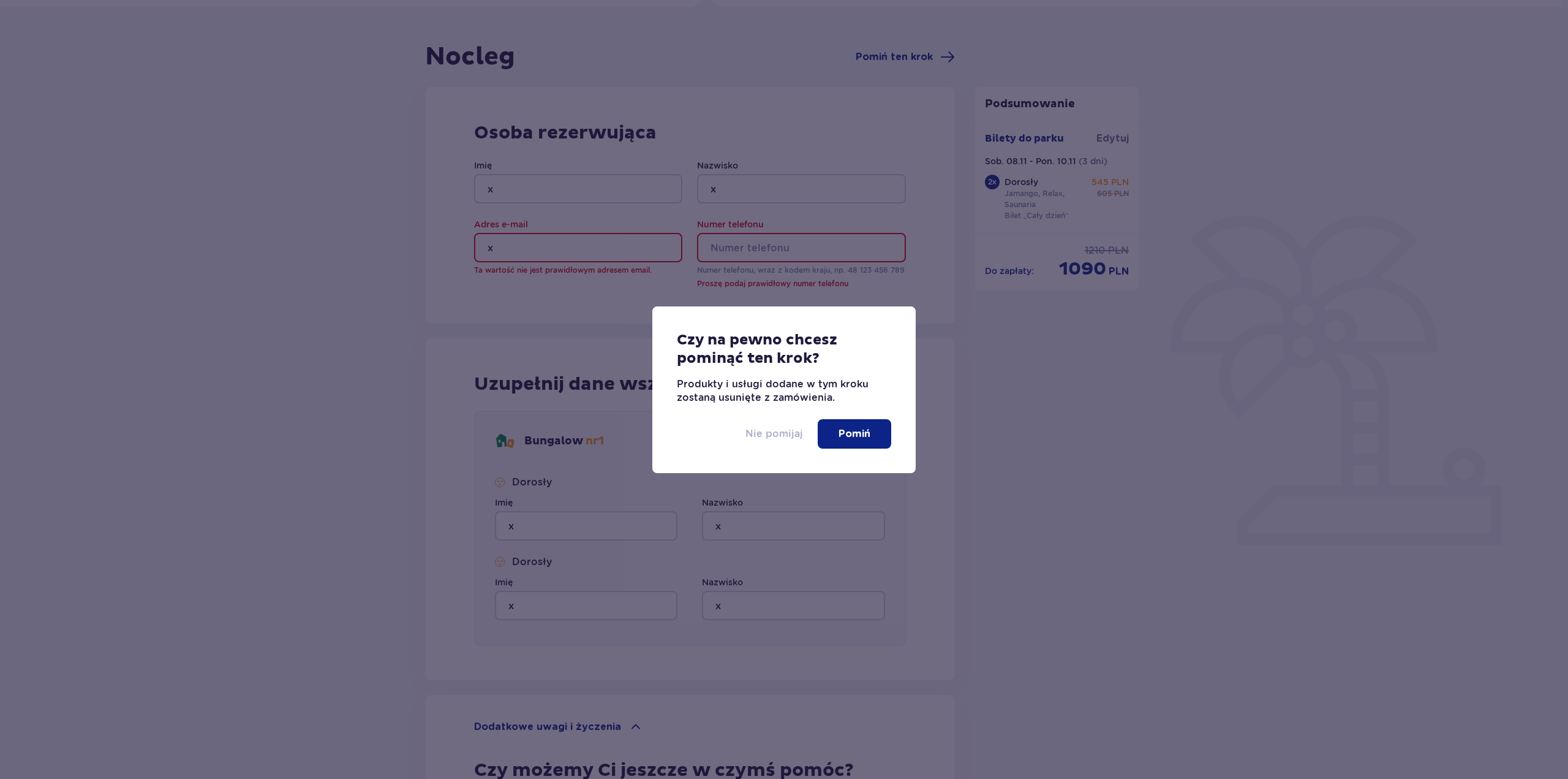
click at [789, 436] on p "Nie pomijaj" at bounding box center [774, 434] width 58 height 14
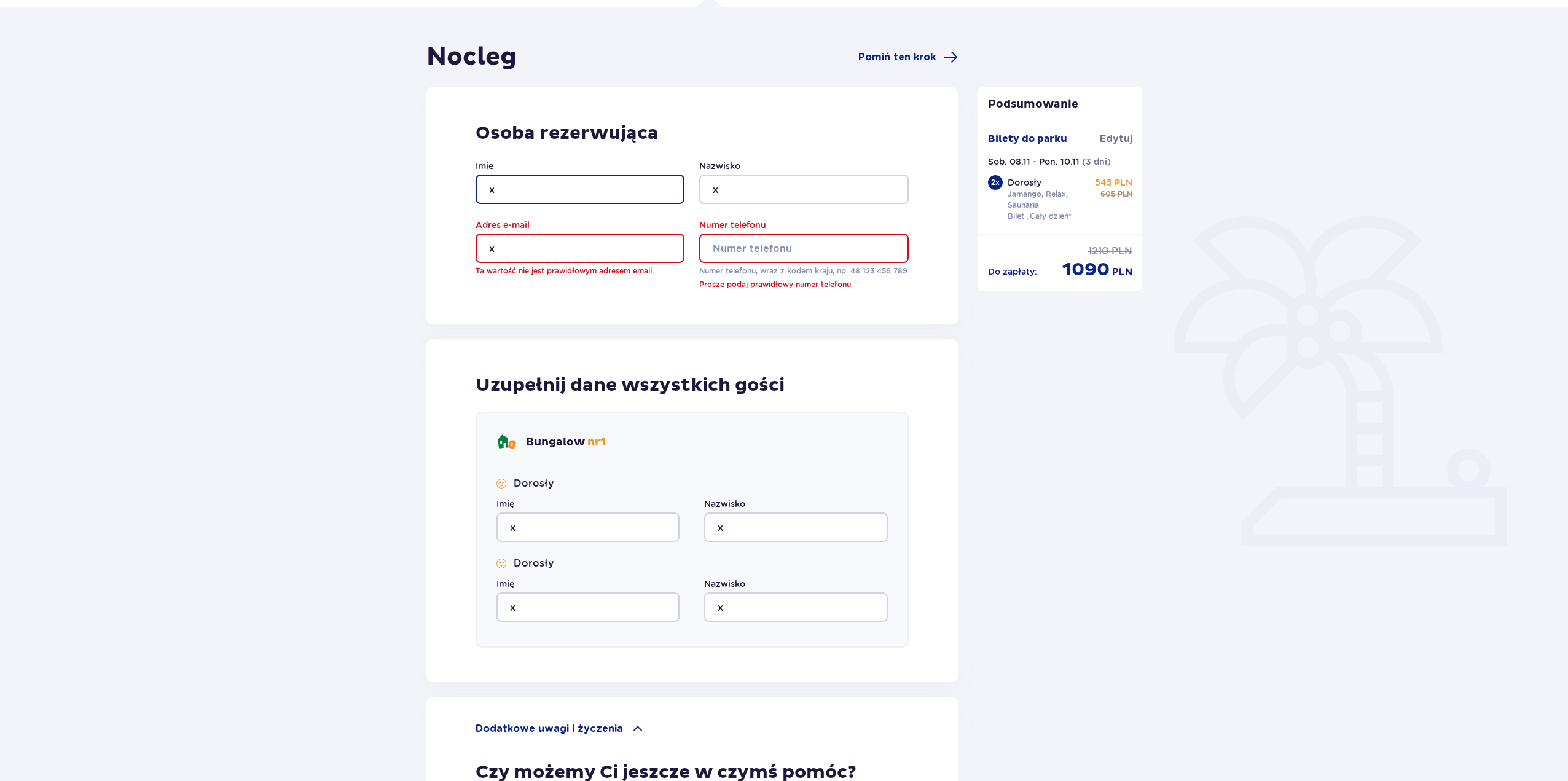
click at [557, 197] on input "x" at bounding box center [580, 189] width 209 height 30
type input "Dominika"
type input "[PERSON_NAME]"
click at [517, 238] on input "x" at bounding box center [580, 248] width 209 height 30
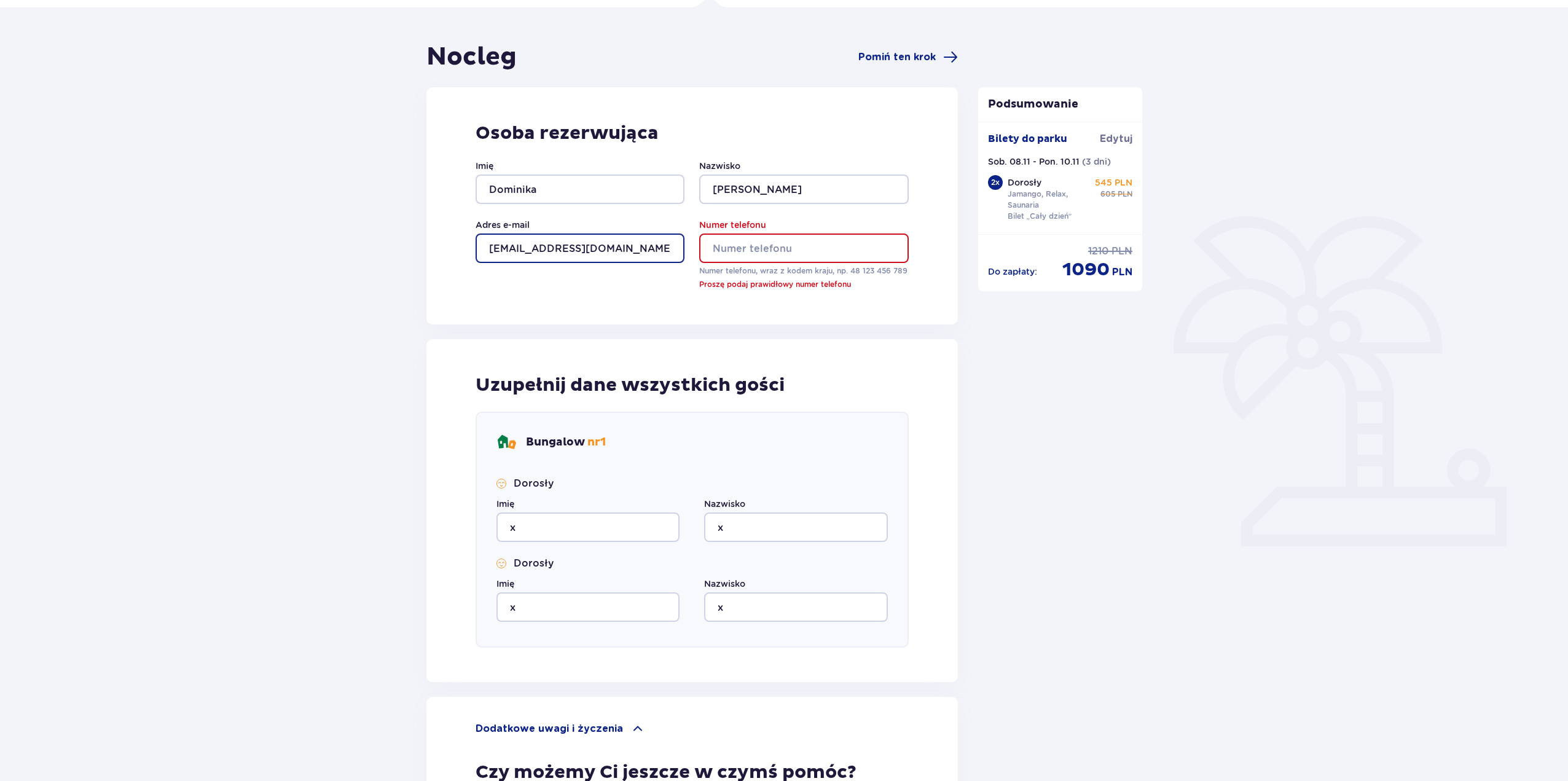
type input "[EMAIL_ADDRESS][DOMAIN_NAME]"
click at [792, 256] on input "Numer telefonu" at bounding box center [804, 248] width 209 height 30
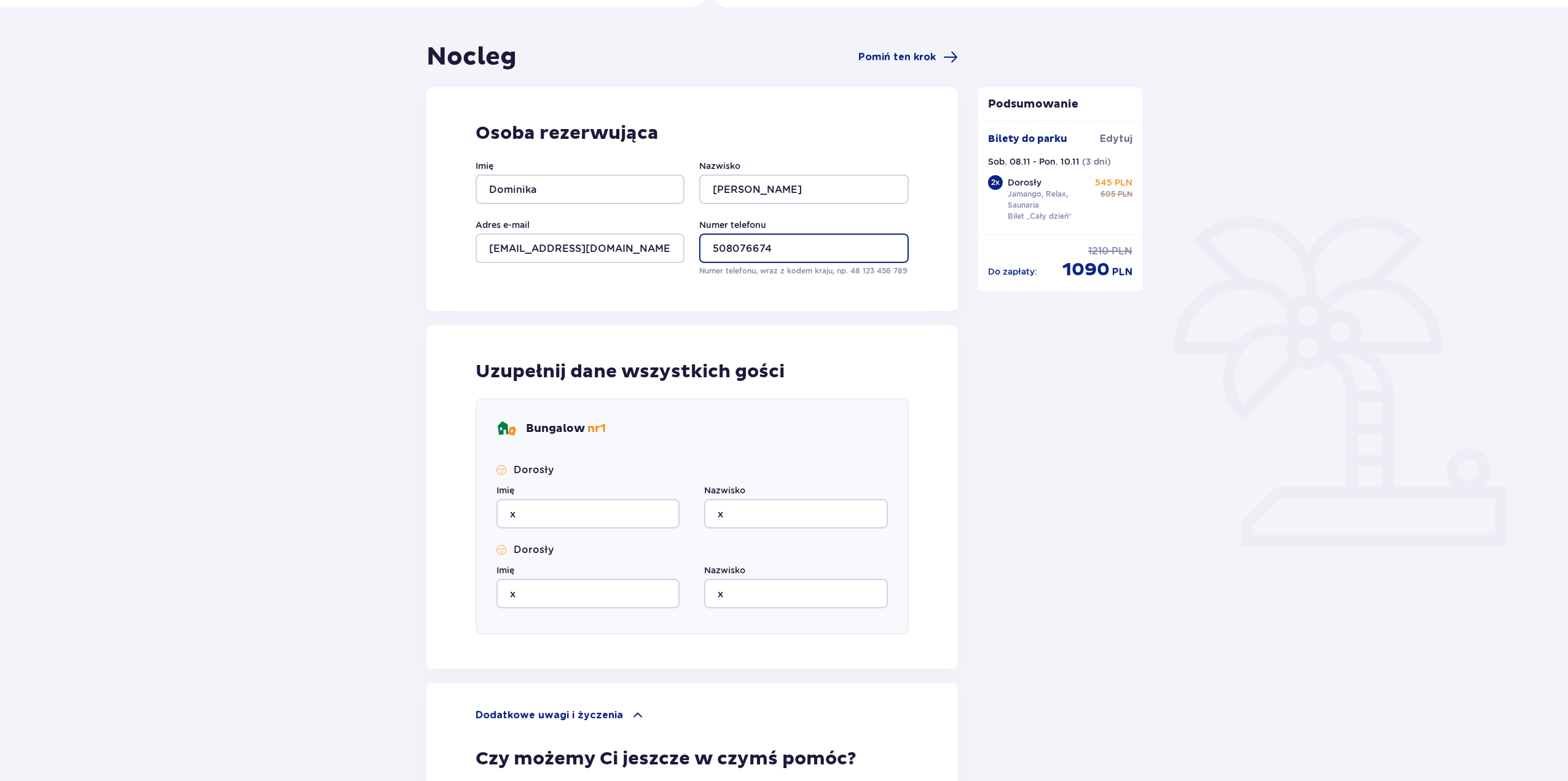
type input "508076674"
click at [1050, 379] on div "Podsumowanie Dodano bilet do zamówienia Bilety do parku [GEOGRAPHIC_DATA] Sob. …" at bounding box center [1060, 518] width 184 height 952
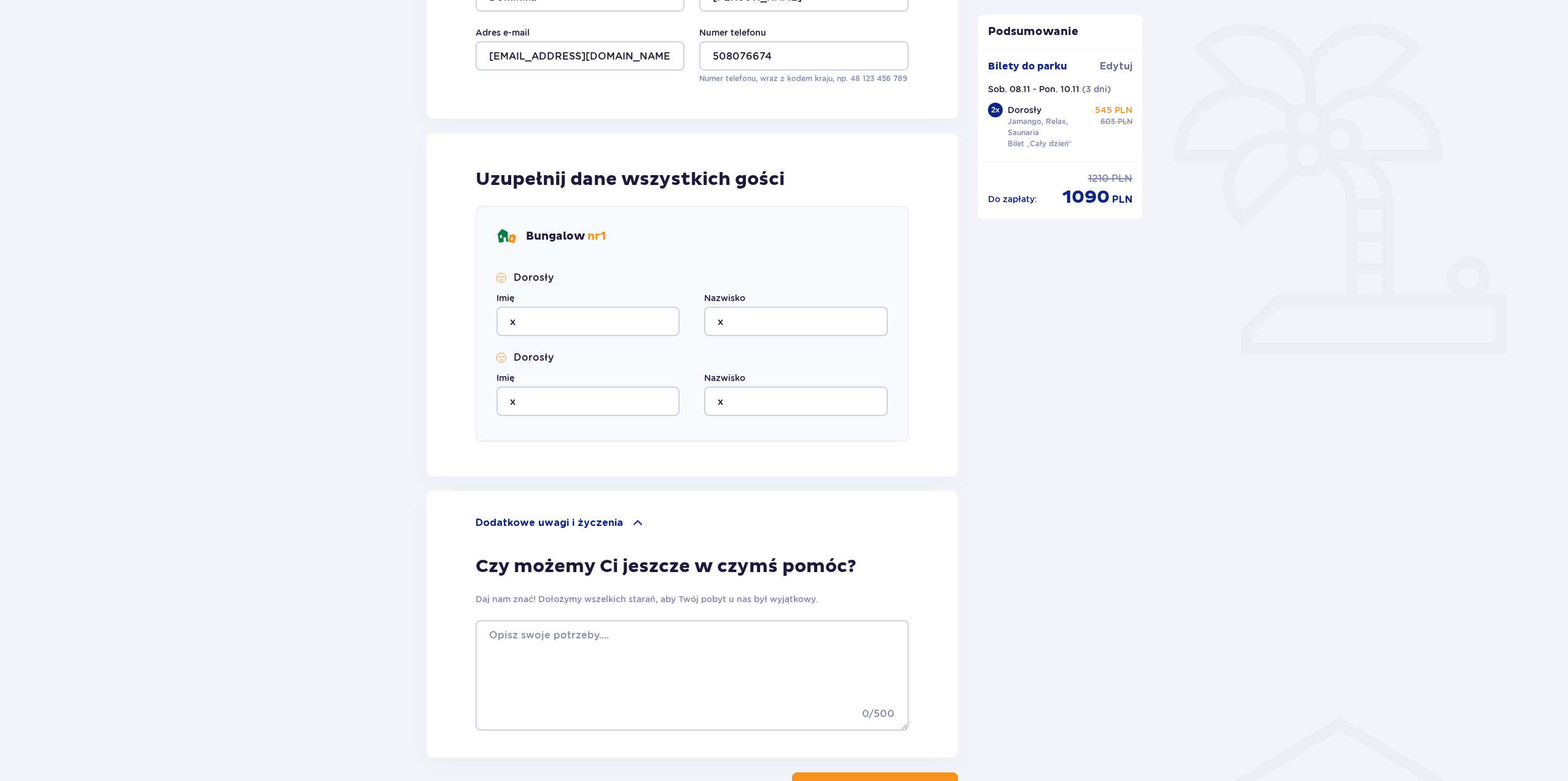
scroll to position [376, 0]
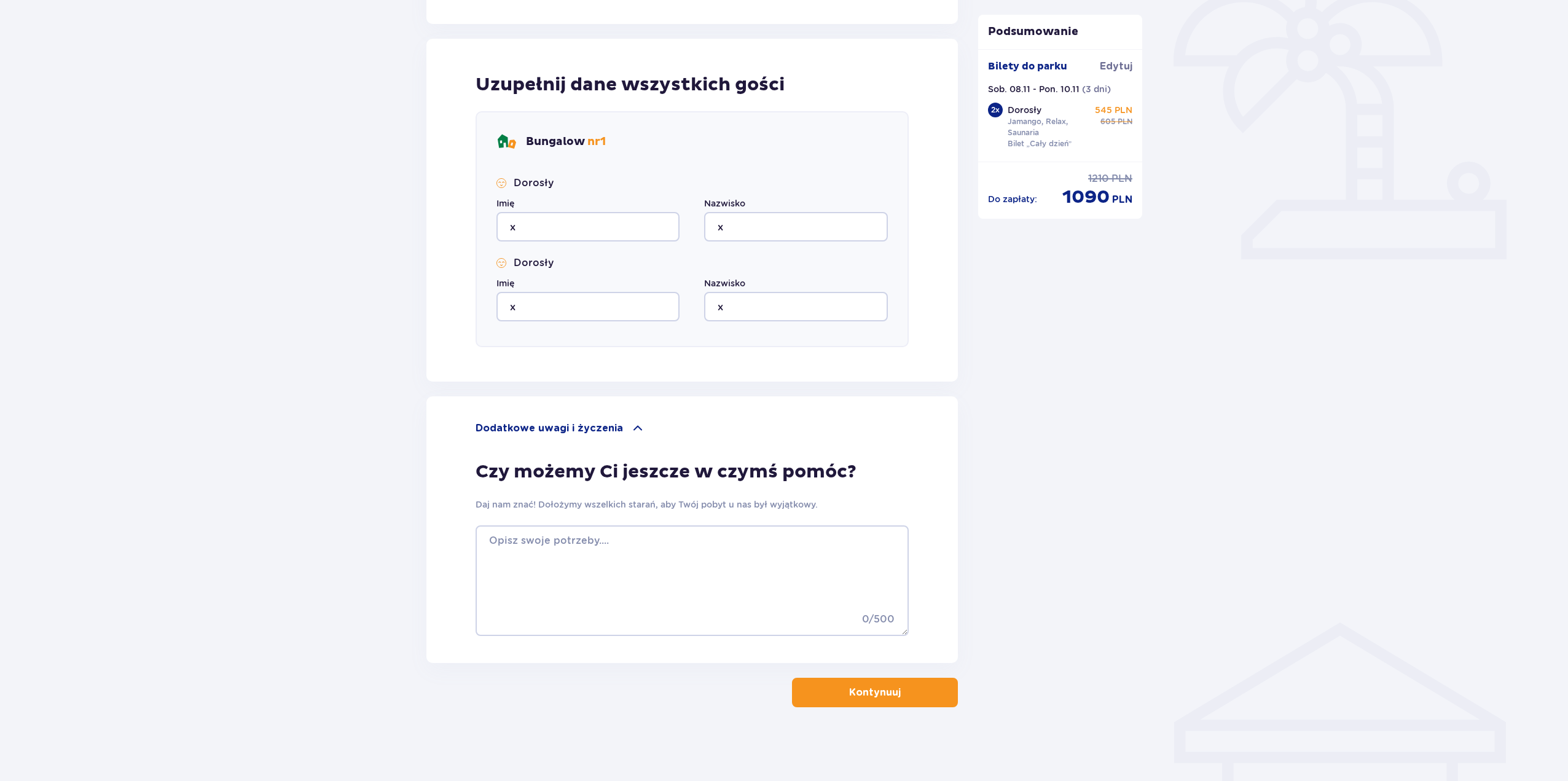
click at [871, 689] on p "Kontynuuj" at bounding box center [874, 692] width 51 height 14
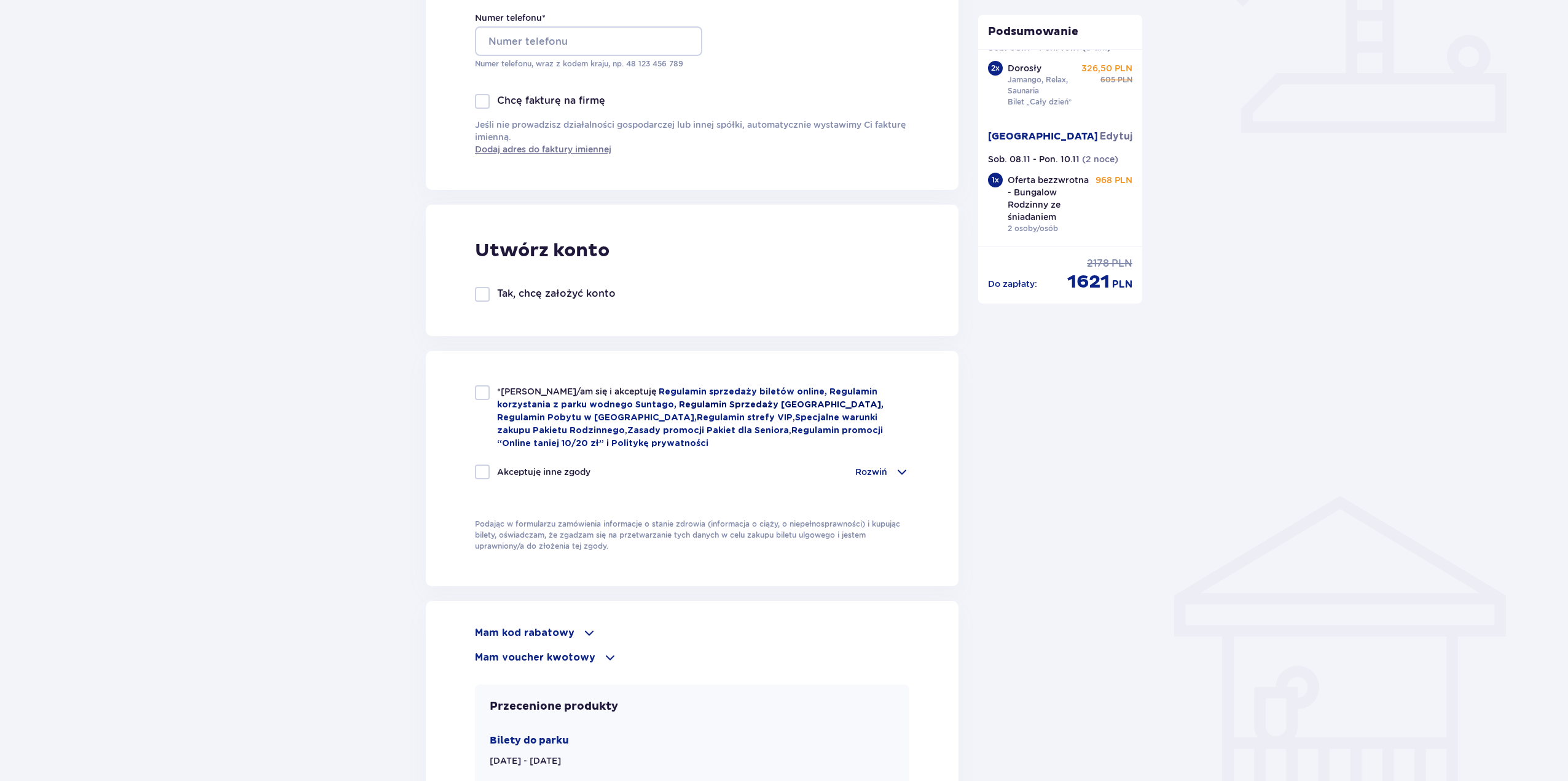
scroll to position [614, 0]
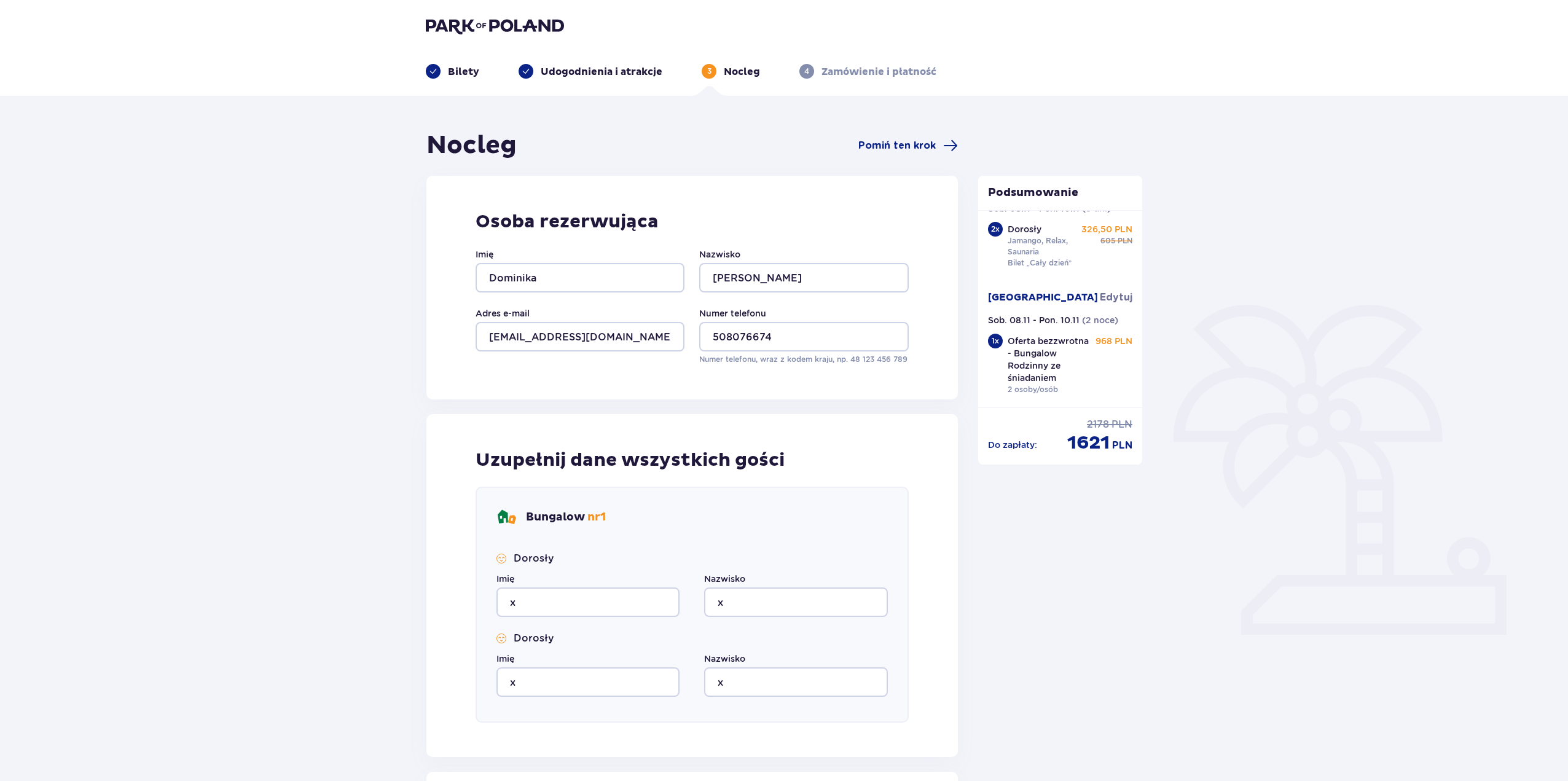
click at [462, 69] on p "Bilety" at bounding box center [463, 72] width 31 height 14
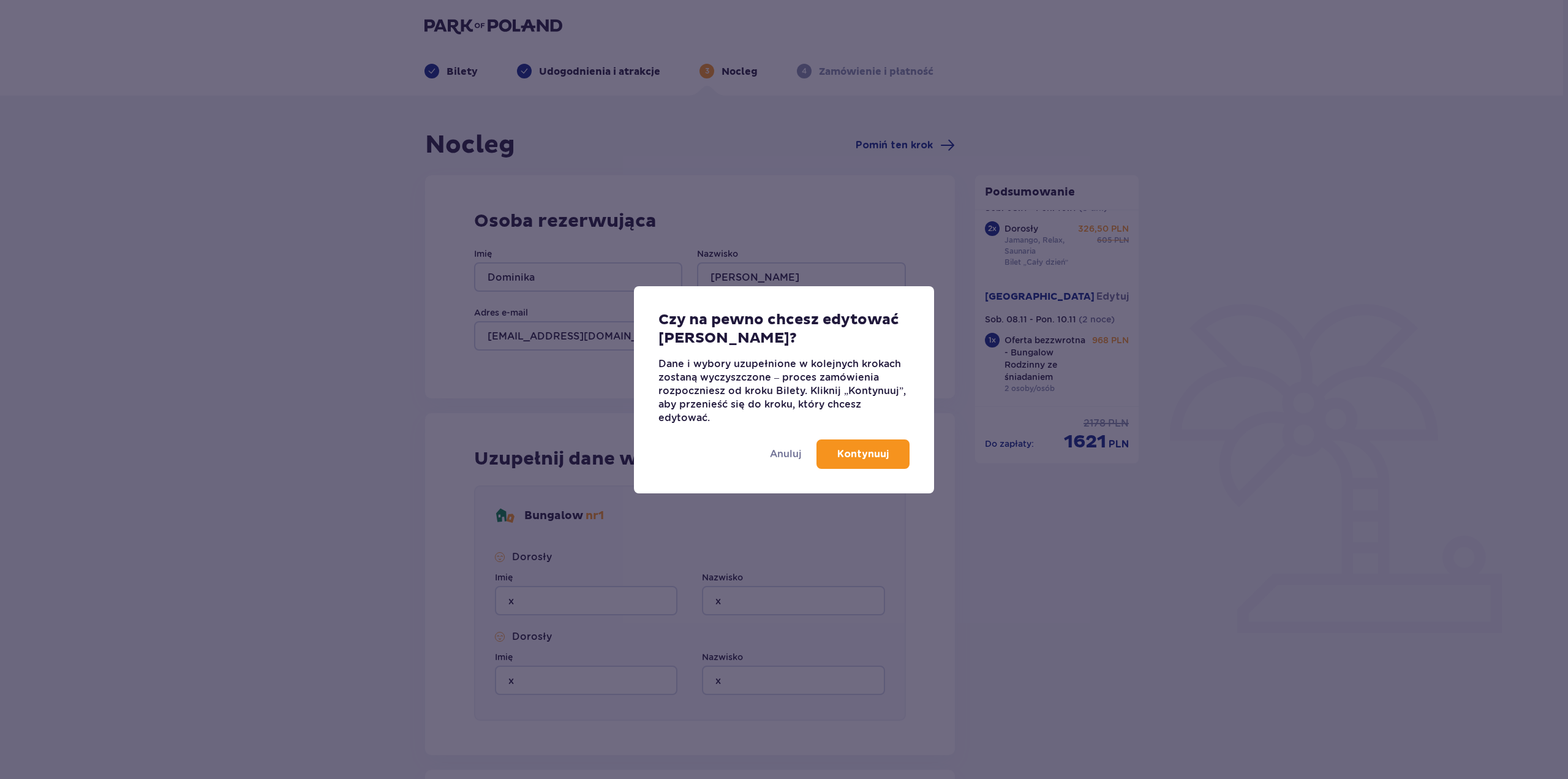
click at [874, 453] on p "Kontynuuj" at bounding box center [863, 454] width 51 height 14
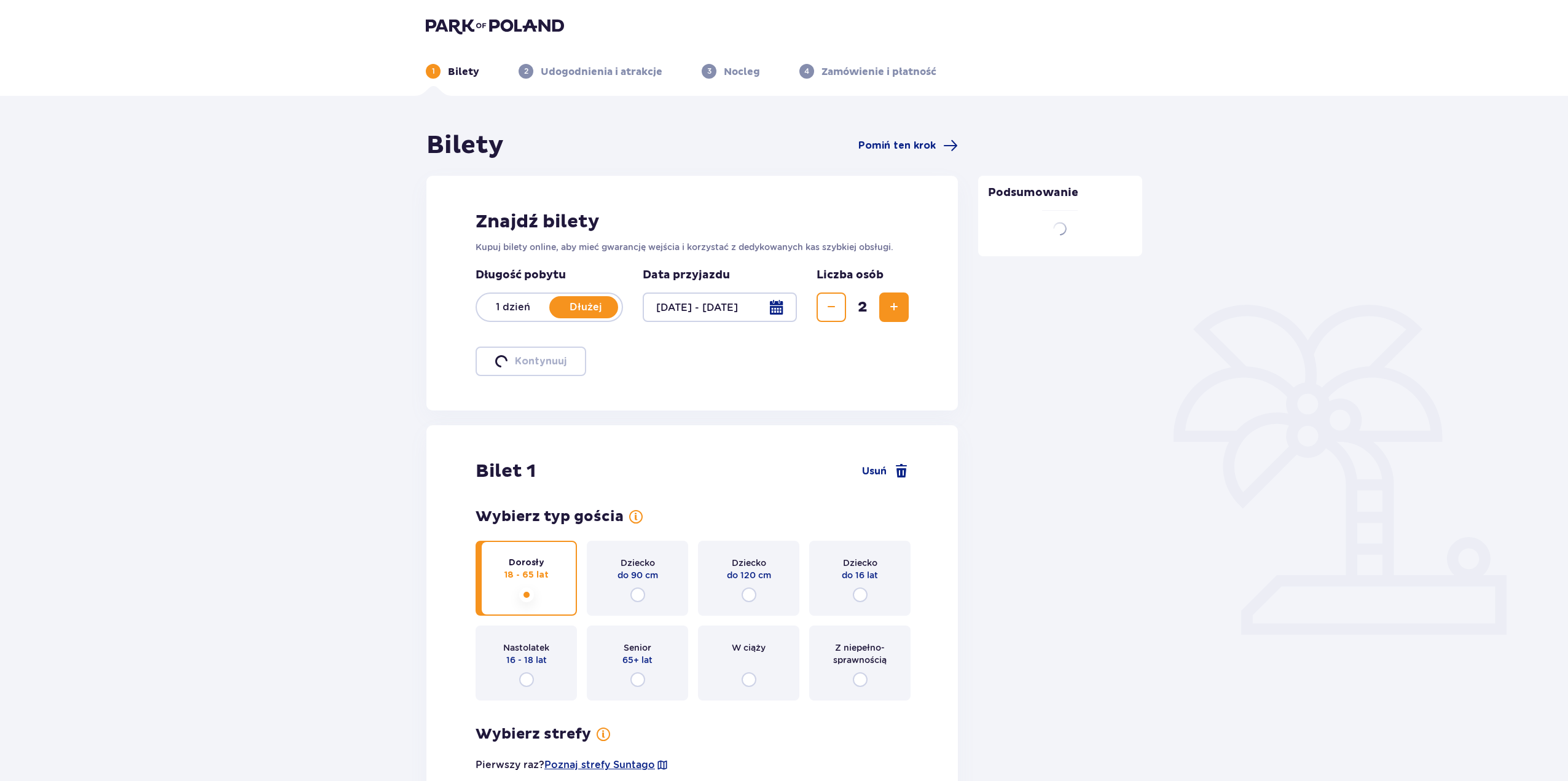
click at [777, 307] on div at bounding box center [720, 307] width 154 height 30
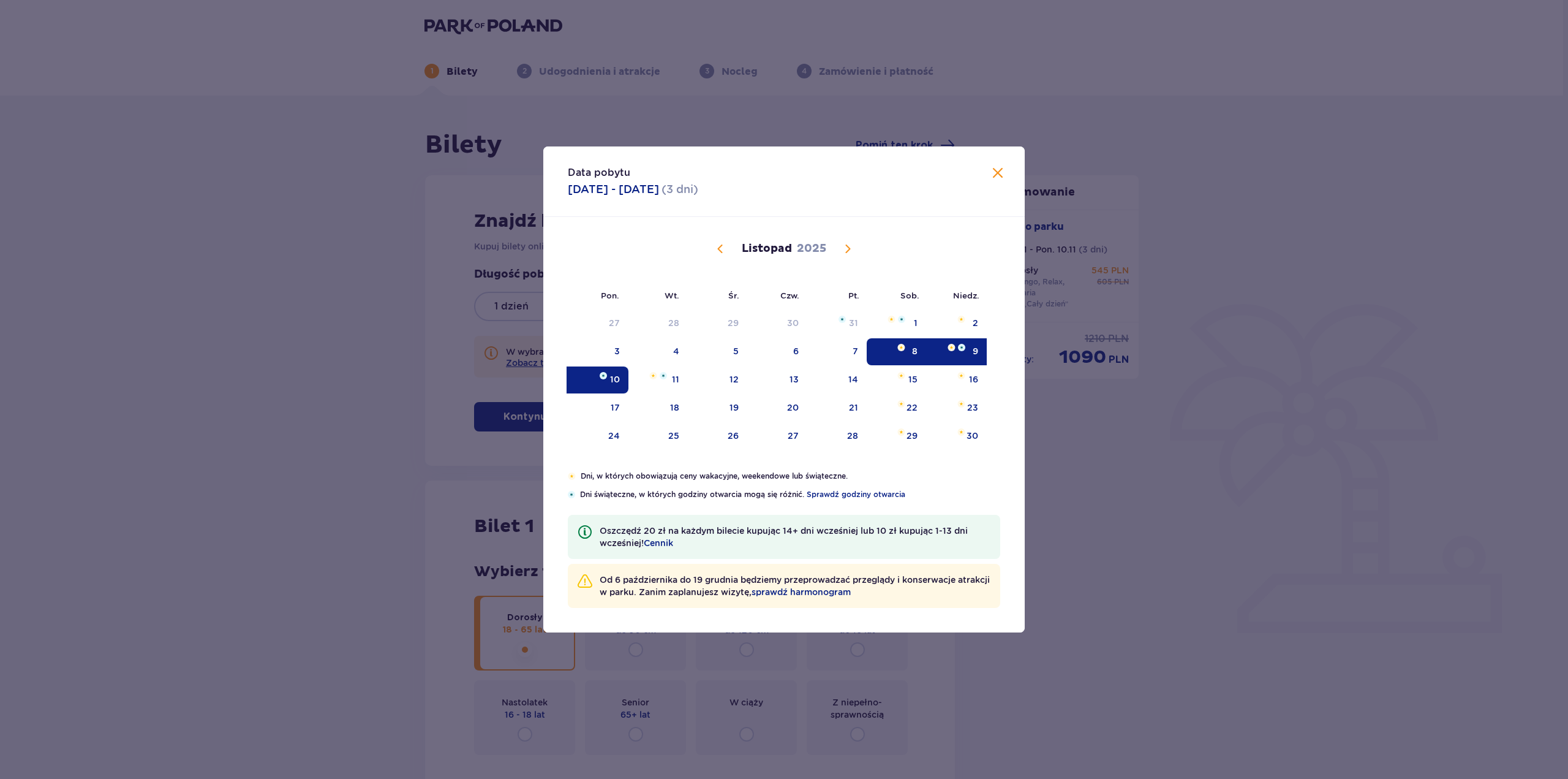
click at [914, 348] on div "8" at bounding box center [915, 351] width 6 height 12
click at [977, 350] on div "9" at bounding box center [976, 351] width 6 height 12
type input "[DATE] - [DATE]"
click at [902, 352] on div "8" at bounding box center [896, 351] width 59 height 27
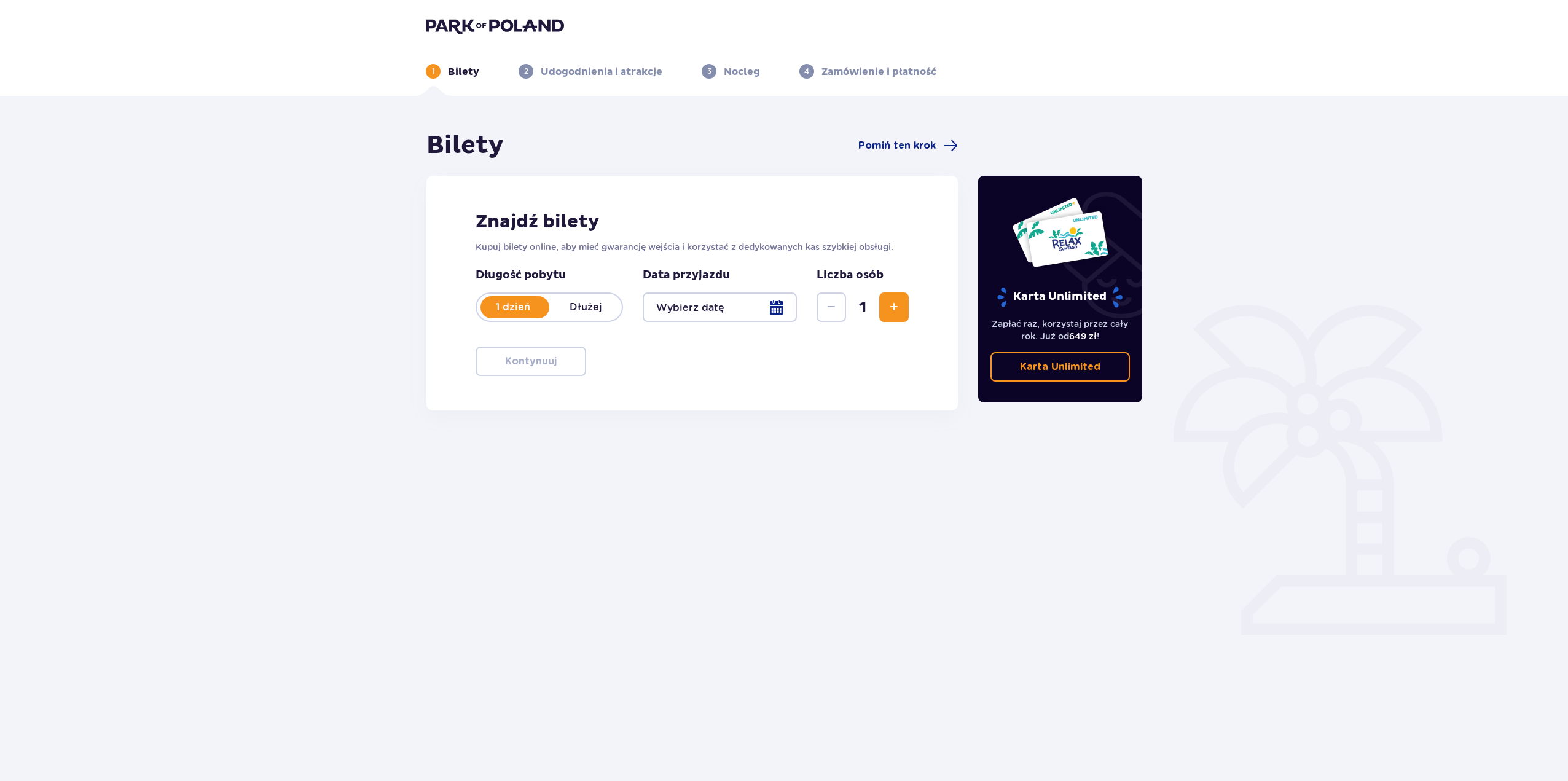
click at [775, 304] on div at bounding box center [720, 307] width 154 height 30
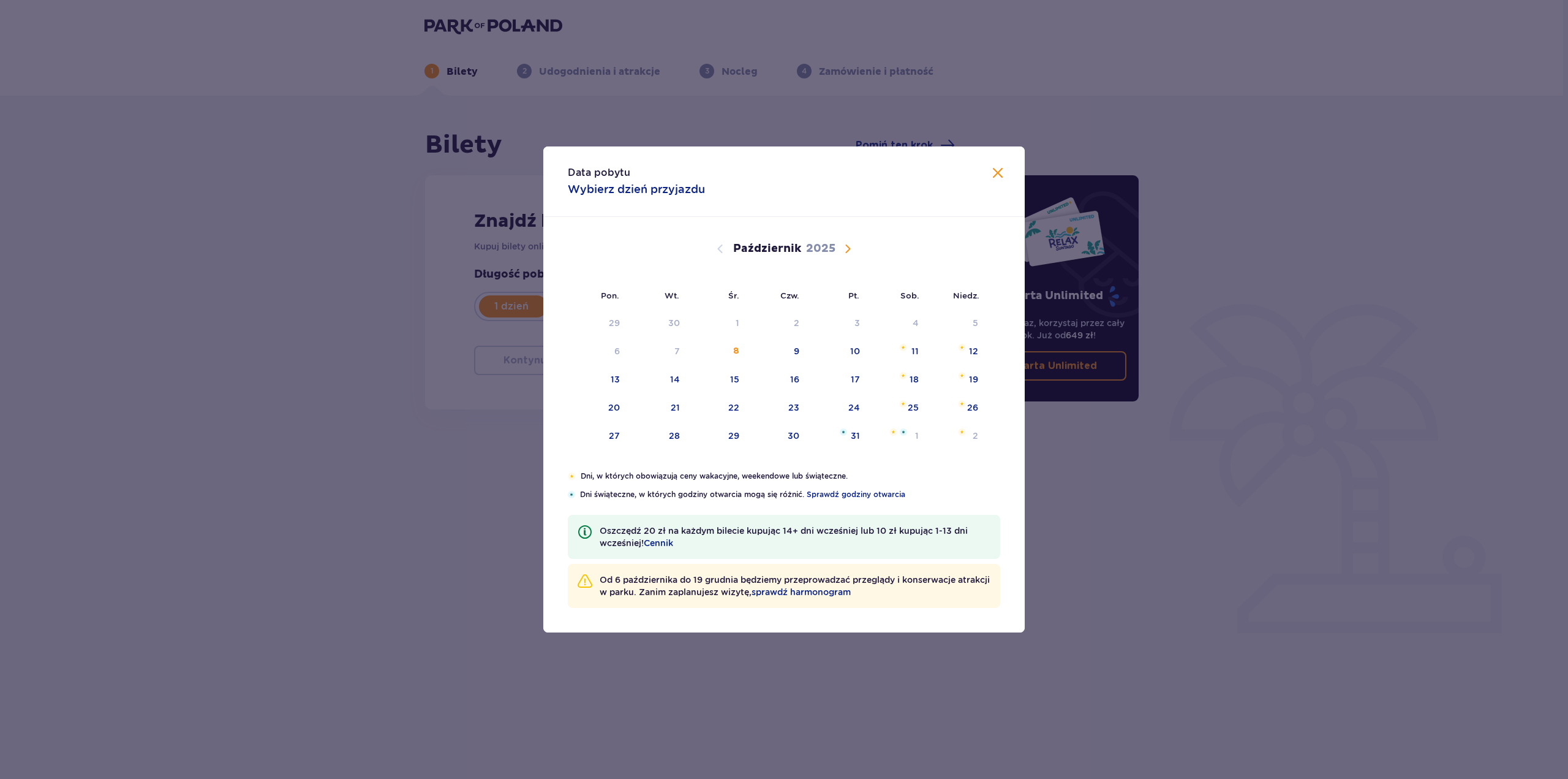
click at [993, 173] on span "Zamknij" at bounding box center [998, 173] width 14 height 14
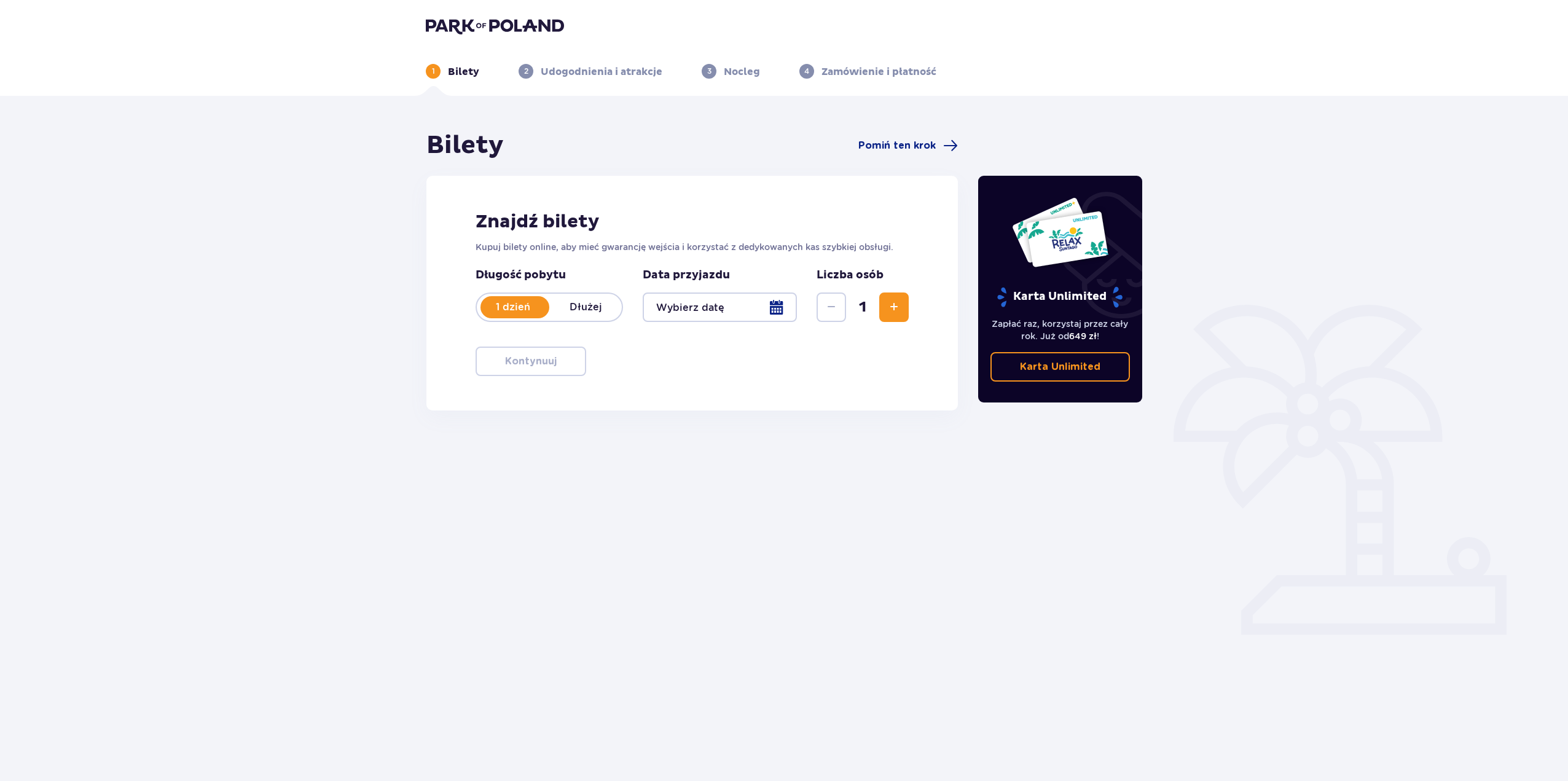
click at [586, 306] on p "Dłużej" at bounding box center [585, 307] width 72 height 14
click at [775, 310] on div at bounding box center [720, 307] width 154 height 30
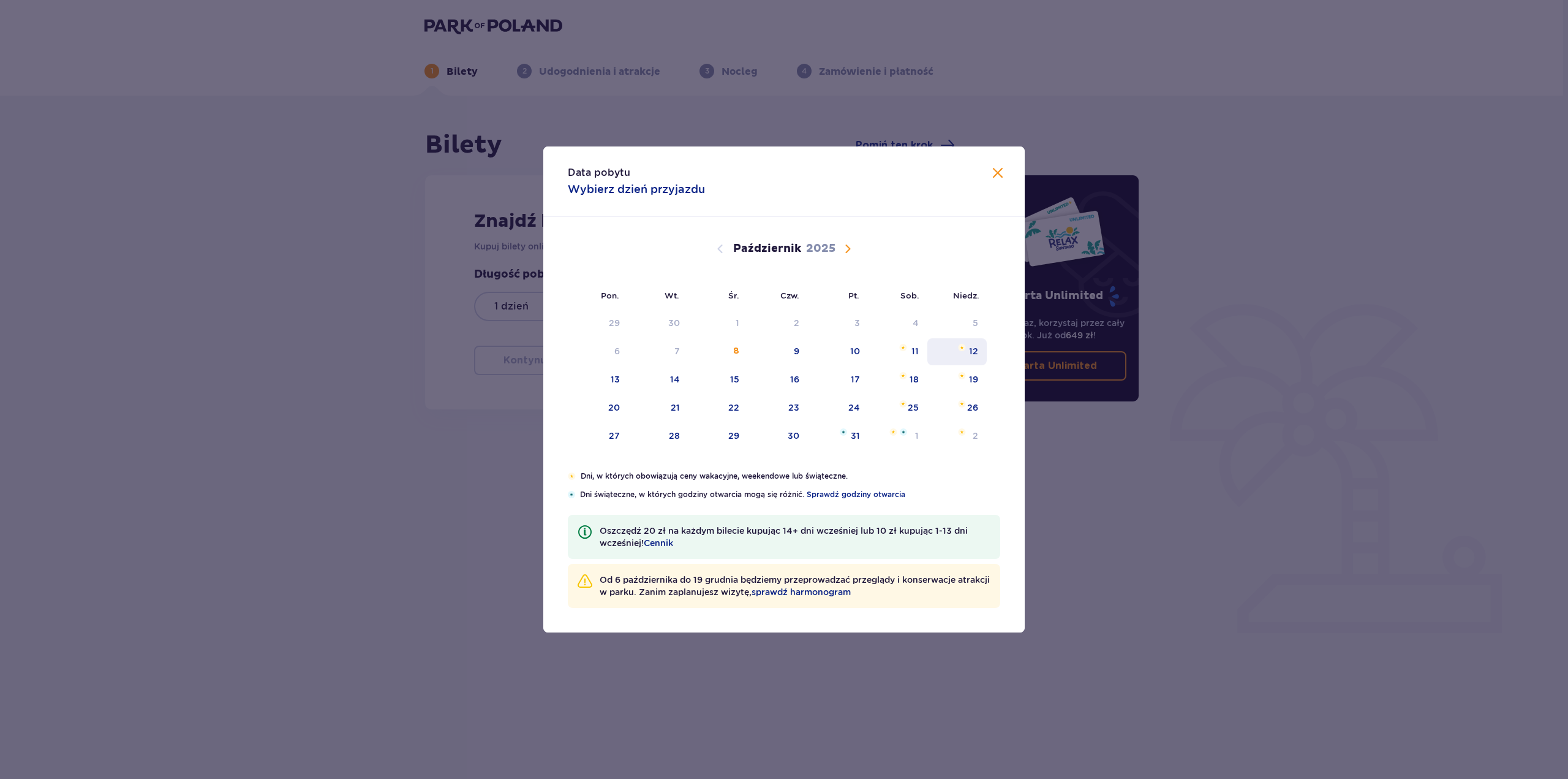
click at [964, 351] on div "12" at bounding box center [957, 351] width 59 height 27
click at [964, 348] on img "Data zaznaczona. niedziela, 12 października 2025" at bounding box center [962, 347] width 8 height 7
type input "[DATE]"
click at [844, 240] on div "Pon. Wt. Śr. Czw. Pt. Sob. [GEOGRAPHIC_DATA]. [DATE] 1 2 3 4 5 6 7 8 9 10 11 12…" at bounding box center [784, 344] width 481 height 254
click at [845, 246] on p "Kupuj bilety online, aby mieć gwarancję wejścia i korzystać z dedykowanych kas …" at bounding box center [690, 246] width 432 height 12
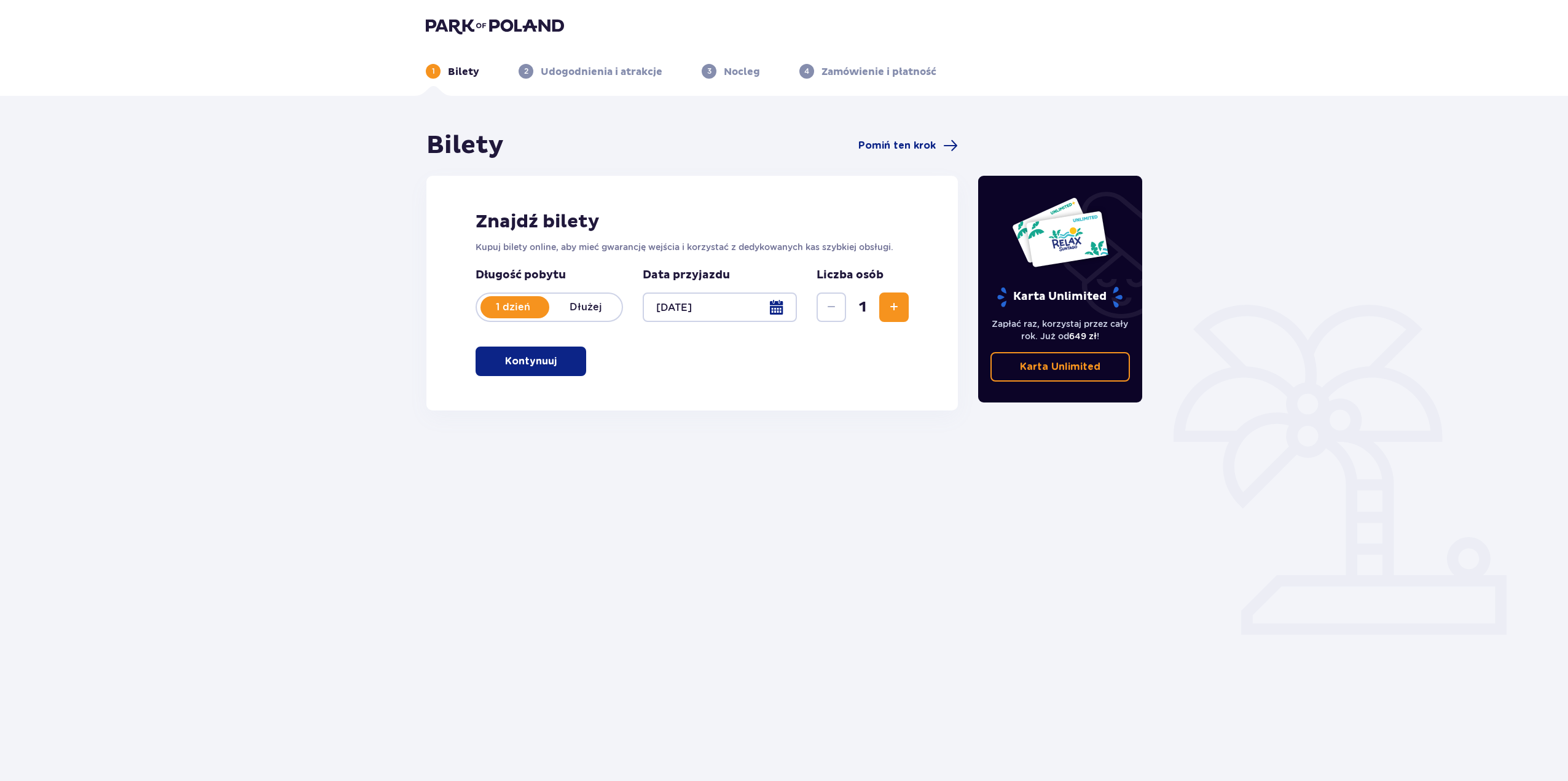
click at [602, 307] on p "Dłużej" at bounding box center [585, 307] width 72 height 14
click at [782, 303] on div at bounding box center [720, 307] width 154 height 30
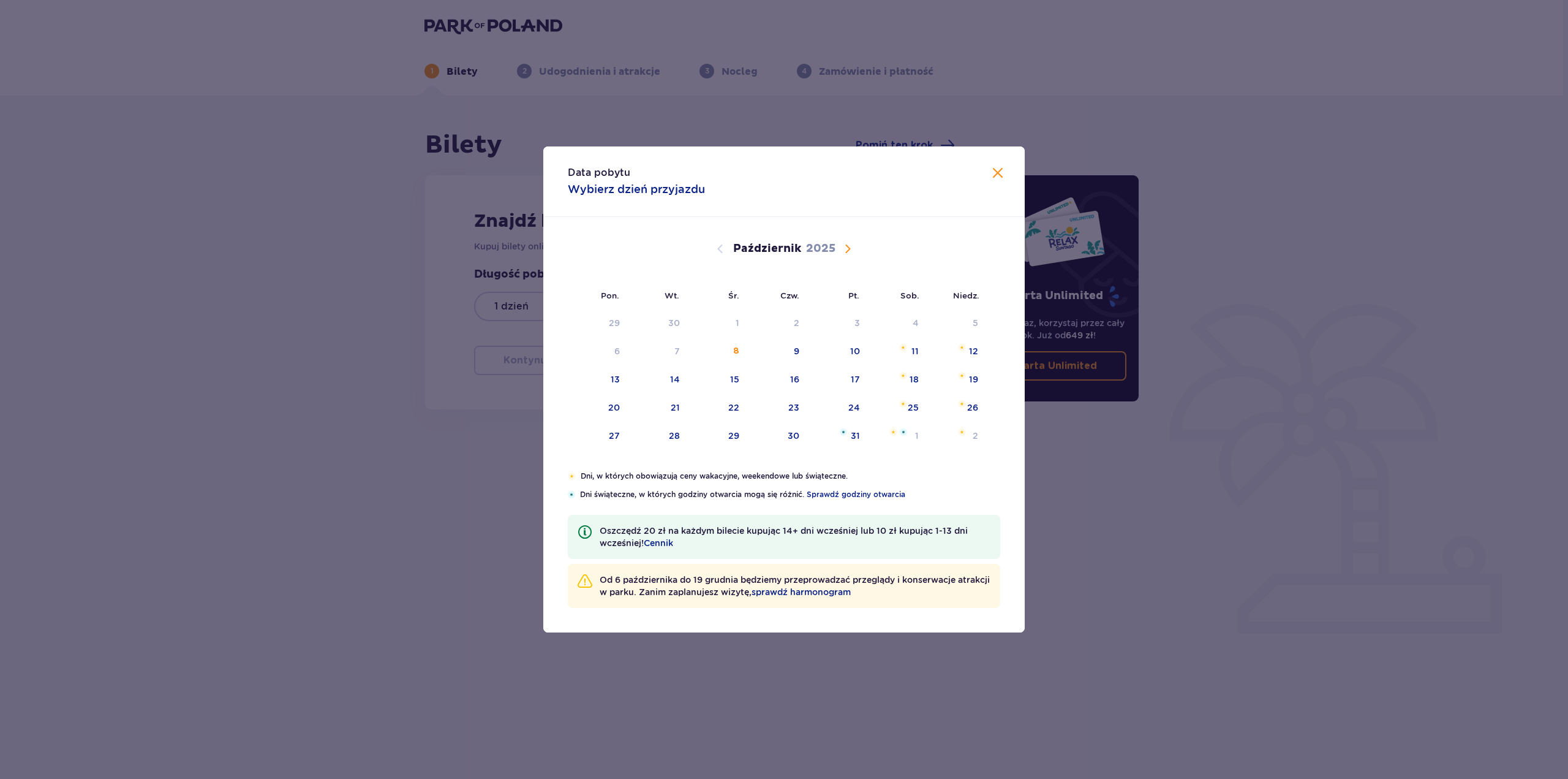
click at [848, 249] on span "Następny miesiąc" at bounding box center [848, 249] width 14 height 14
click at [959, 347] on img at bounding box center [962, 347] width 7 height 7
click at [605, 379] on img at bounding box center [604, 375] width 7 height 7
type input "[DATE] - [DATE]"
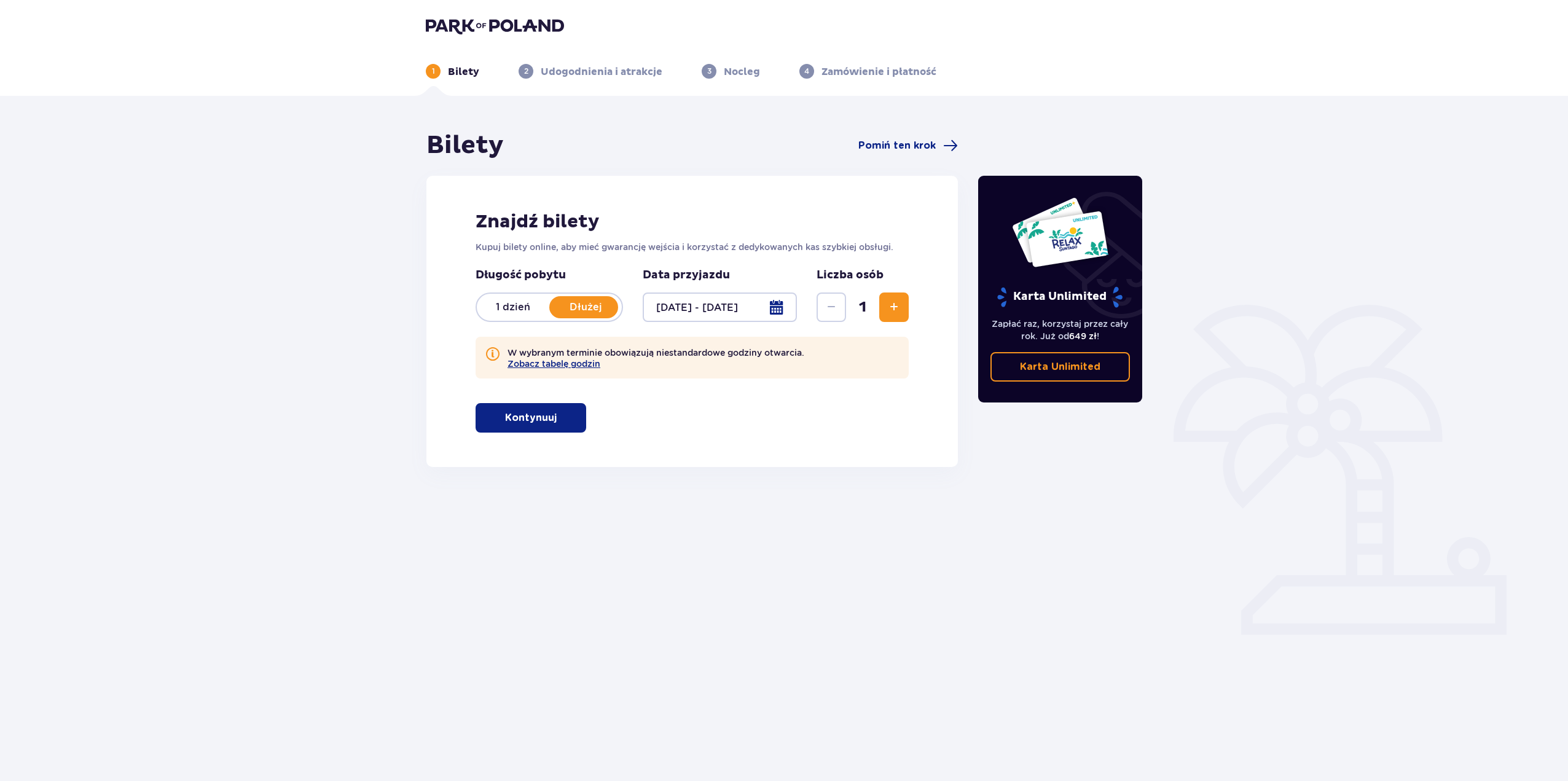
click at [1002, 171] on div "Usunięto bilety z zamówienia Karta Unlimited Zapłać raz, korzystaj przez cały r…" at bounding box center [1060, 341] width 184 height 422
click at [895, 298] on button "Zwiększ" at bounding box center [894, 307] width 30 height 30
click at [530, 420] on p "Kontynuuj" at bounding box center [530, 418] width 51 height 14
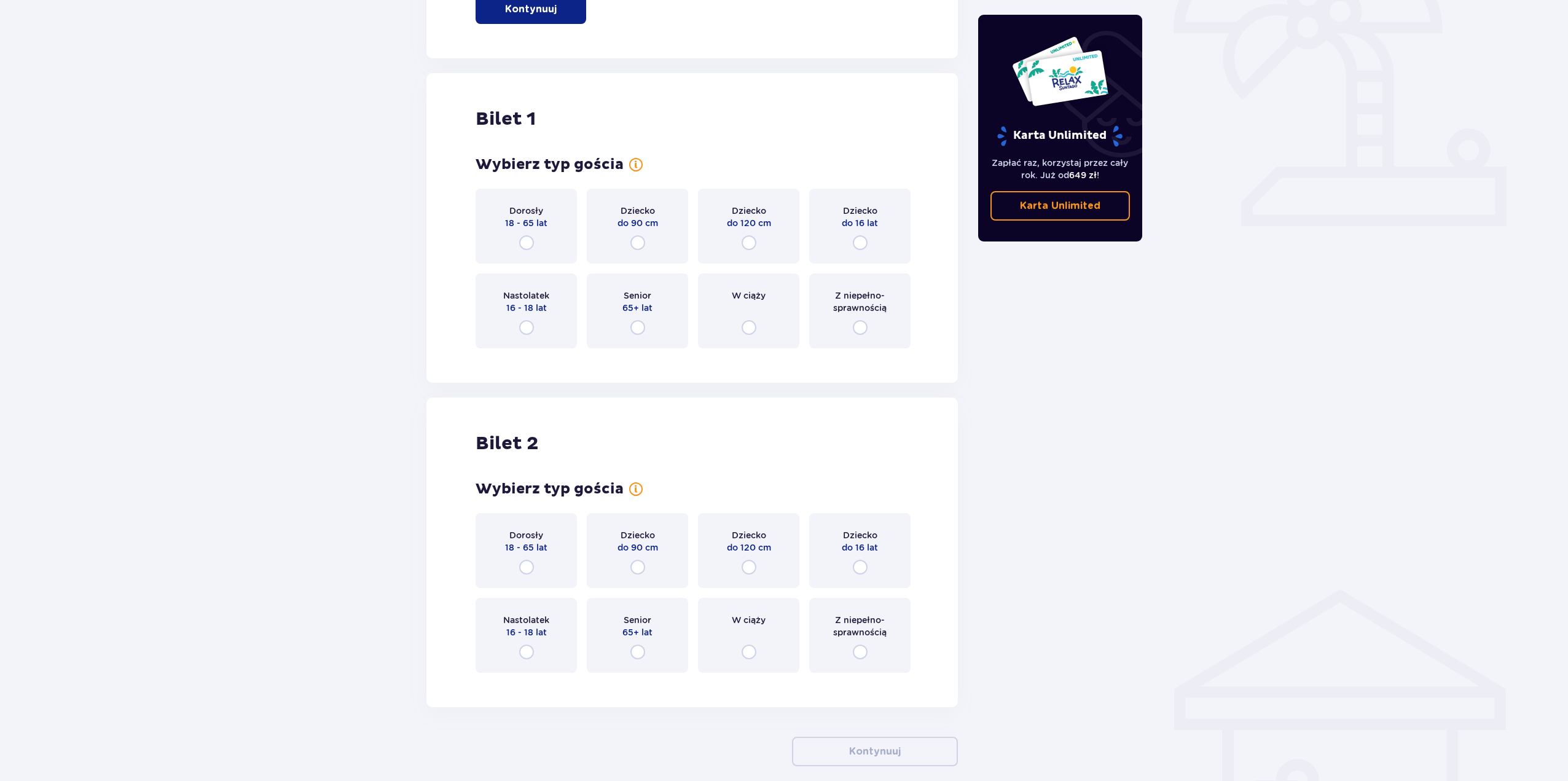
scroll to position [467, 0]
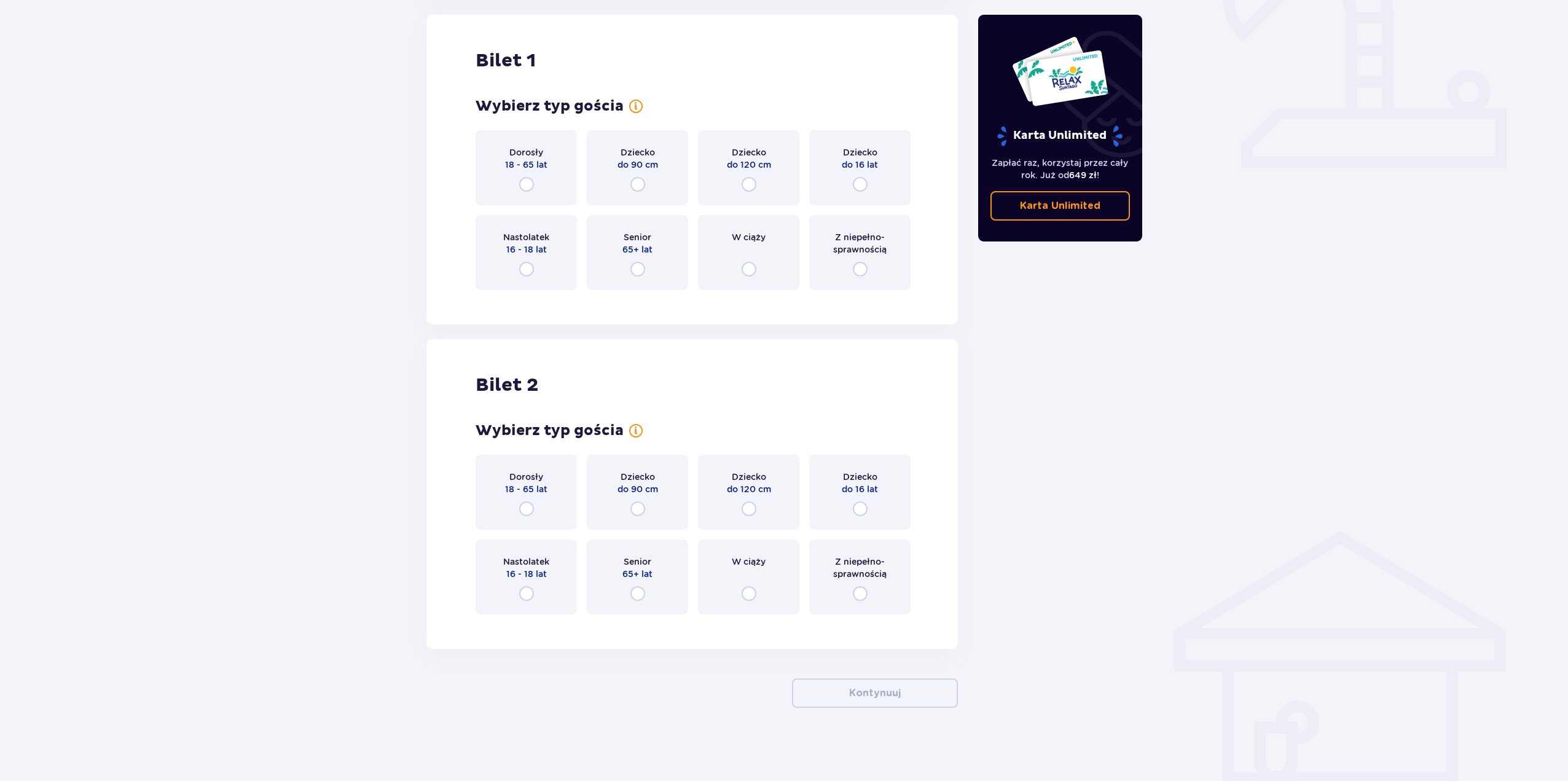
click at [523, 178] on input "radio" at bounding box center [527, 184] width 14 height 14
radio input "true"
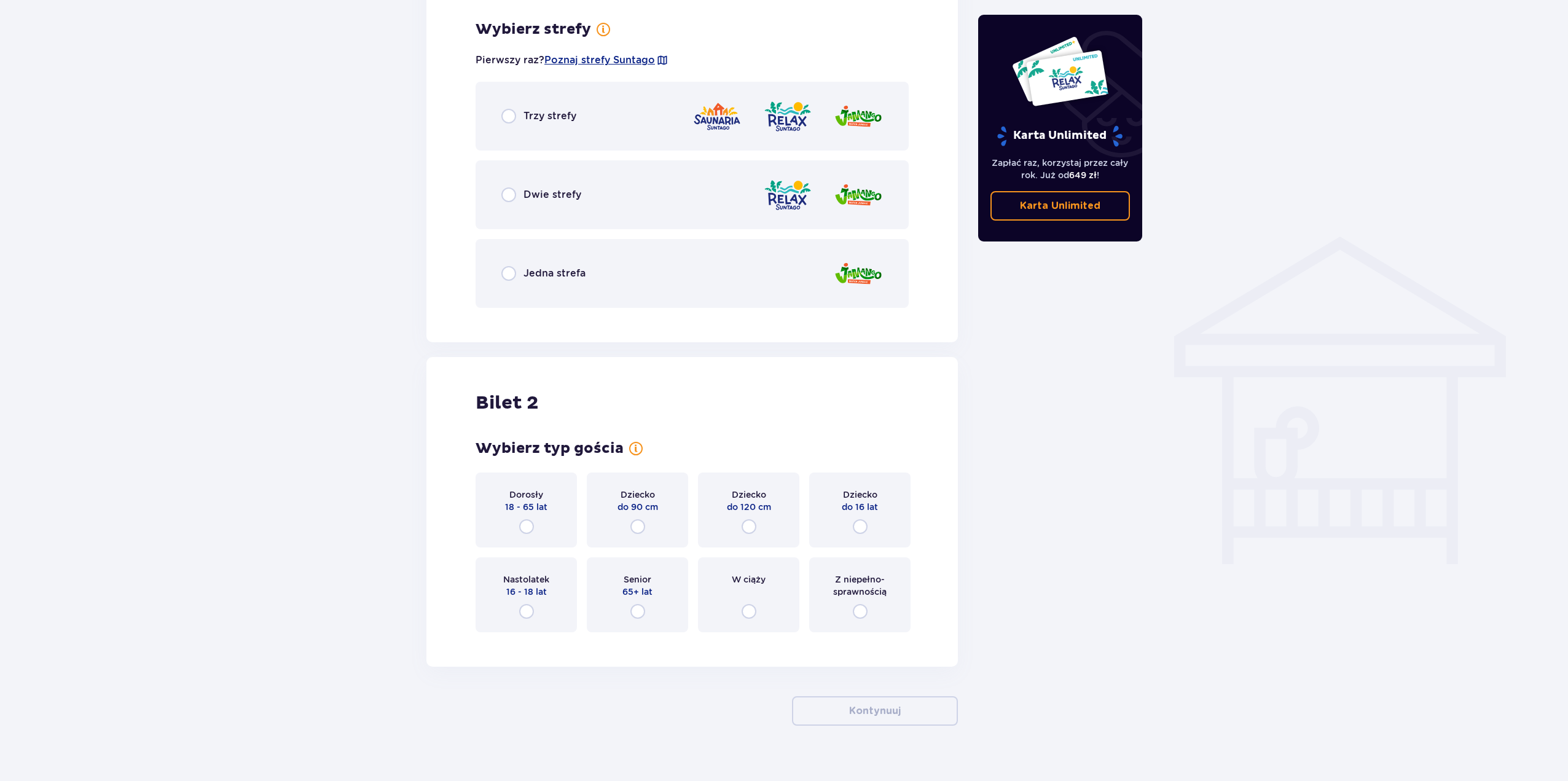
scroll to position [767, 0]
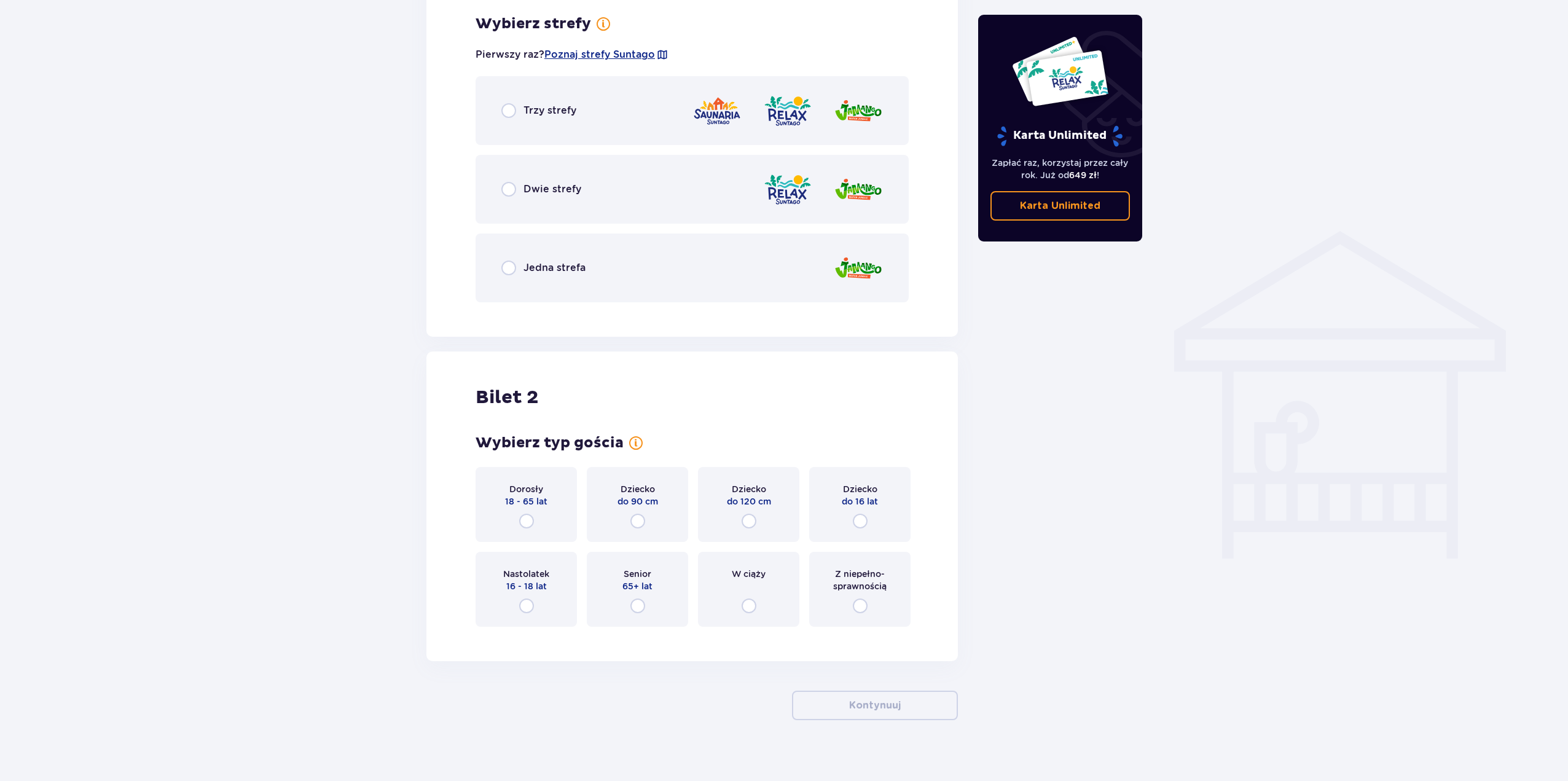
click at [650, 128] on div "Trzy strefy" at bounding box center [692, 110] width 434 height 69
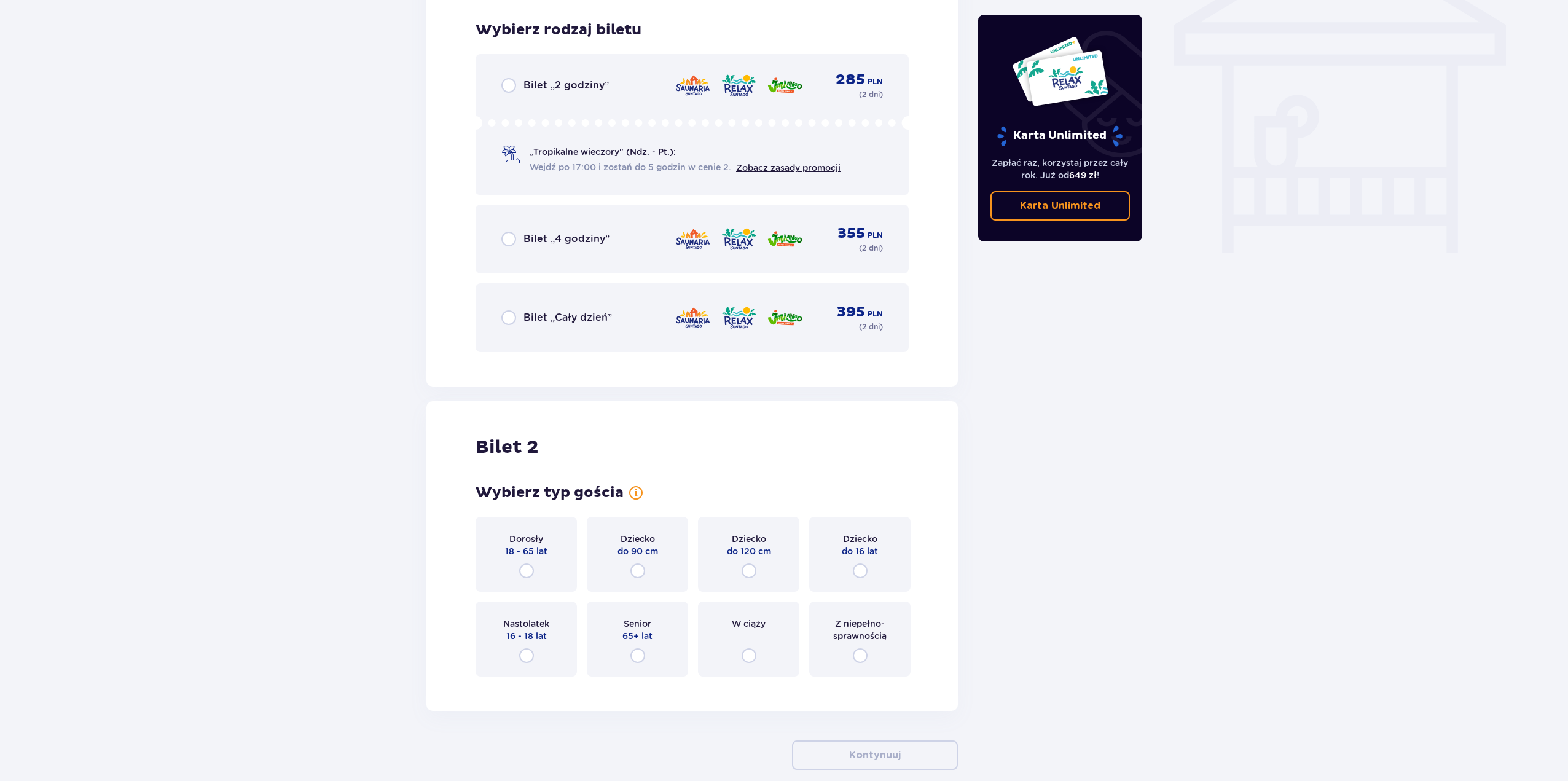
scroll to position [1079, 0]
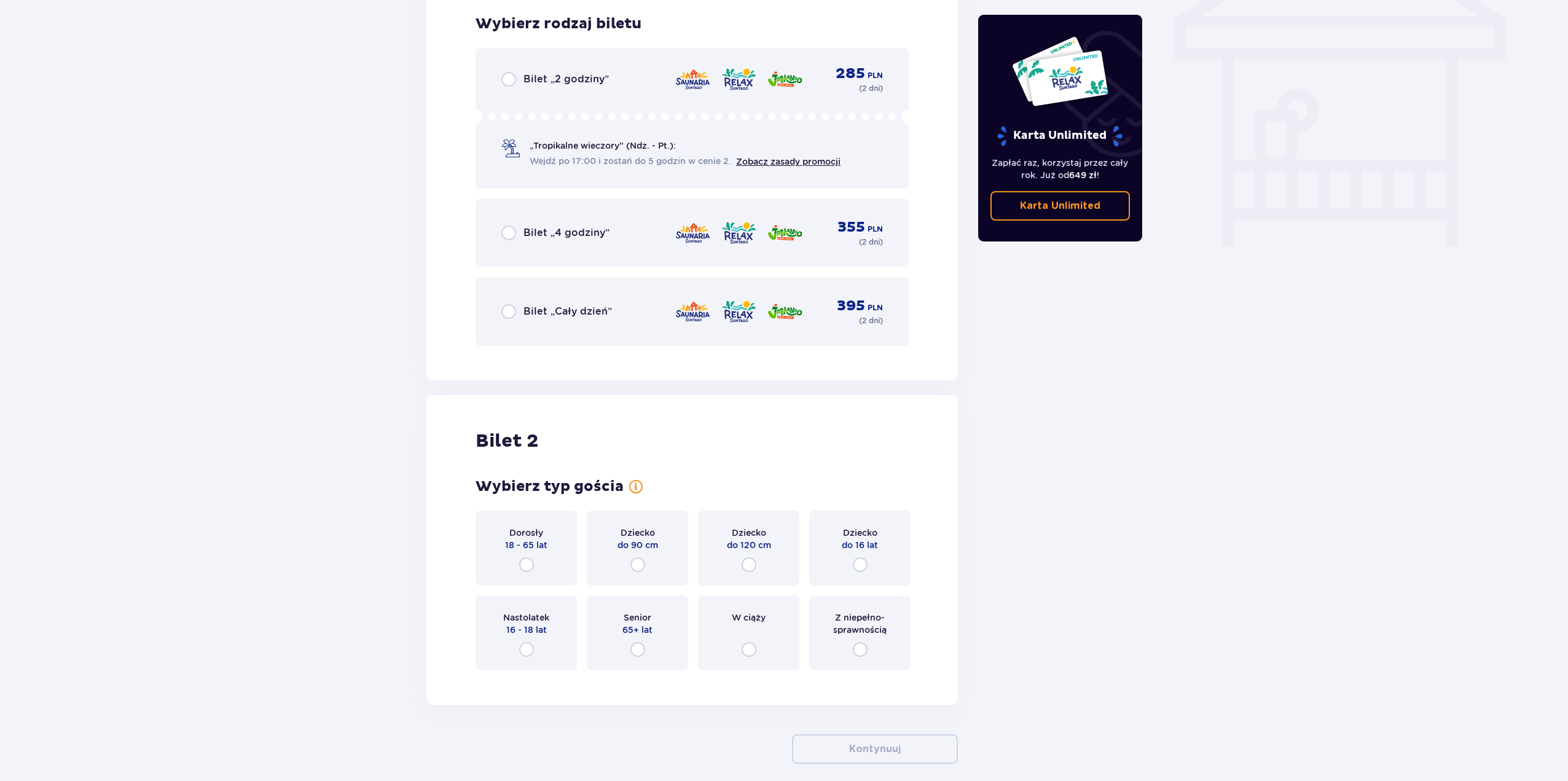
click at [600, 306] on span "Bilet „Cały dzień”" at bounding box center [568, 311] width 88 height 14
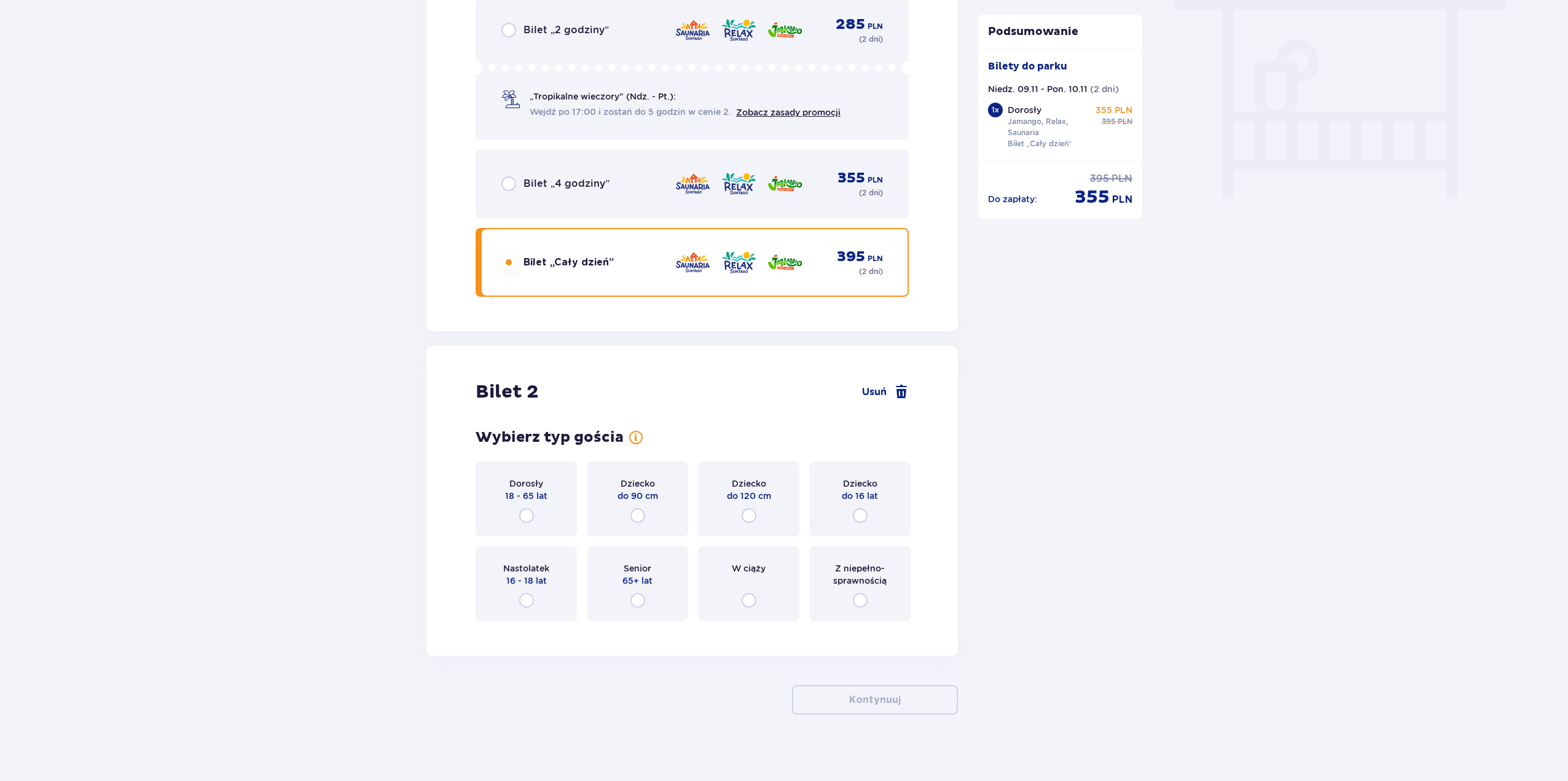
scroll to position [1136, 0]
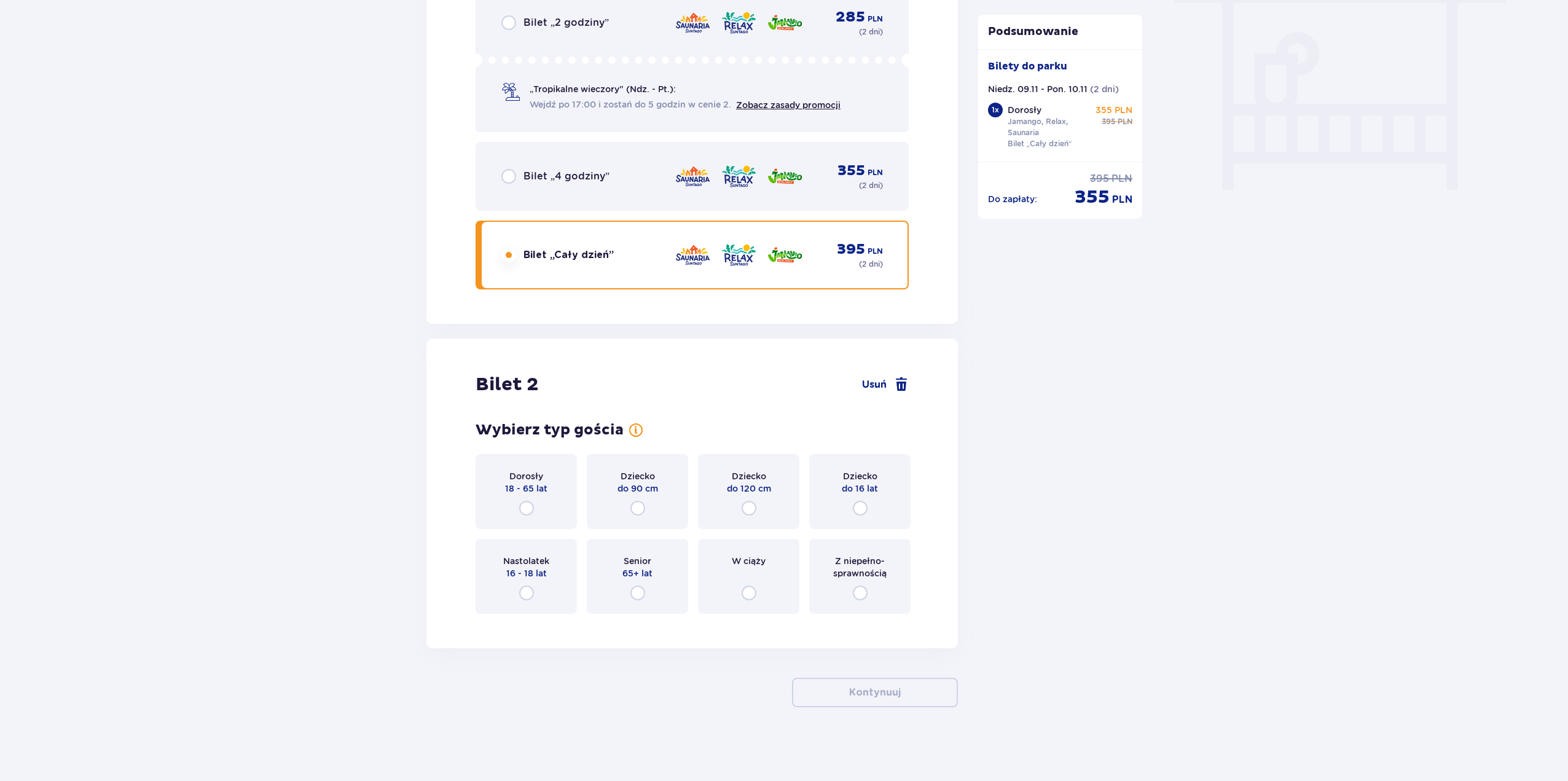
click at [524, 505] on input "radio" at bounding box center [527, 508] width 14 height 14
radio input "true"
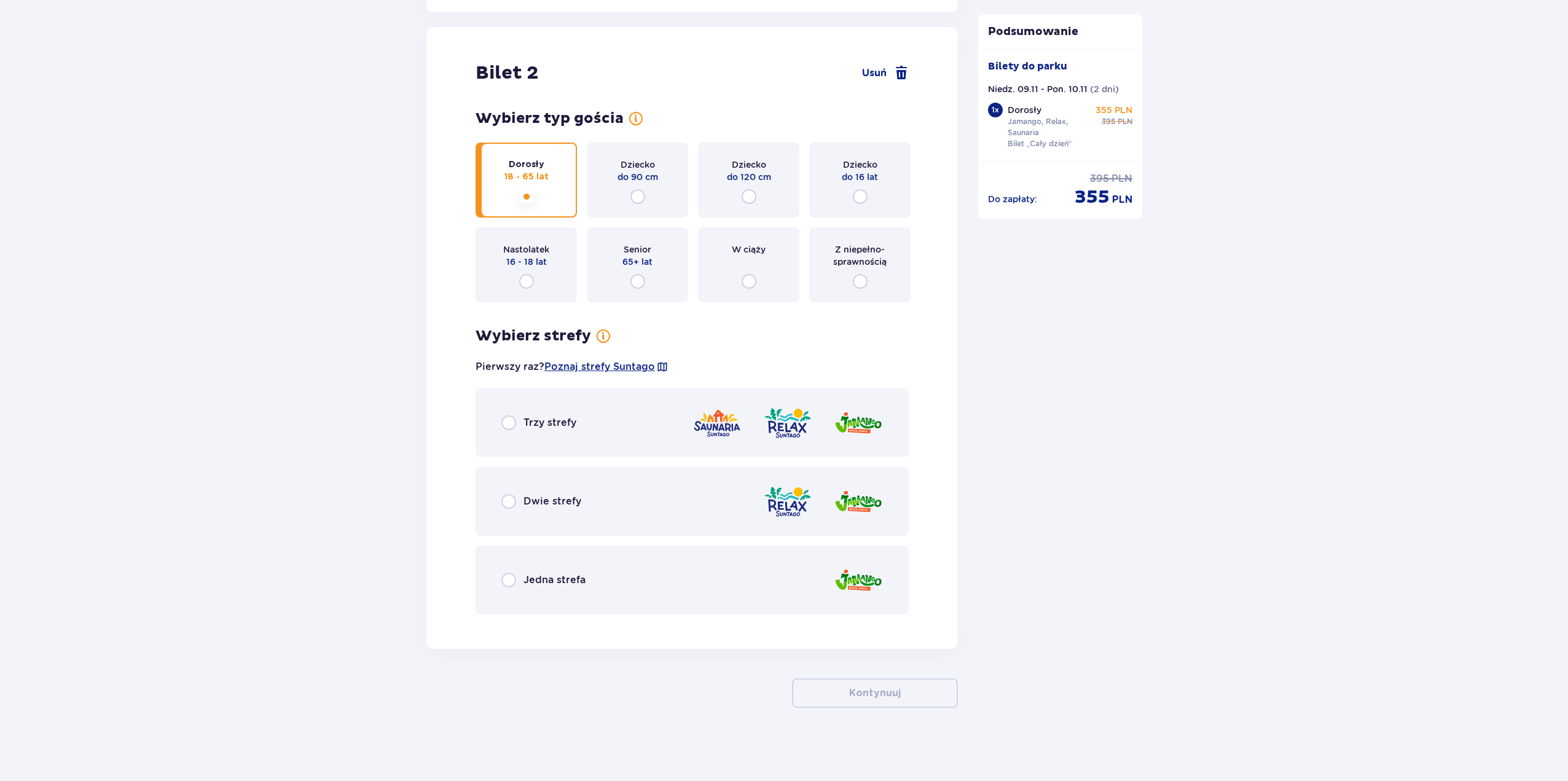
scroll to position [1448, 0]
click at [668, 421] on div "Trzy strefy" at bounding box center [692, 422] width 434 height 69
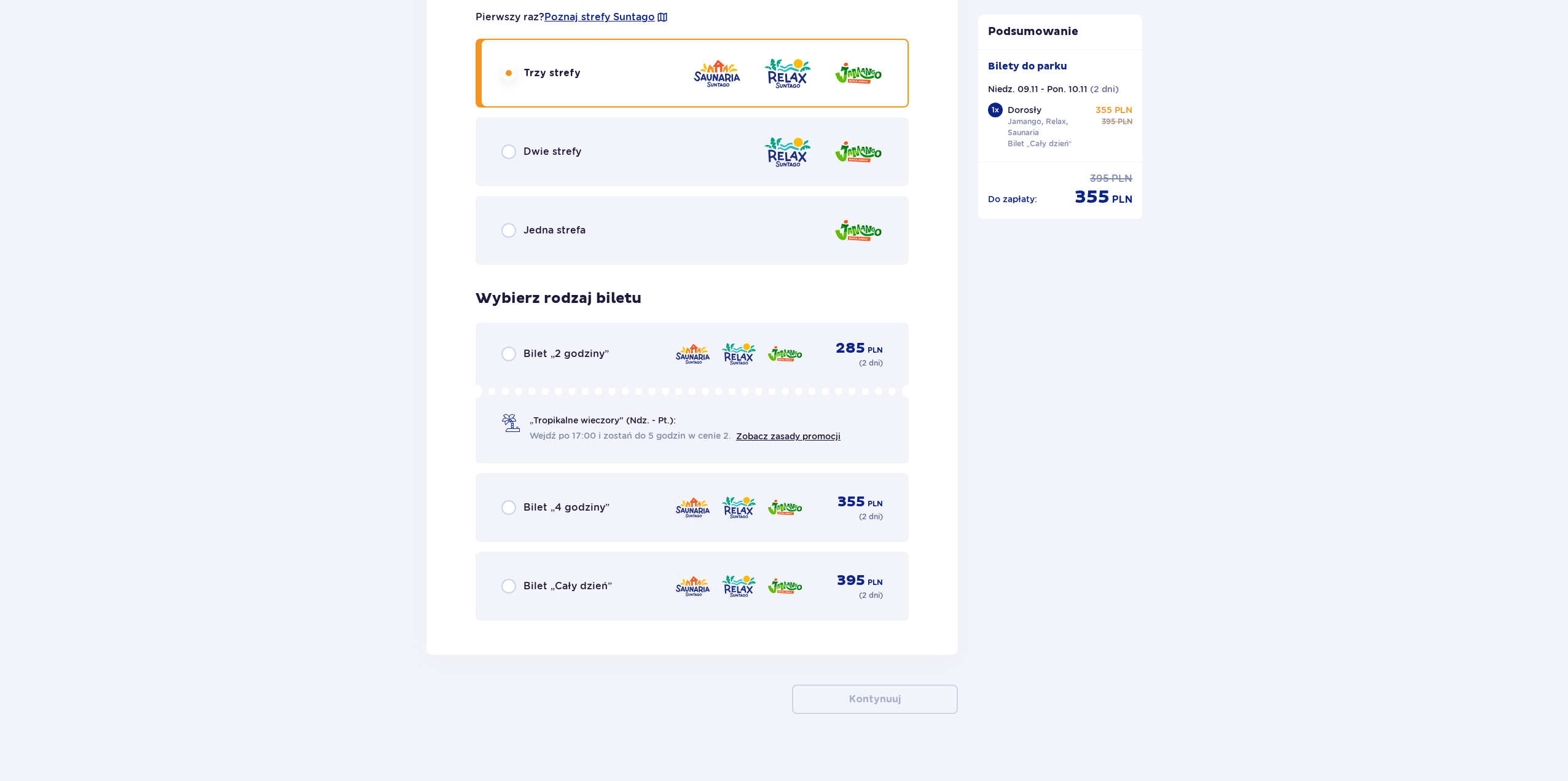
scroll to position [1803, 0]
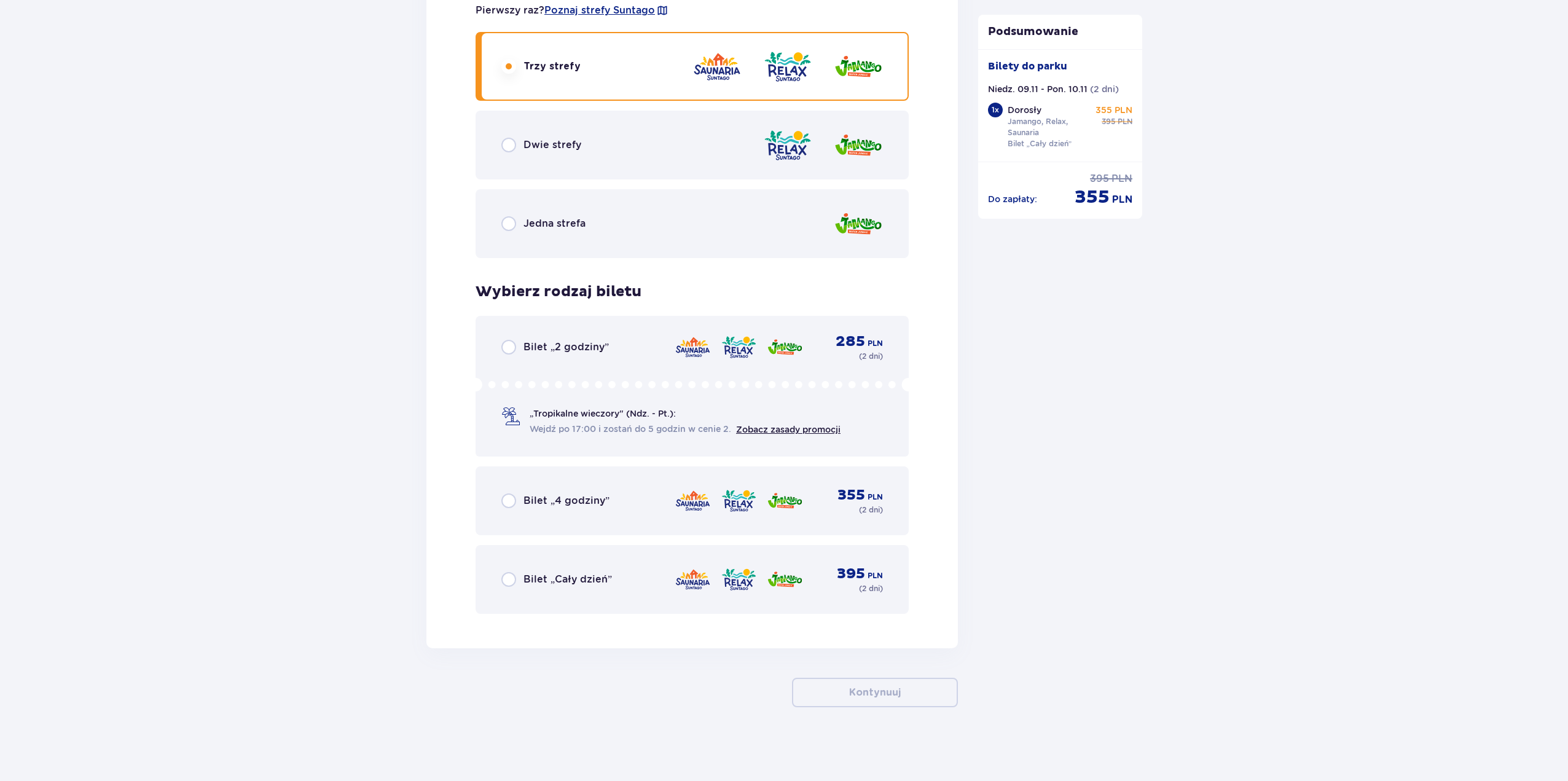
click at [600, 589] on div "Bilet „Cały dzień” 395 PLN ( 2 dni )" at bounding box center [692, 579] width 382 height 30
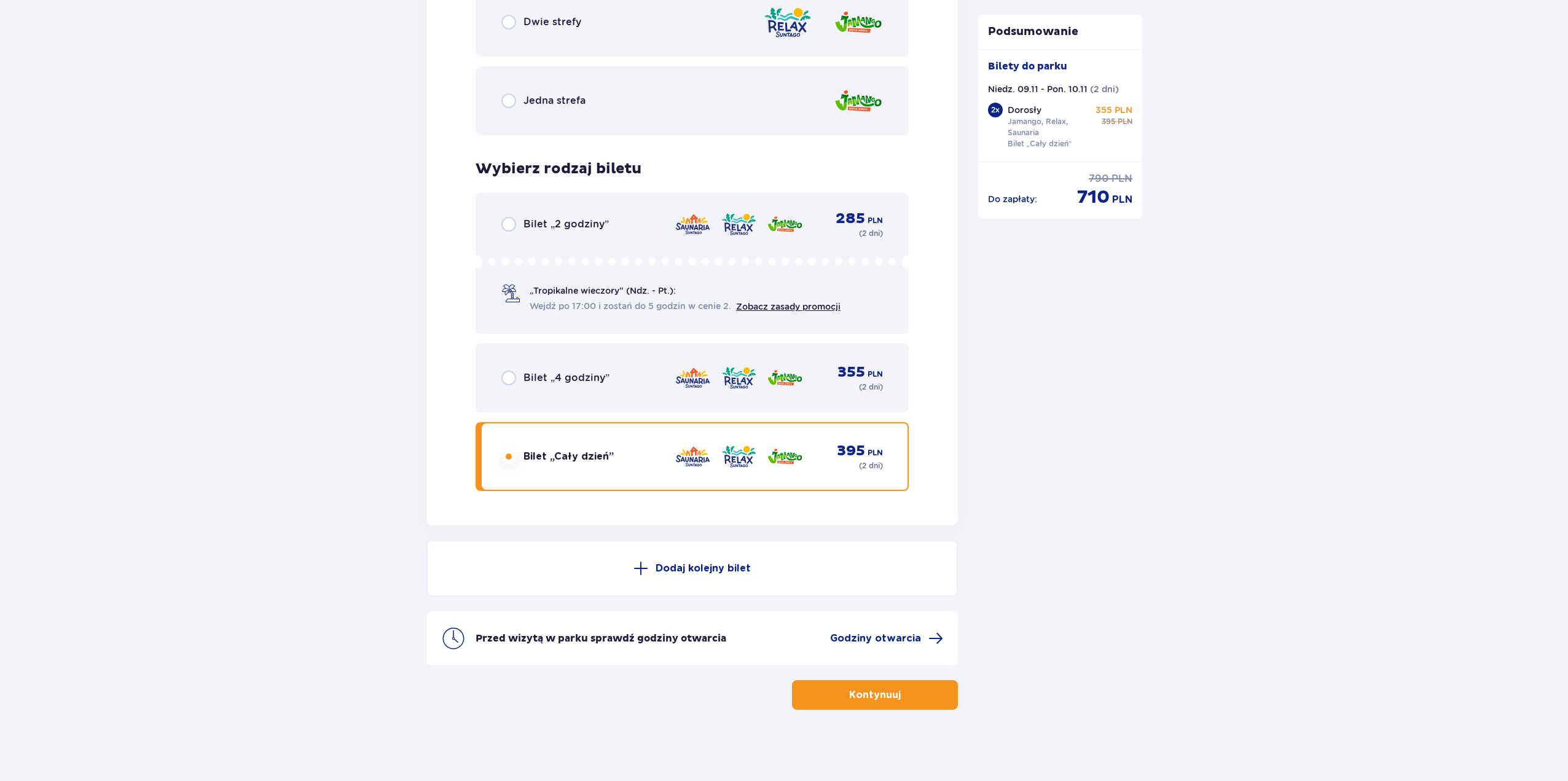
scroll to position [1929, 0]
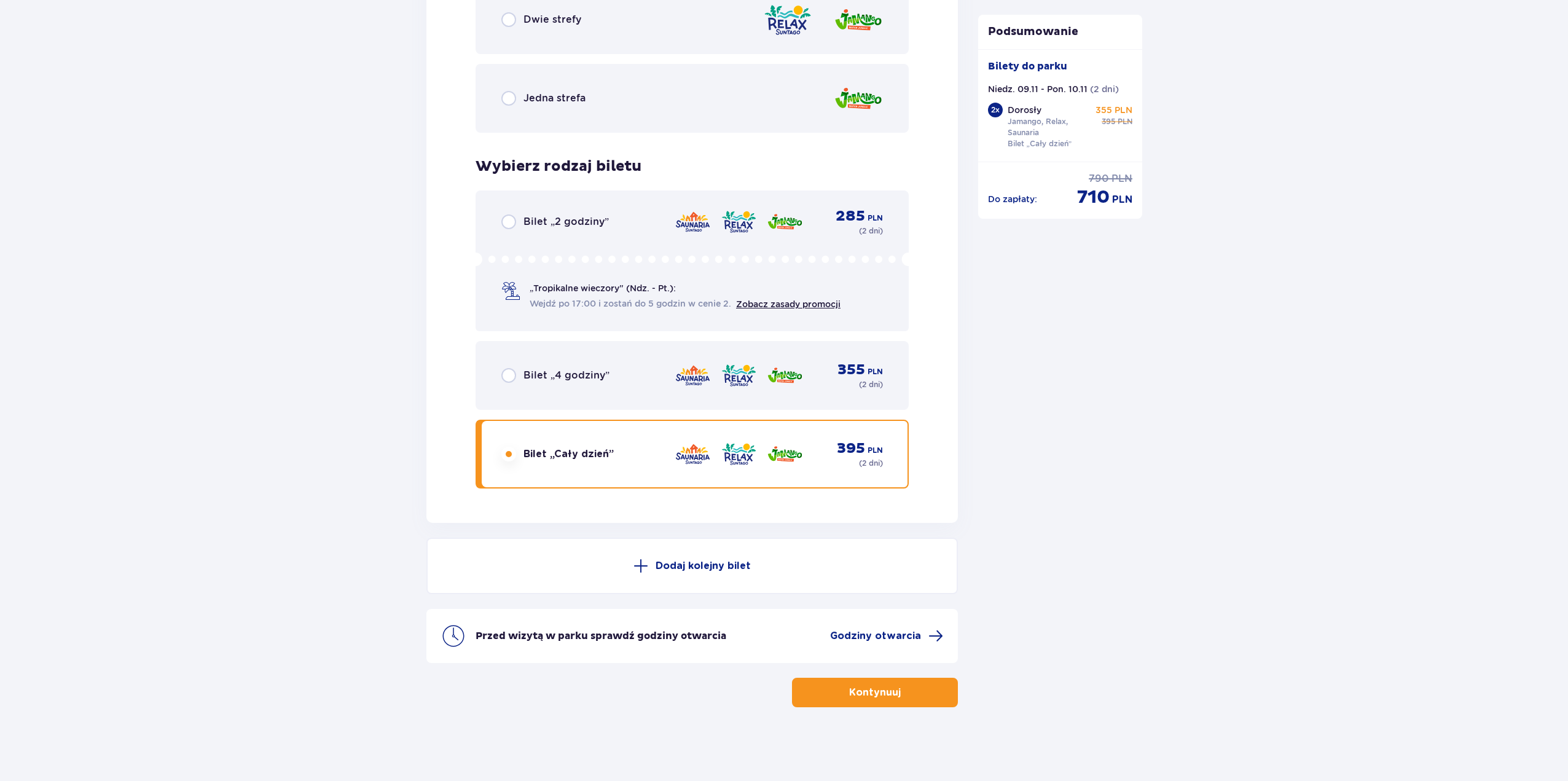
click at [889, 689] on p "Kontynuuj" at bounding box center [874, 692] width 51 height 14
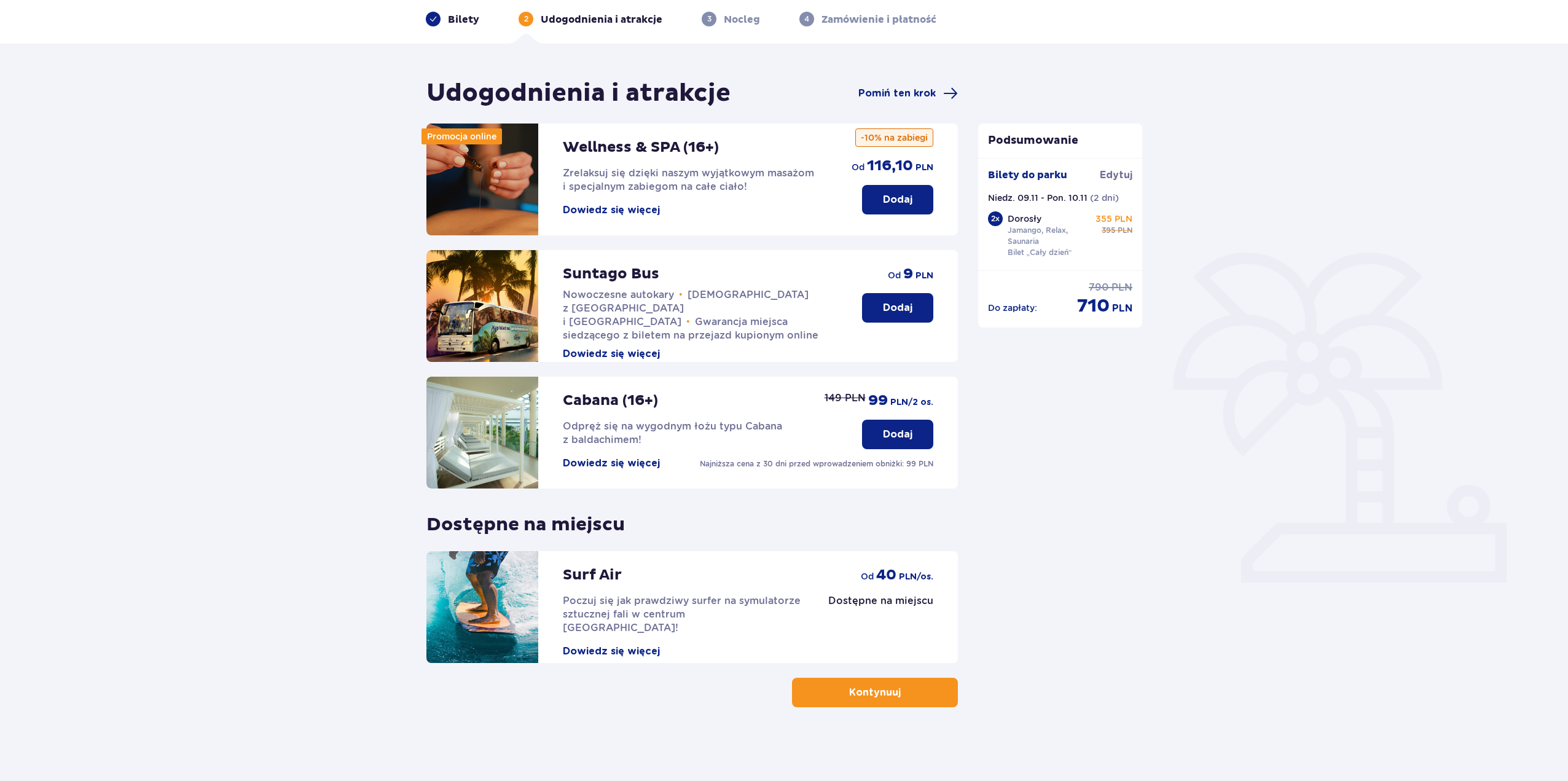
click at [886, 696] on p "Kontynuuj" at bounding box center [874, 692] width 51 height 14
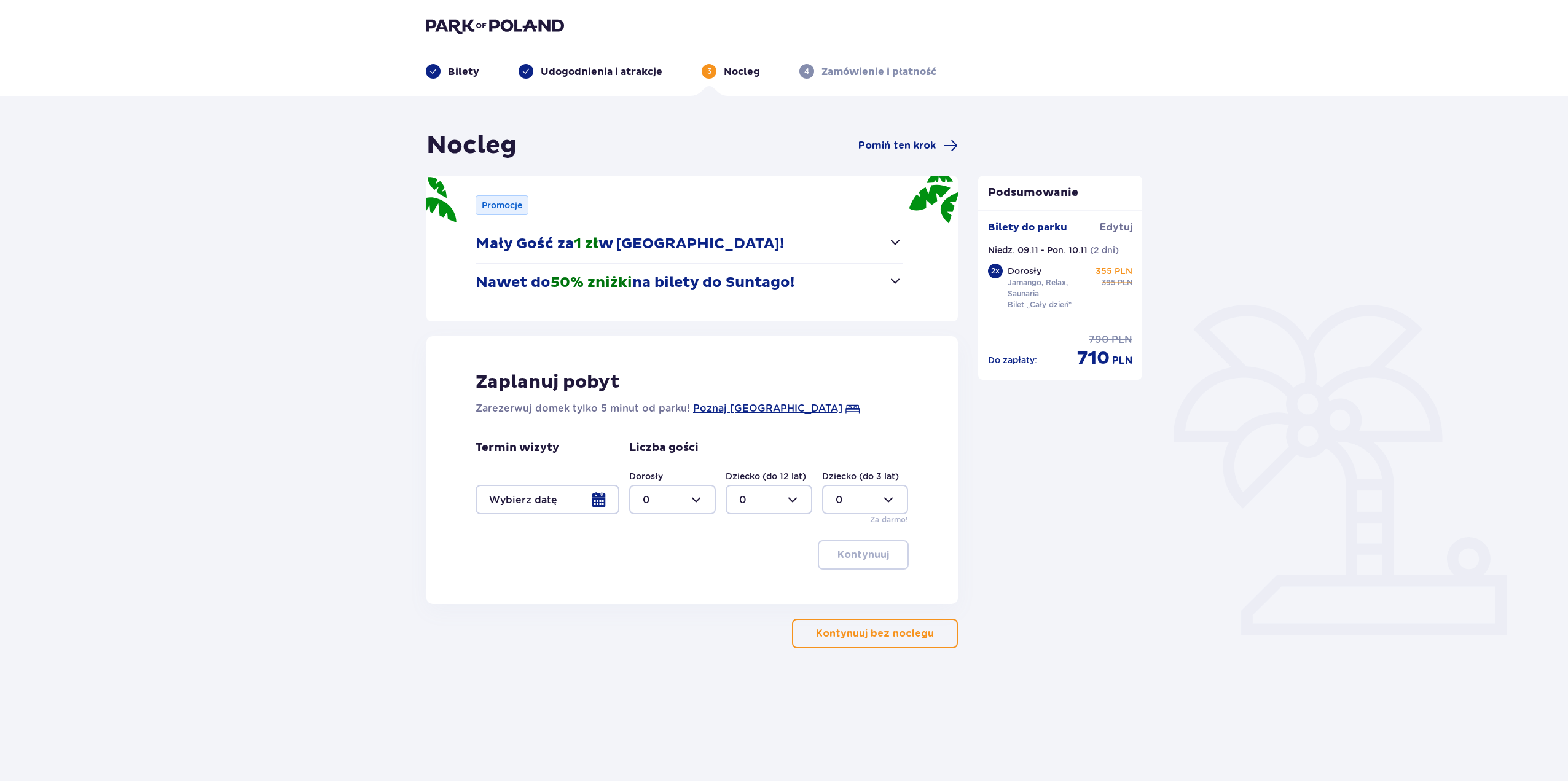
click at [598, 495] on div at bounding box center [547, 499] width 144 height 30
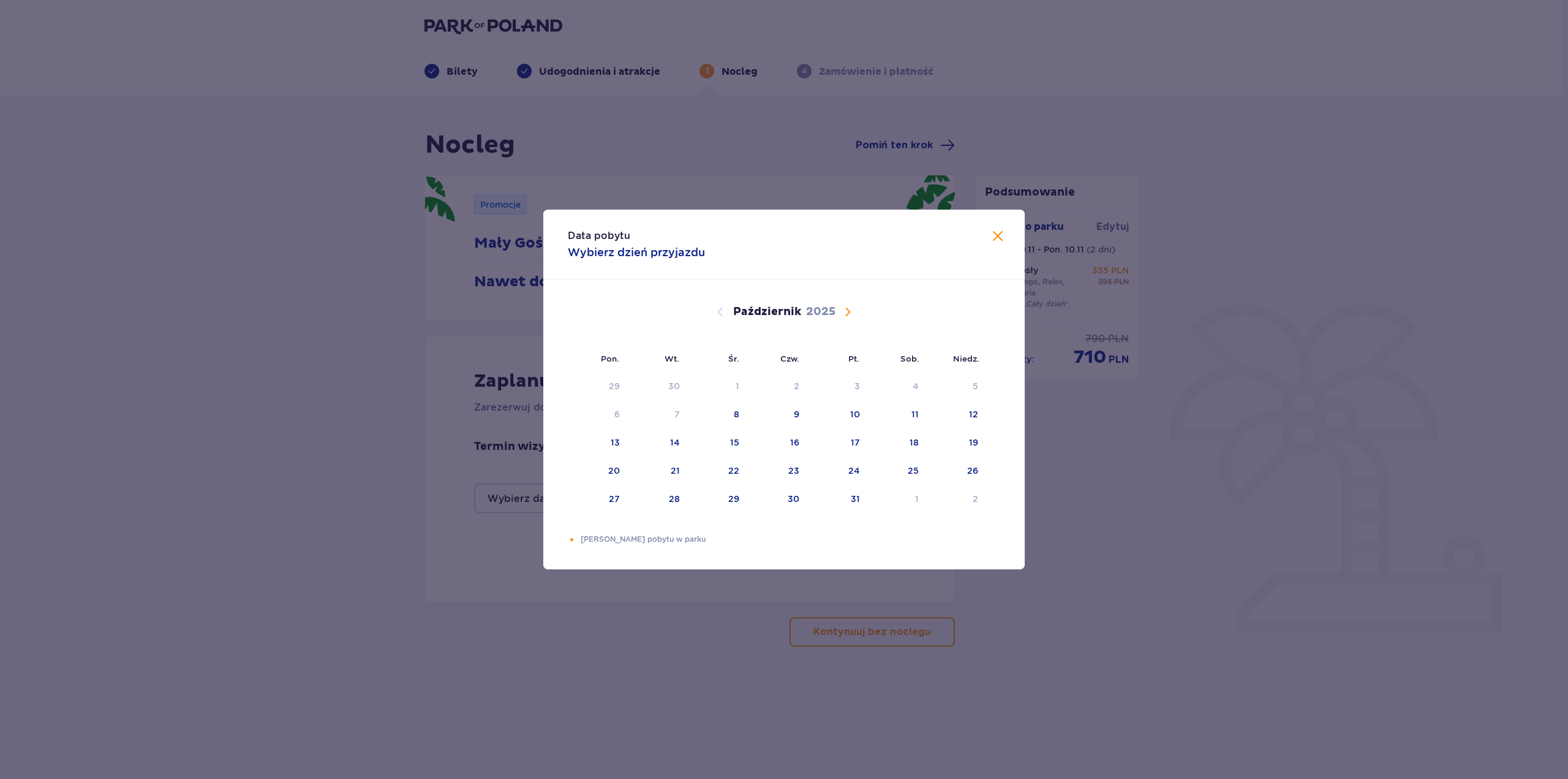
click at [848, 311] on span "Następny miesiąc" at bounding box center [848, 312] width 14 height 14
click at [977, 417] on div "9" at bounding box center [976, 414] width 6 height 12
click at [672, 445] on div "11" at bounding box center [676, 442] width 7 height 12
type input "[DATE] - [DATE]"
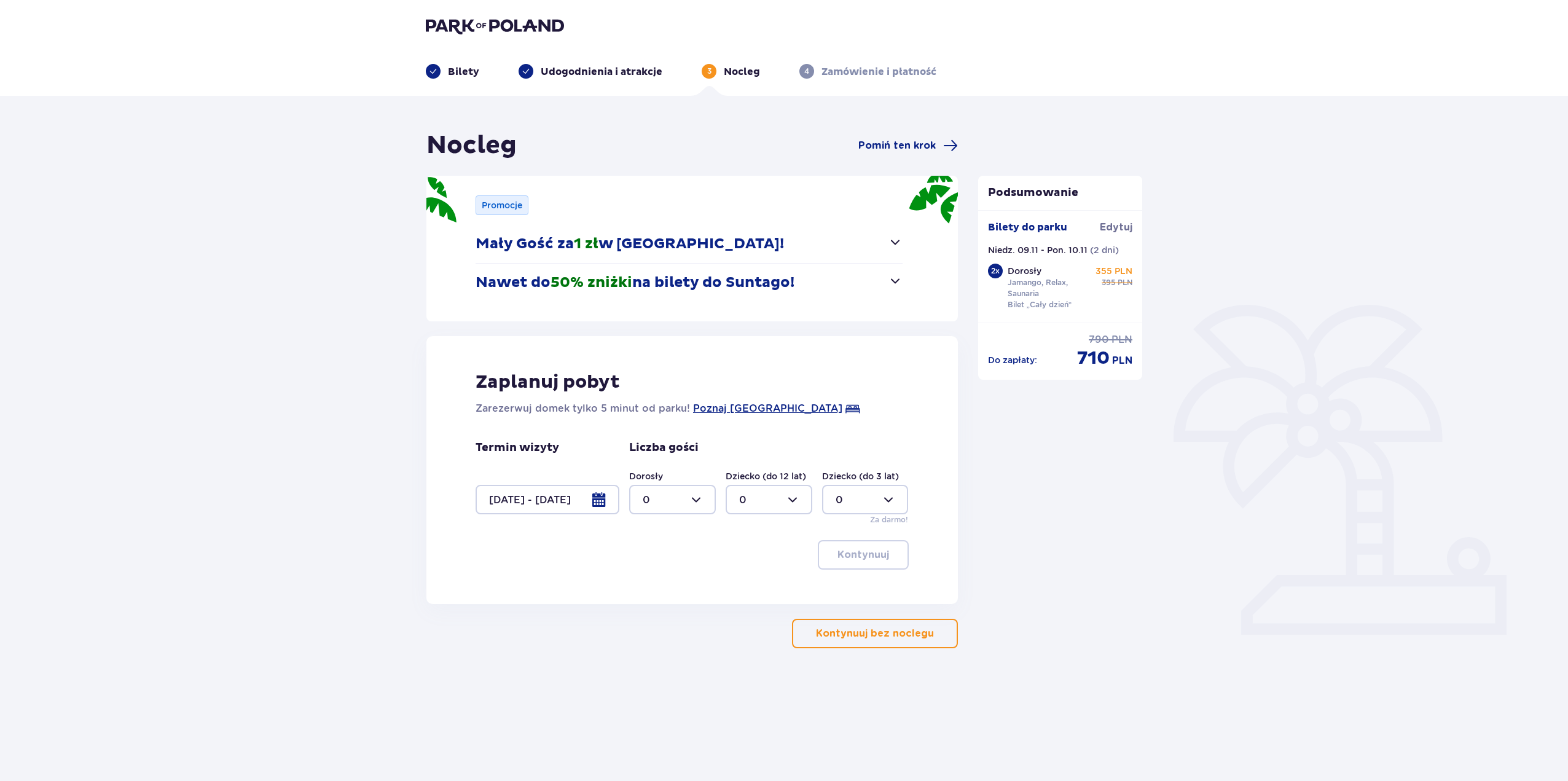
click at [690, 504] on div at bounding box center [673, 499] width 87 height 30
click at [655, 584] on div "2" at bounding box center [673, 588] width 59 height 14
type input "2"
click at [863, 558] on p "Kontynuuj" at bounding box center [863, 555] width 51 height 14
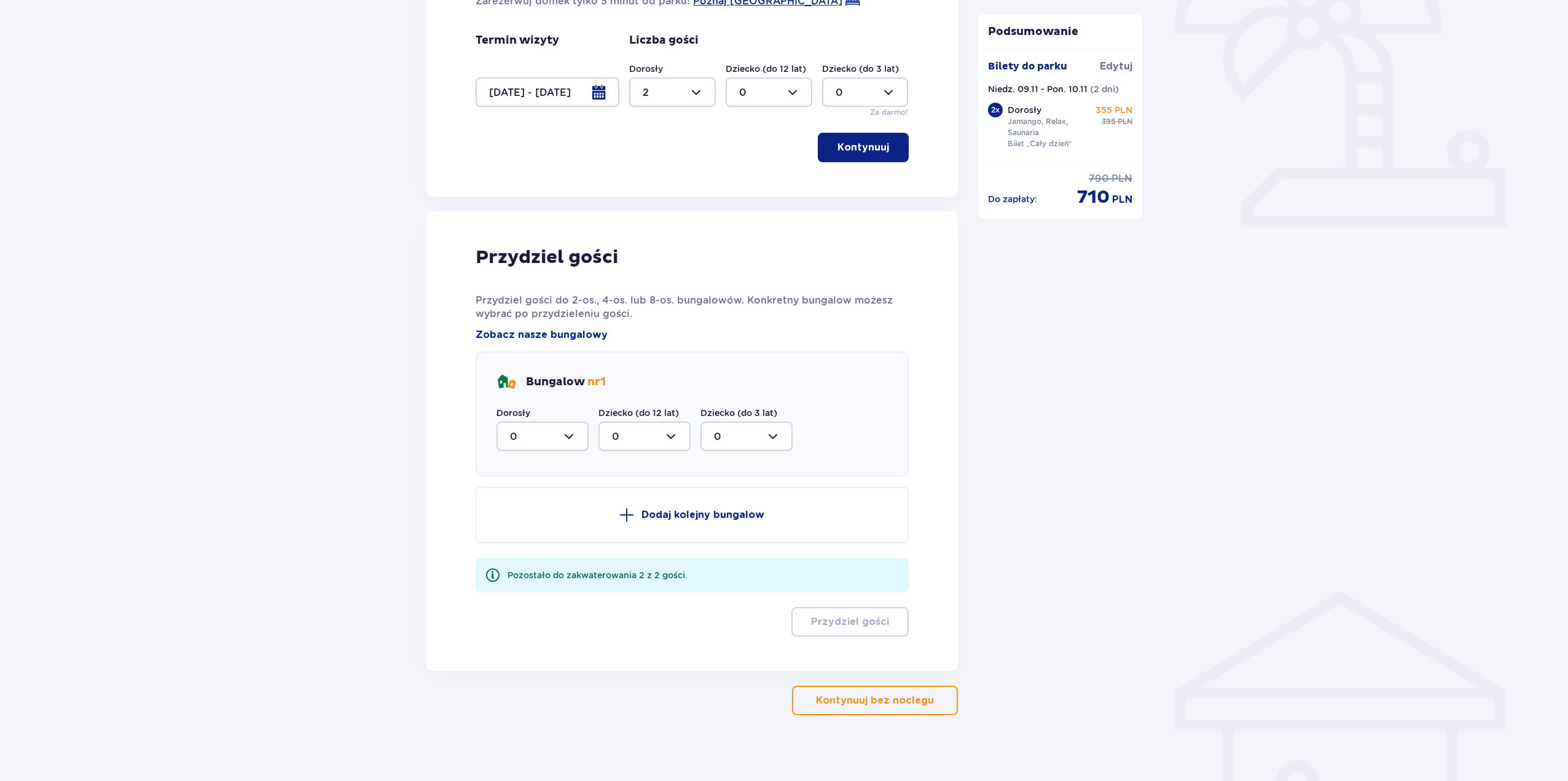
scroll to position [415, 0]
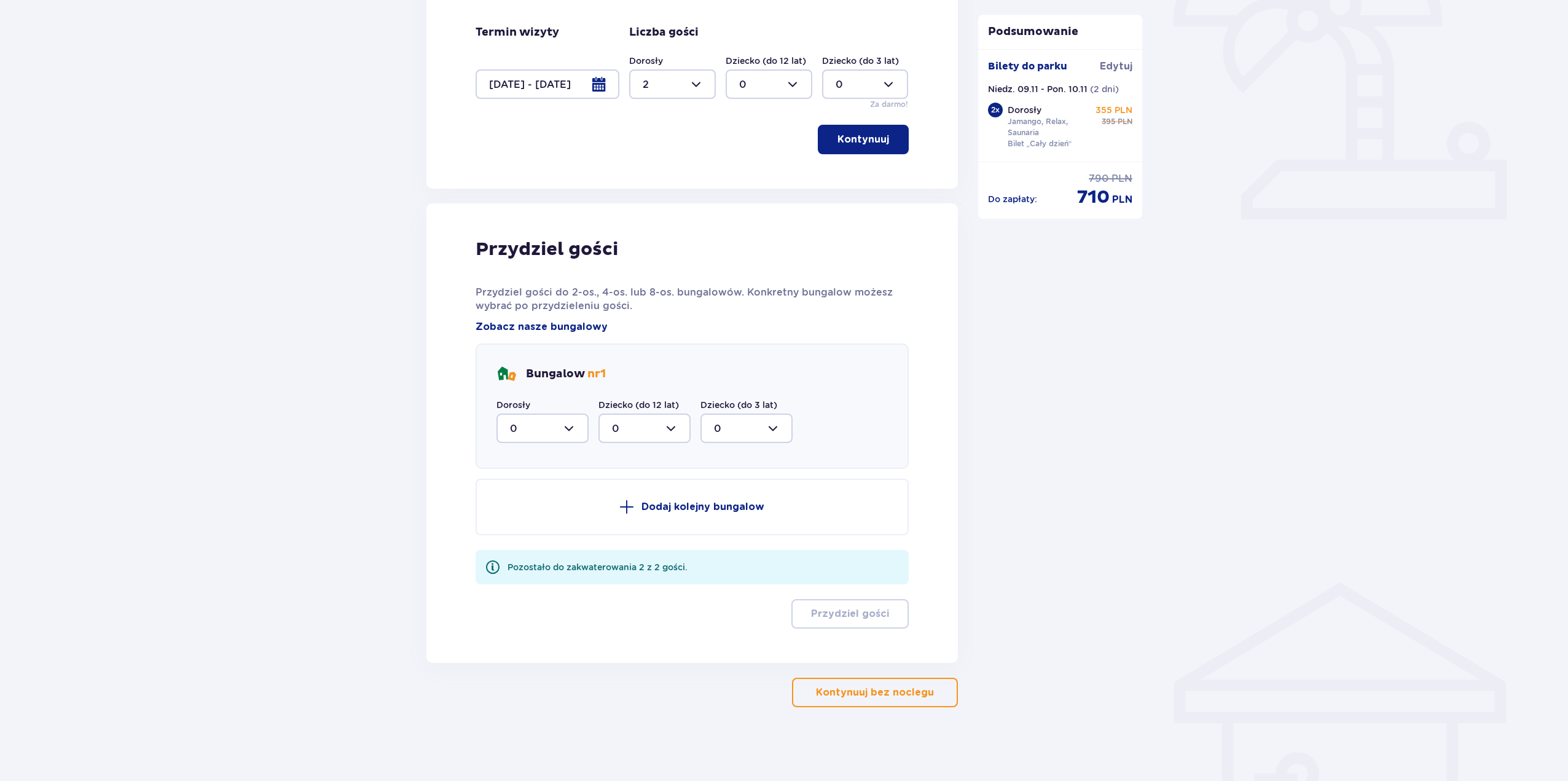
click at [564, 429] on div at bounding box center [543, 428] width 92 height 30
click at [532, 512] on div "2" at bounding box center [543, 517] width 65 height 14
type input "2"
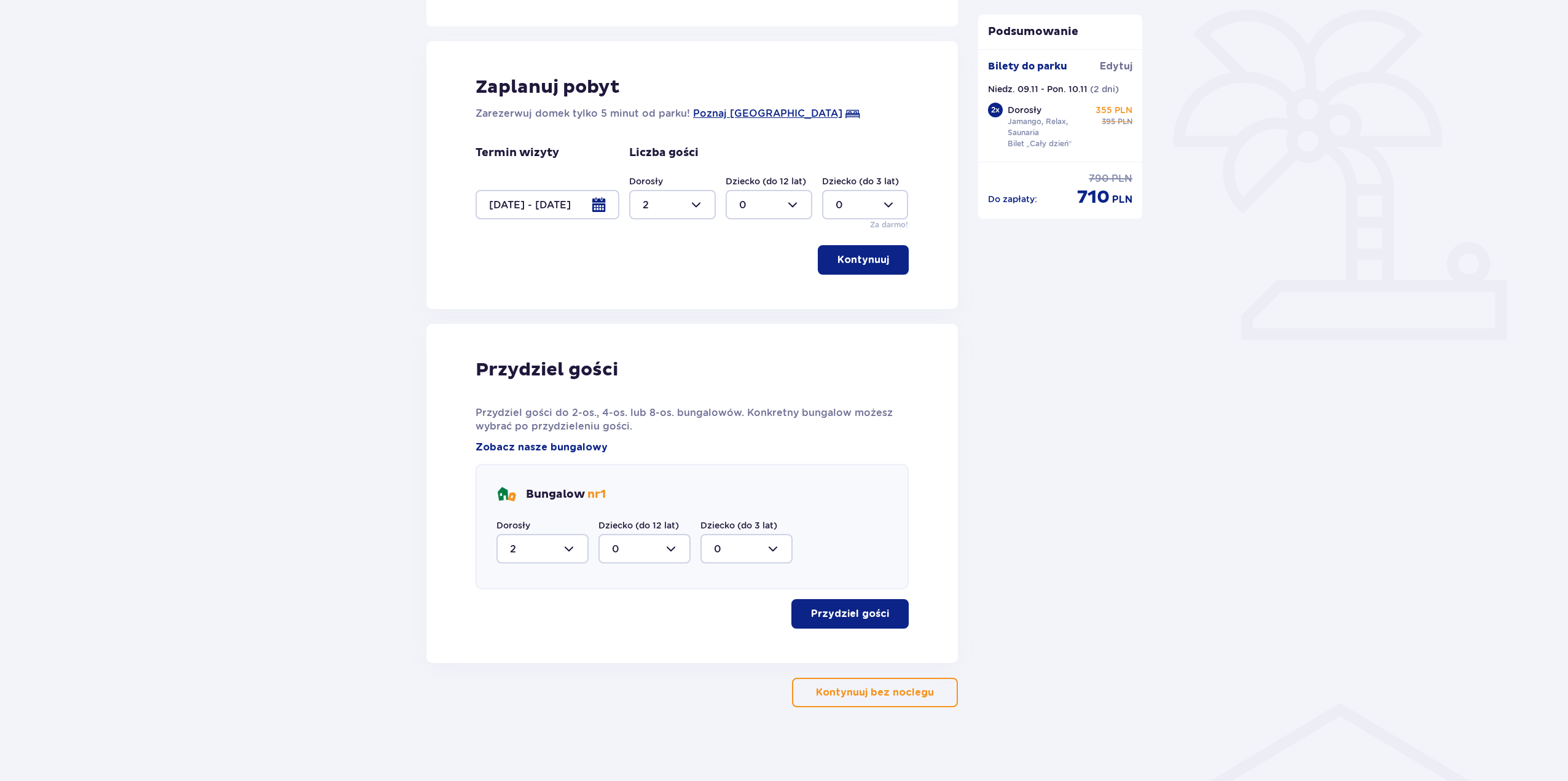
scroll to position [295, 0]
click at [858, 618] on p "Przydziel gości" at bounding box center [850, 613] width 78 height 14
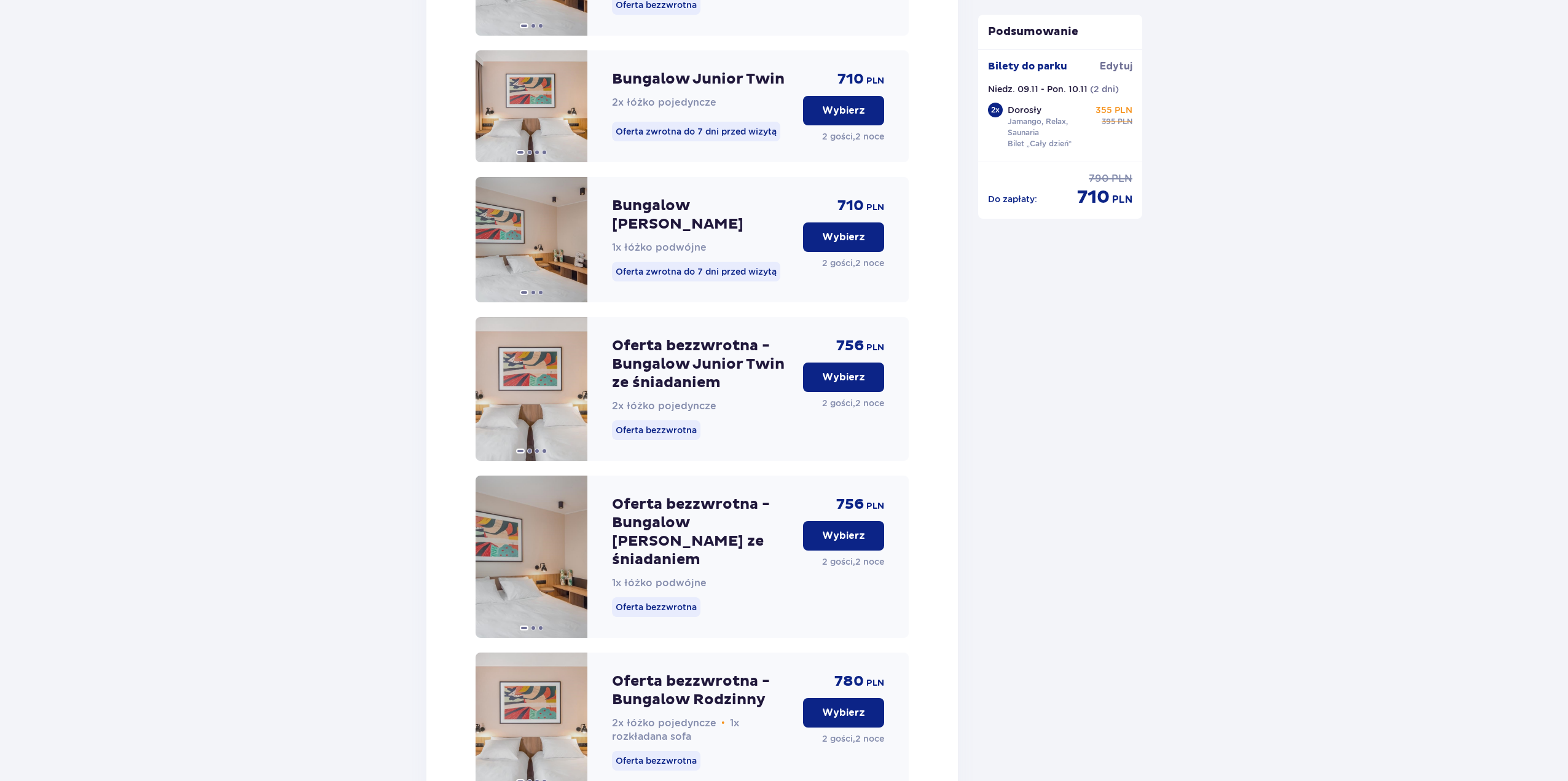
scroll to position [1449, 0]
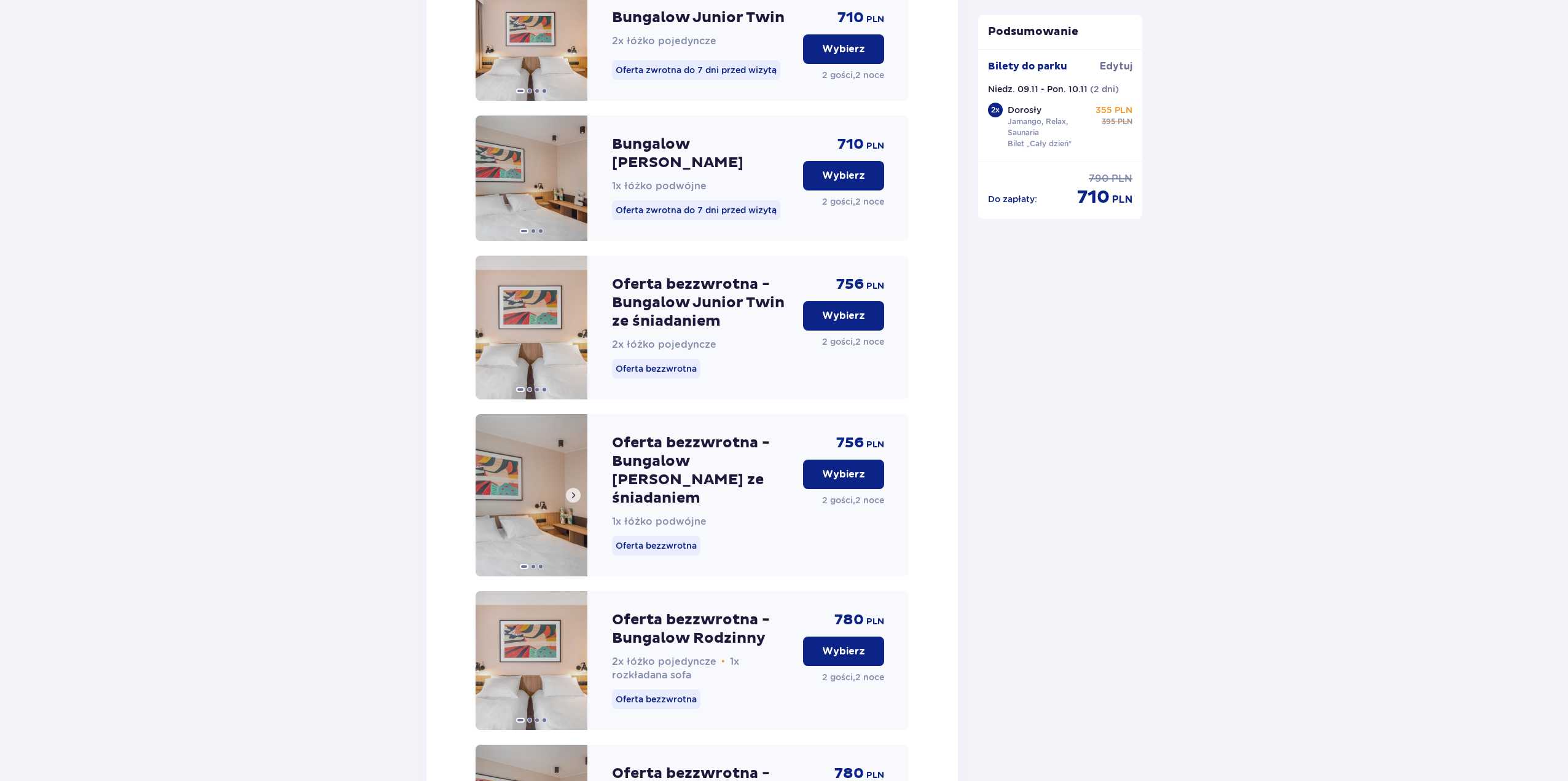
click at [574, 491] on span at bounding box center [574, 496] width 10 height 10
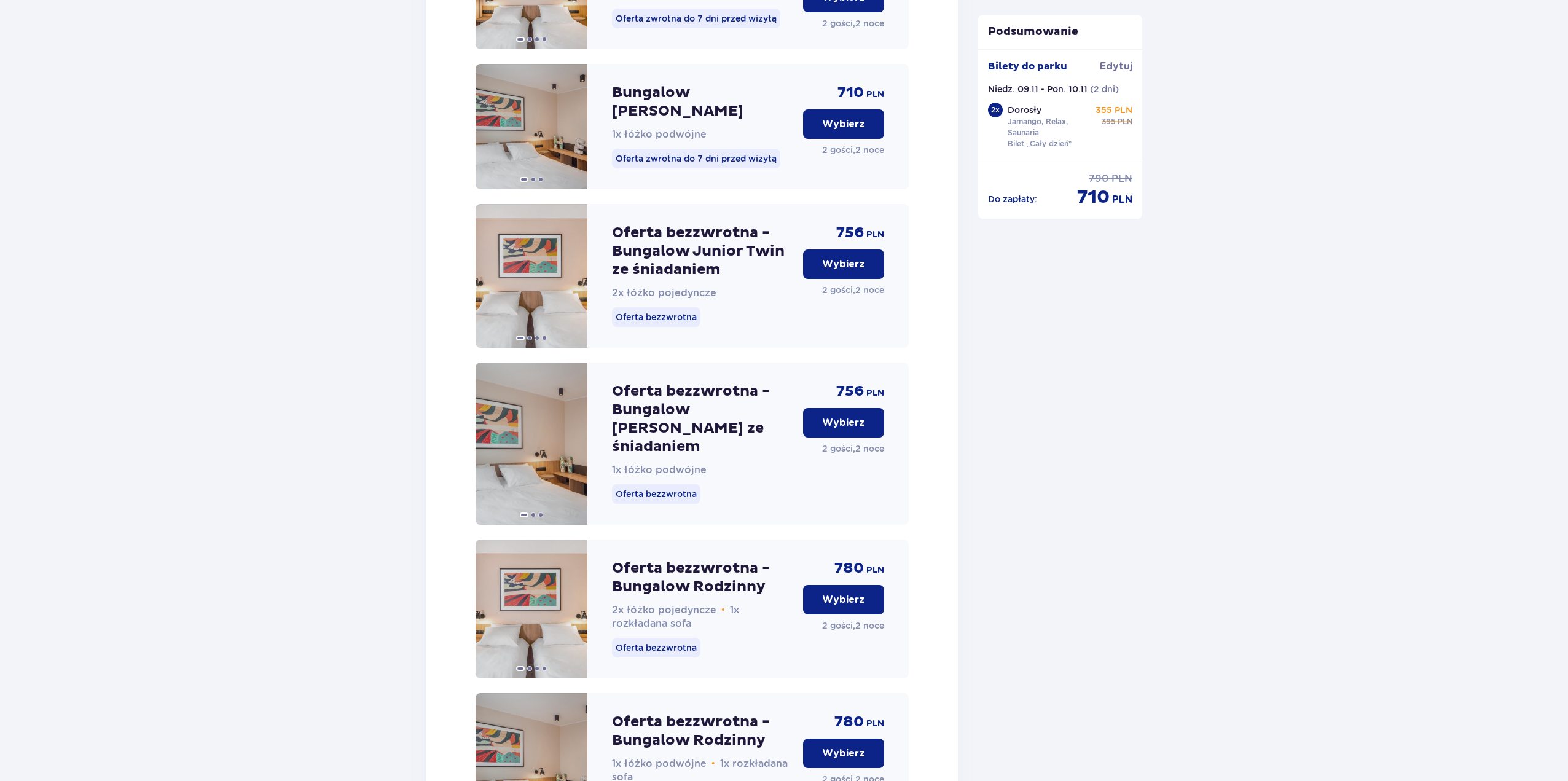
scroll to position [1572, 0]
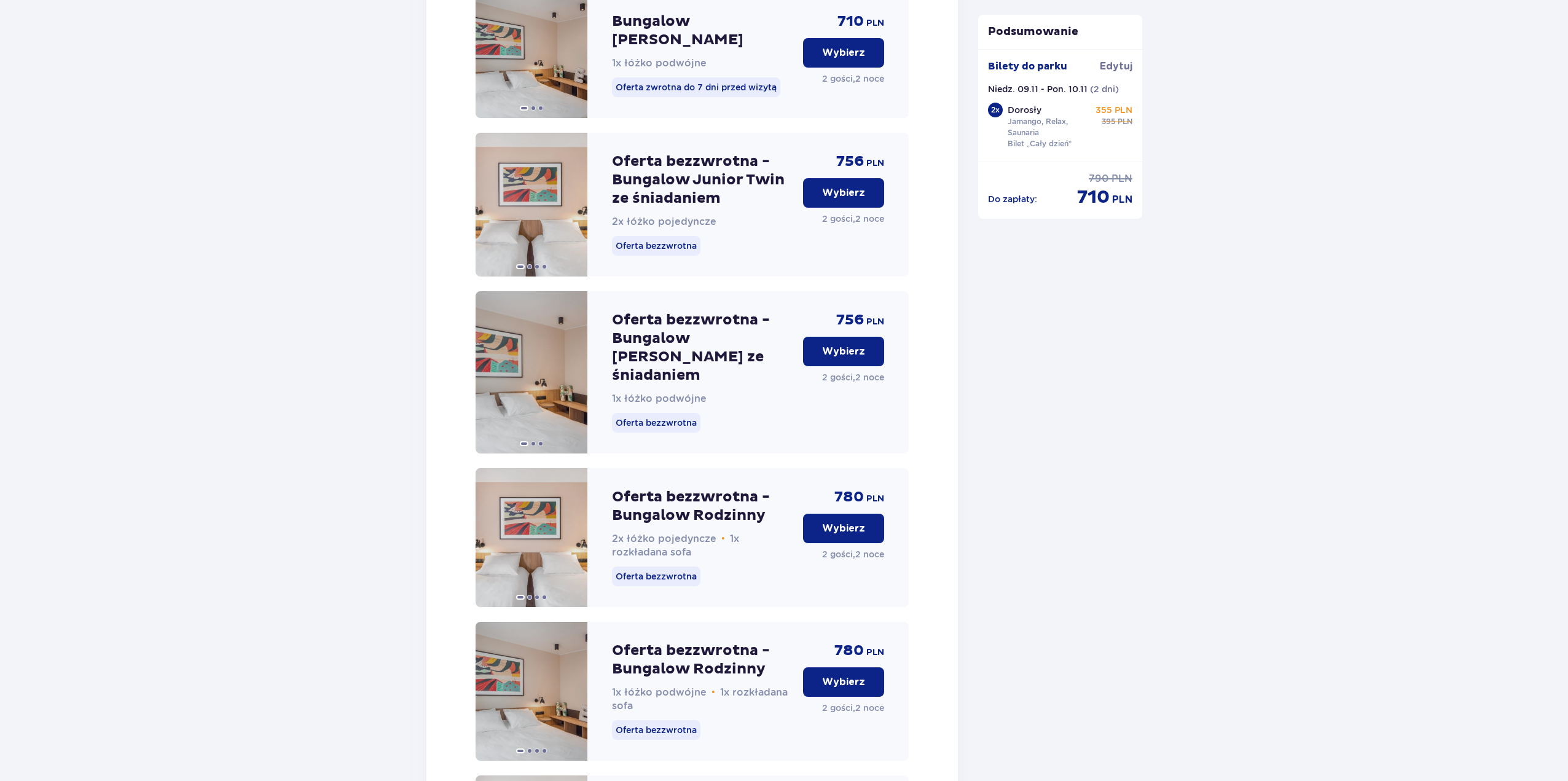
click at [852, 345] on p "Wybierz" at bounding box center [844, 351] width 43 height 14
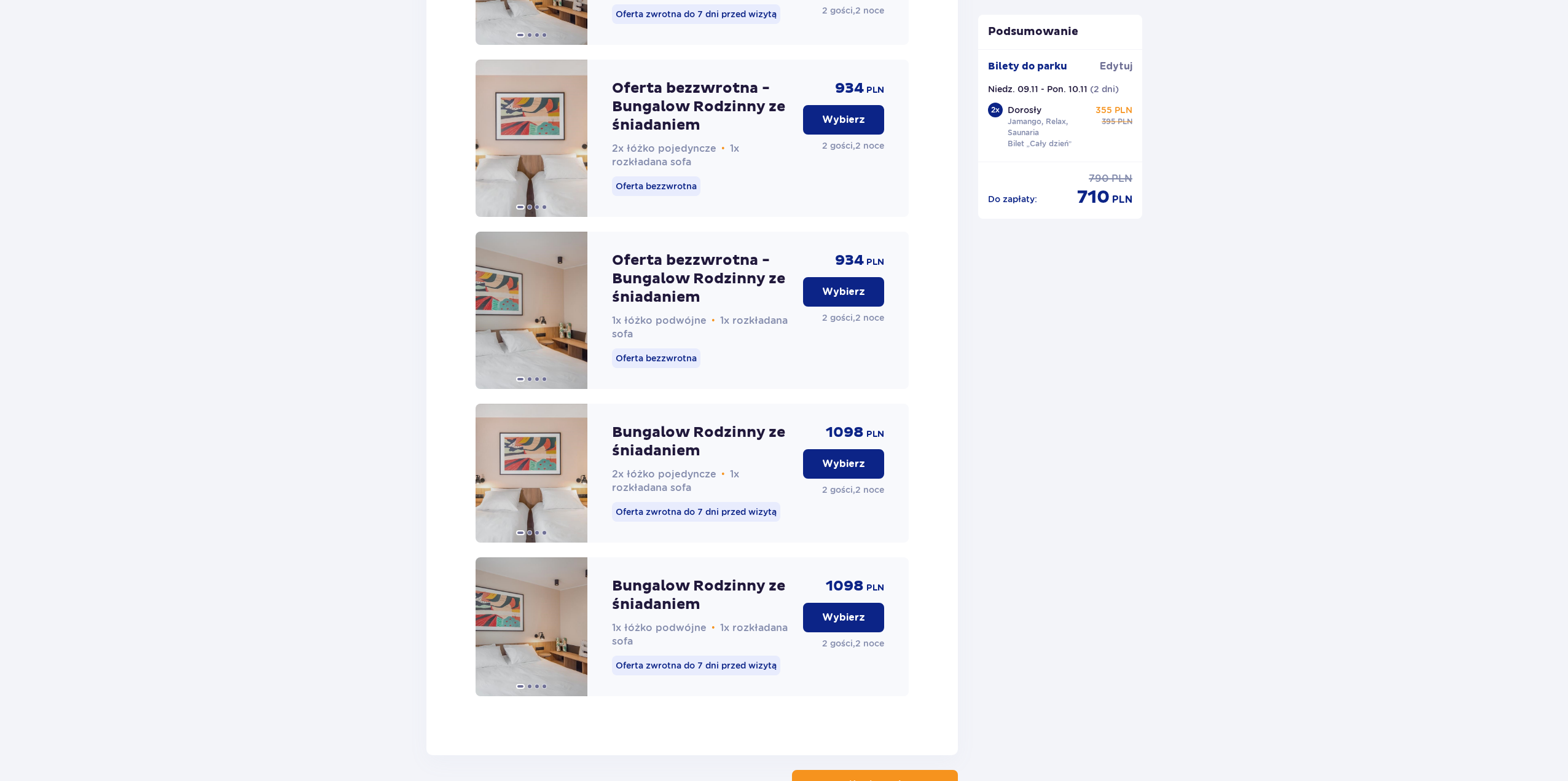
scroll to position [2893, 0]
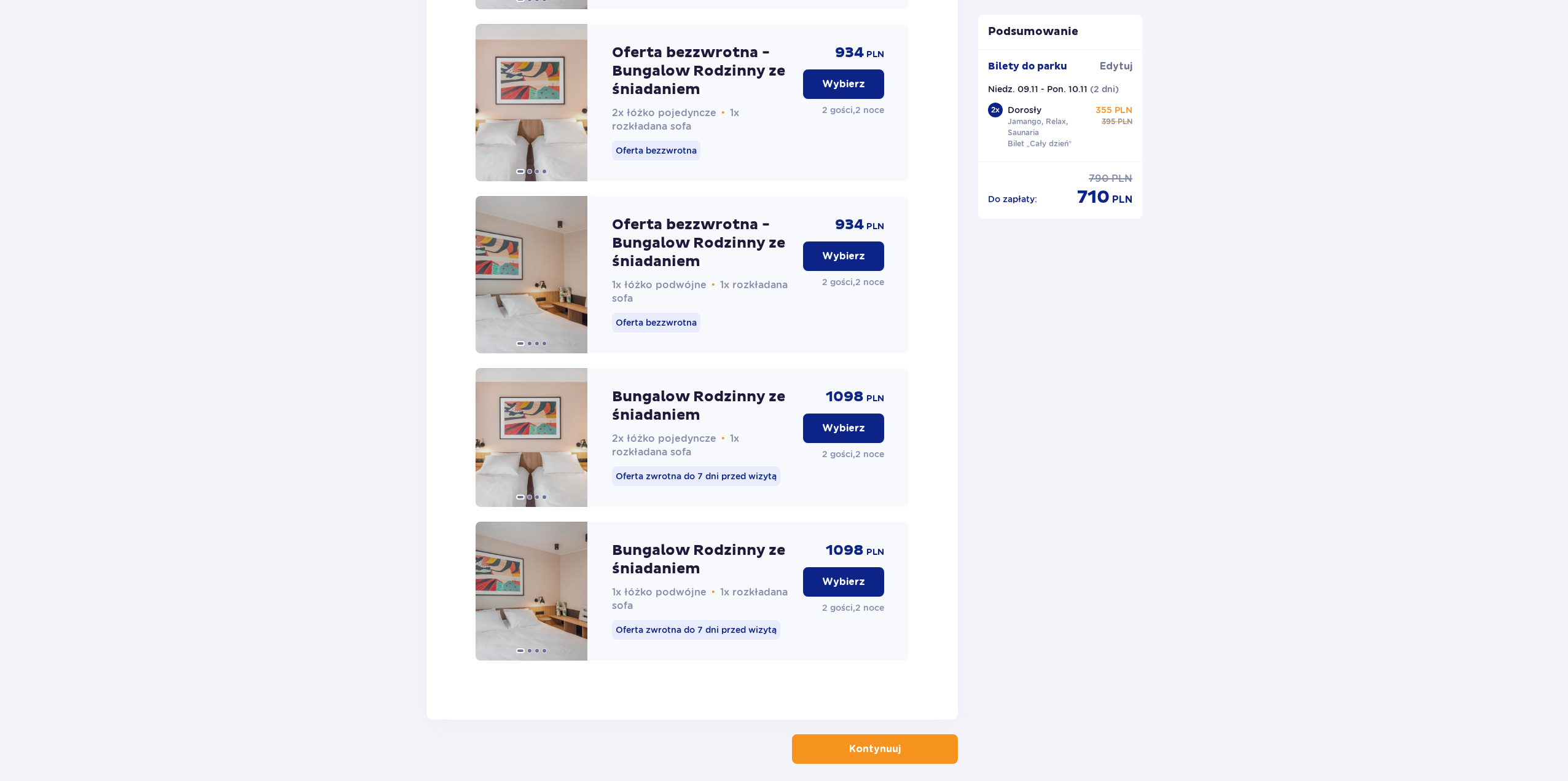
click at [877, 742] on p "Kontynuuj" at bounding box center [874, 748] width 51 height 14
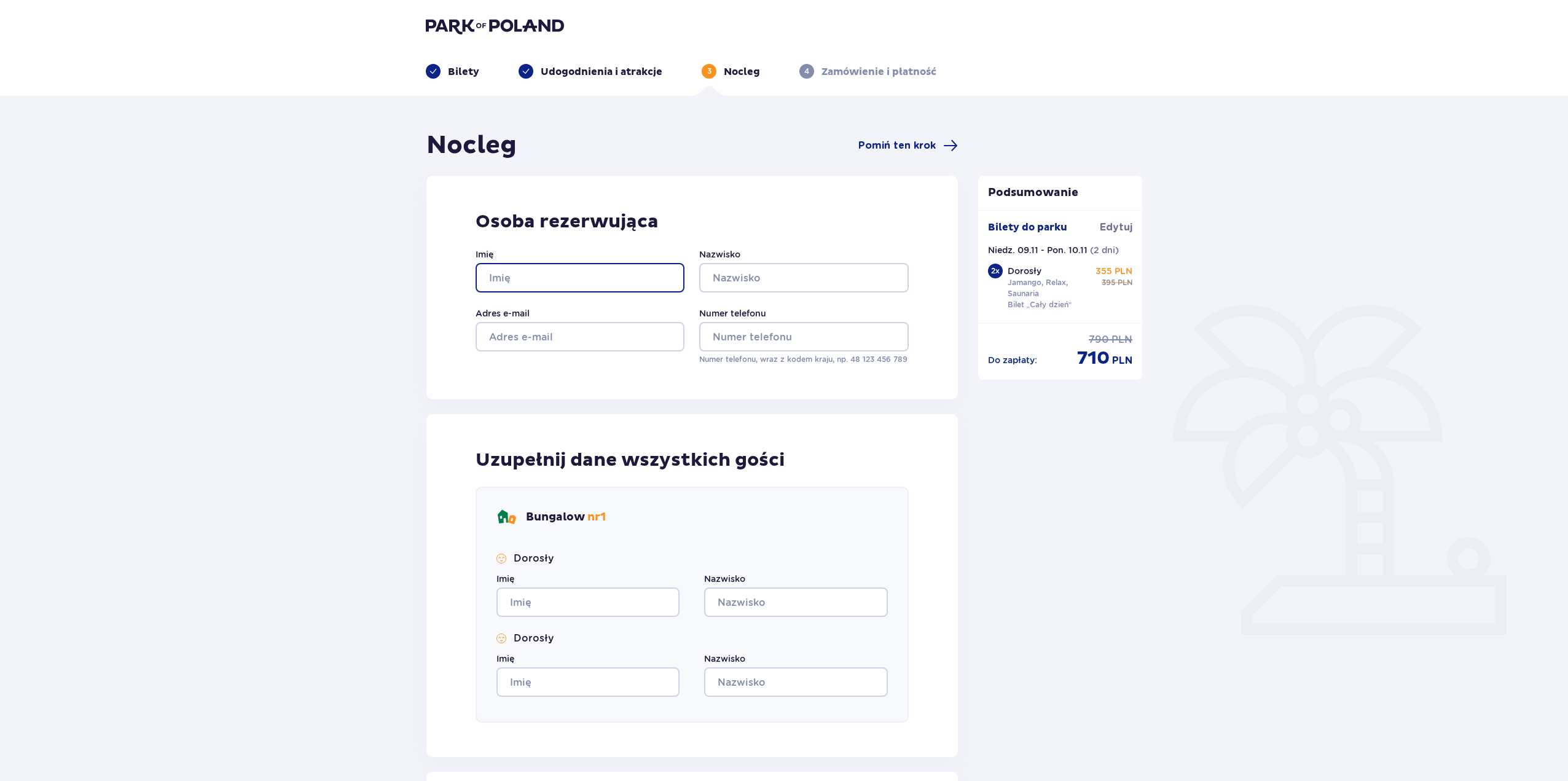
click at [585, 283] on input "Imię" at bounding box center [580, 277] width 209 height 30
type input "Dominika"
click at [770, 270] on input "Nazwisko" at bounding box center [804, 277] width 209 height 30
type input "[PERSON_NAME]"
click at [598, 336] on input "Adres e-mail" at bounding box center [580, 337] width 209 height 30
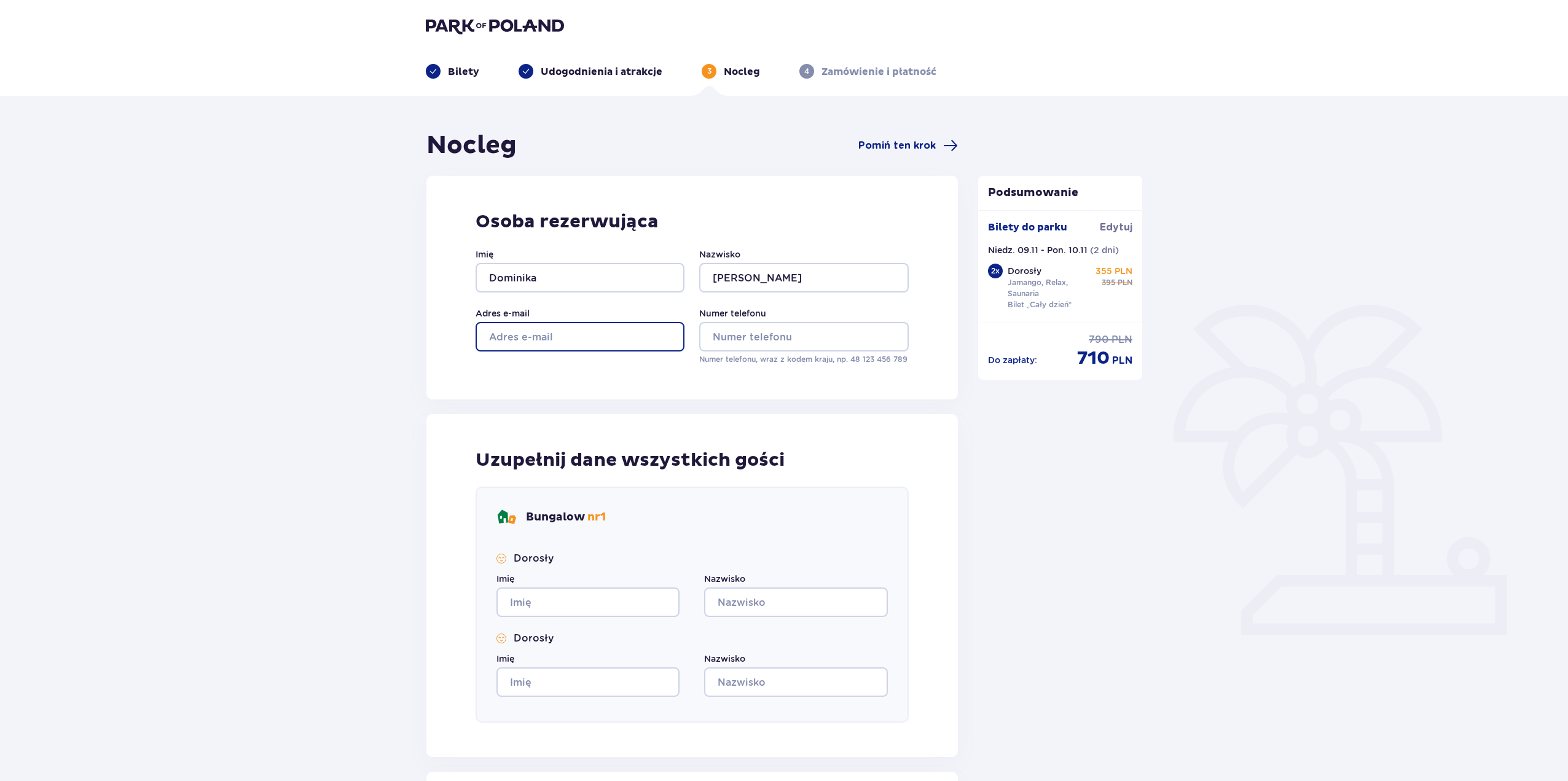
type input "[EMAIL_ADDRESS][DOMAIN_NAME]"
click at [793, 327] on input "Numer telefonu" at bounding box center [804, 337] width 209 height 30
type input "508076674"
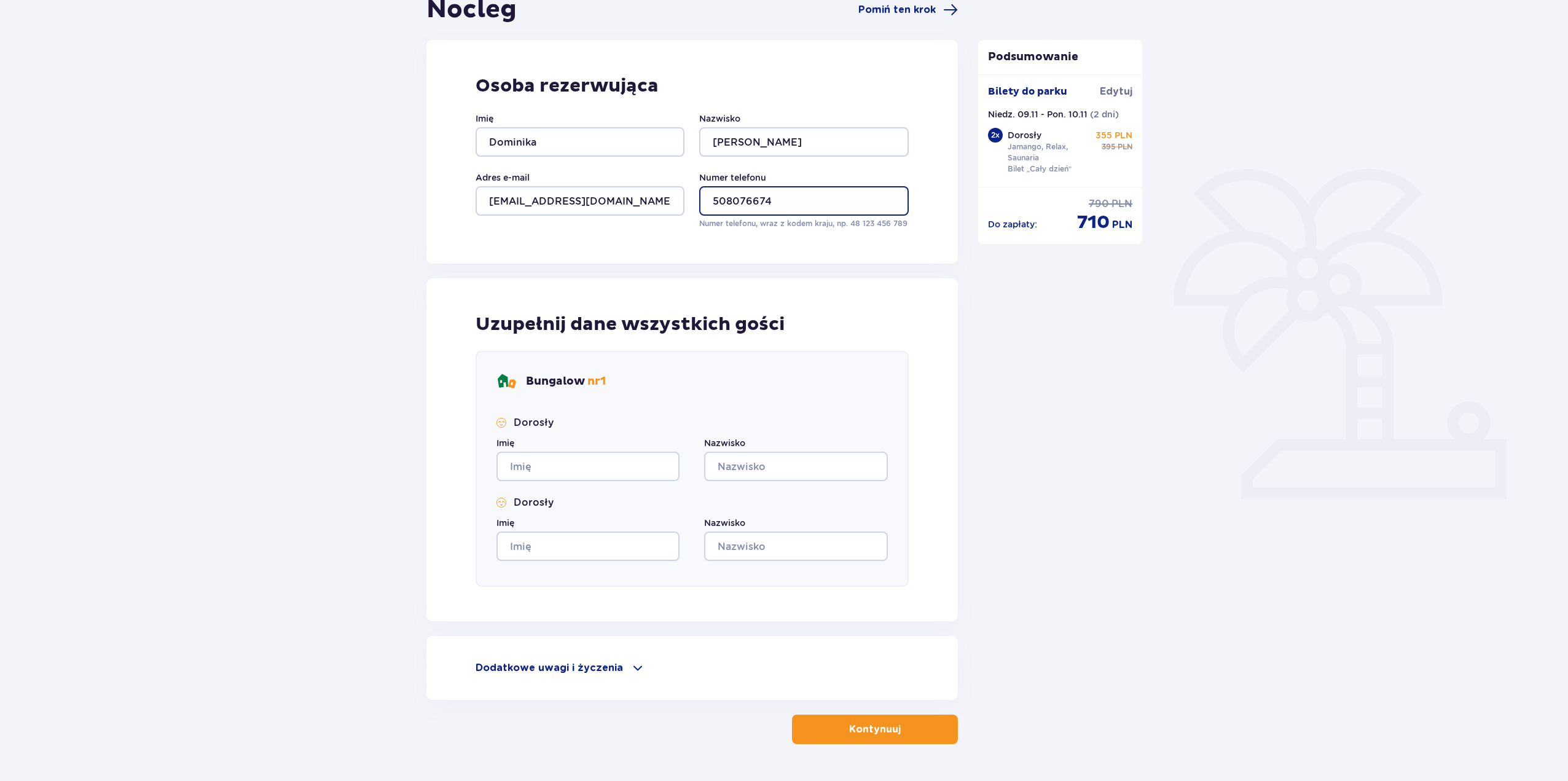
scroll to position [173, 0]
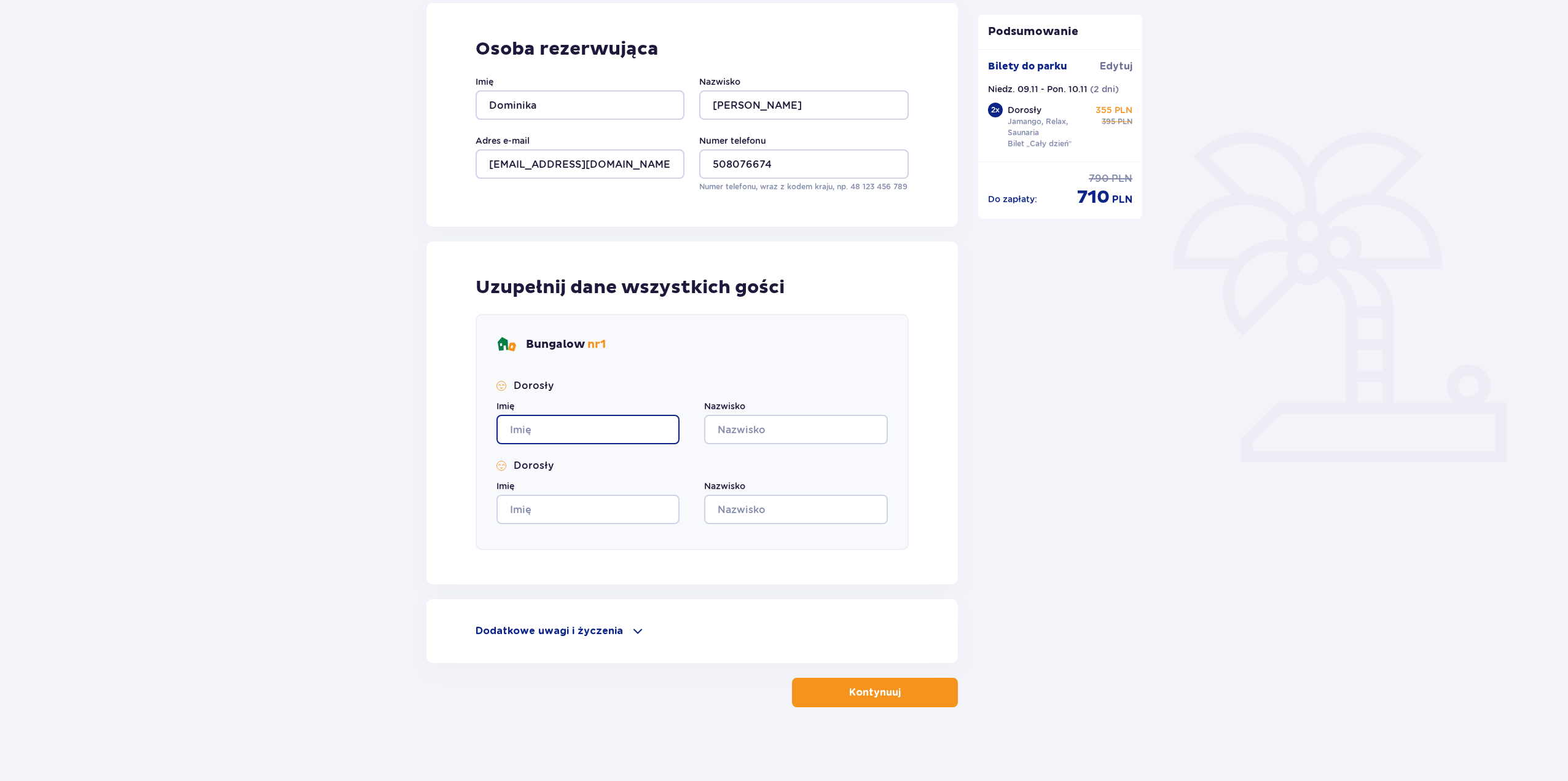
click at [559, 431] on input "Imię" at bounding box center [587, 429] width 183 height 30
type input "x"
click at [783, 446] on div "Dorosły Imię x Nazwisko Dorosły Imię Nazwisko" at bounding box center [692, 452] width 392 height 145
drag, startPoint x: 784, startPoint y: 426, endPoint x: 780, endPoint y: 441, distance: 15.5
click at [784, 426] on input "Nazwisko" at bounding box center [796, 429] width 183 height 30
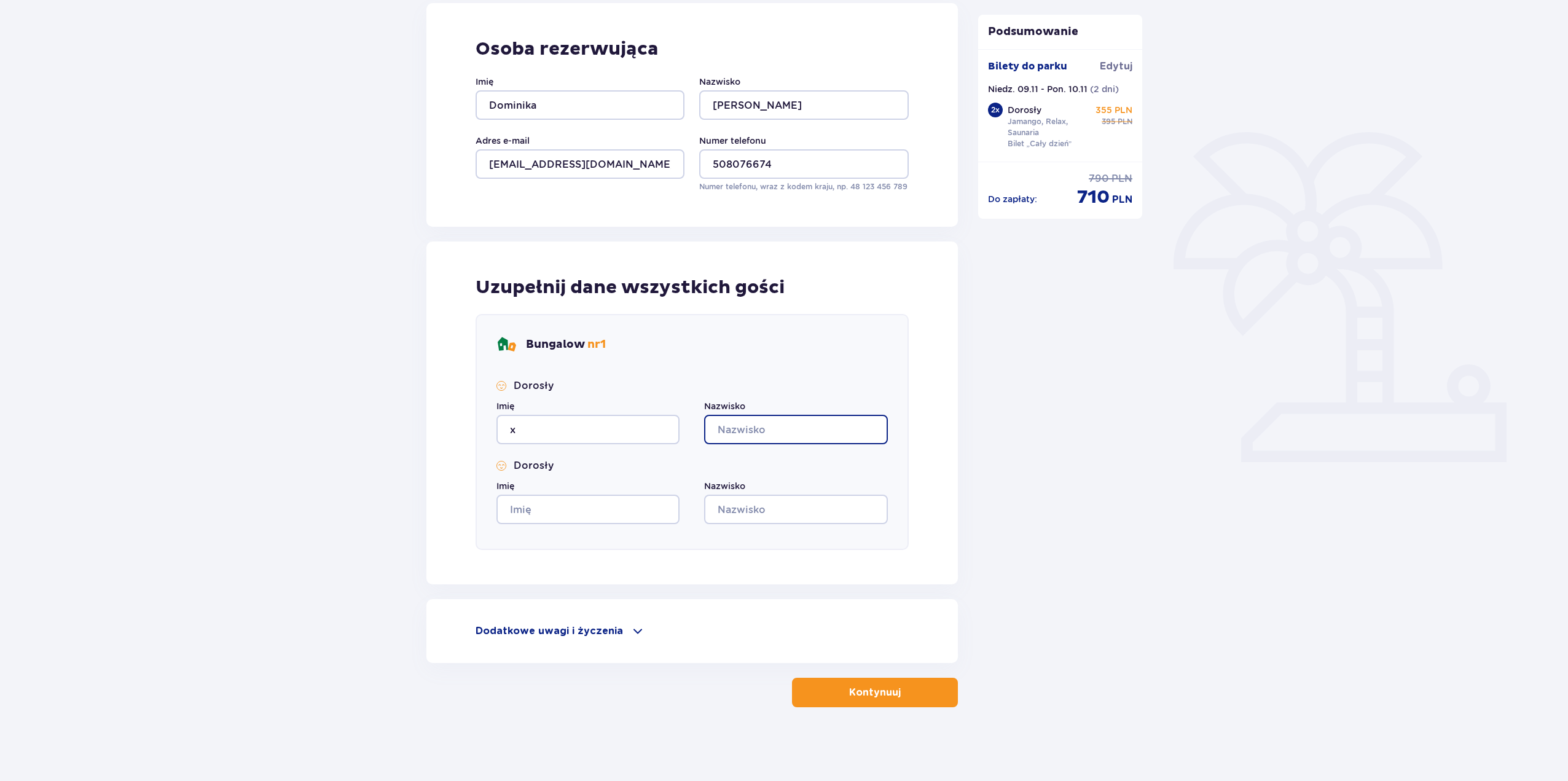
type input "x"
click at [572, 516] on input "Imię" at bounding box center [587, 509] width 183 height 30
type input "x"
click at [770, 512] on input "Nazwisko" at bounding box center [796, 509] width 183 height 30
type input "x"
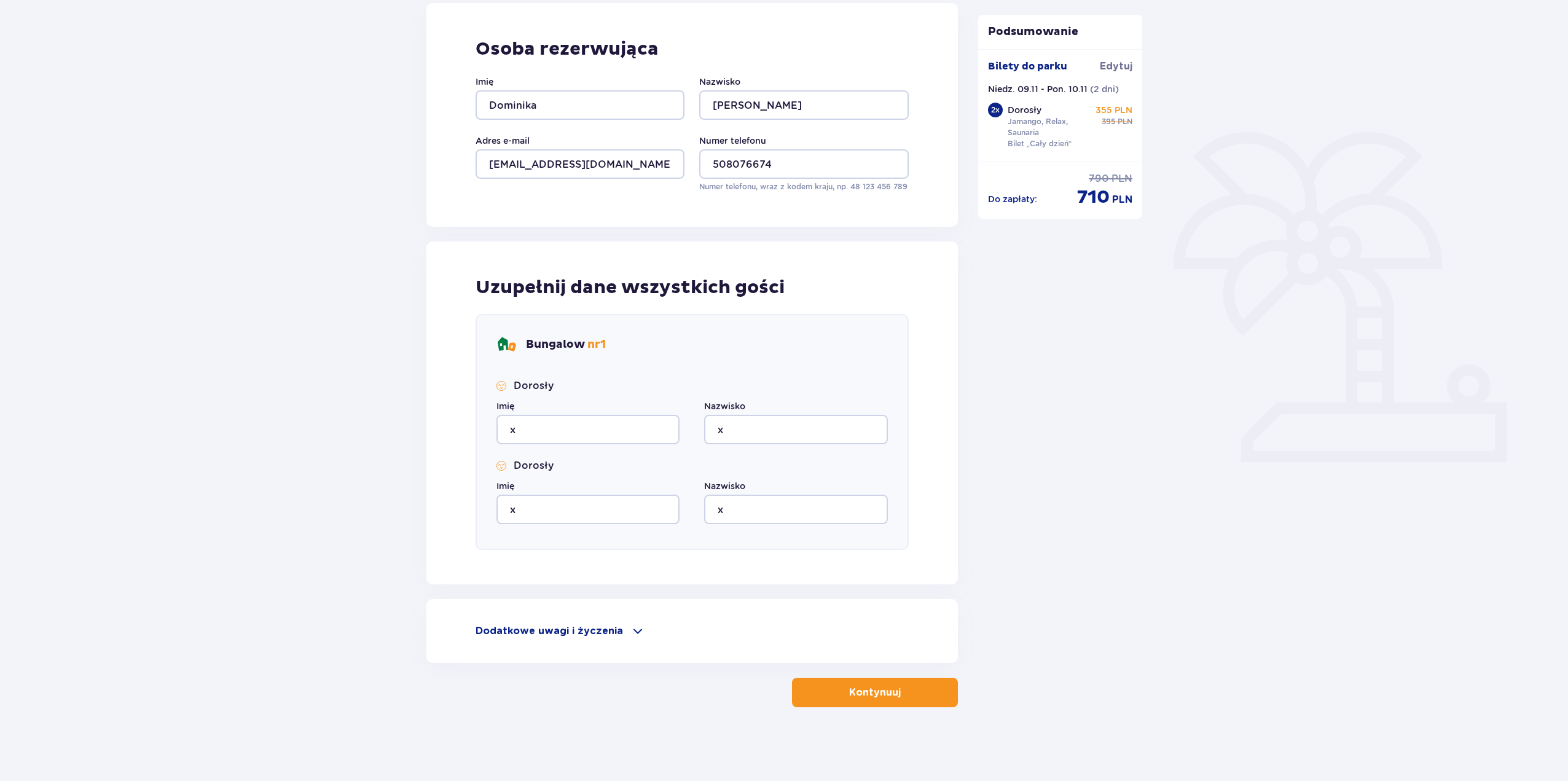
click at [877, 693] on p "Kontynuuj" at bounding box center [874, 692] width 51 height 14
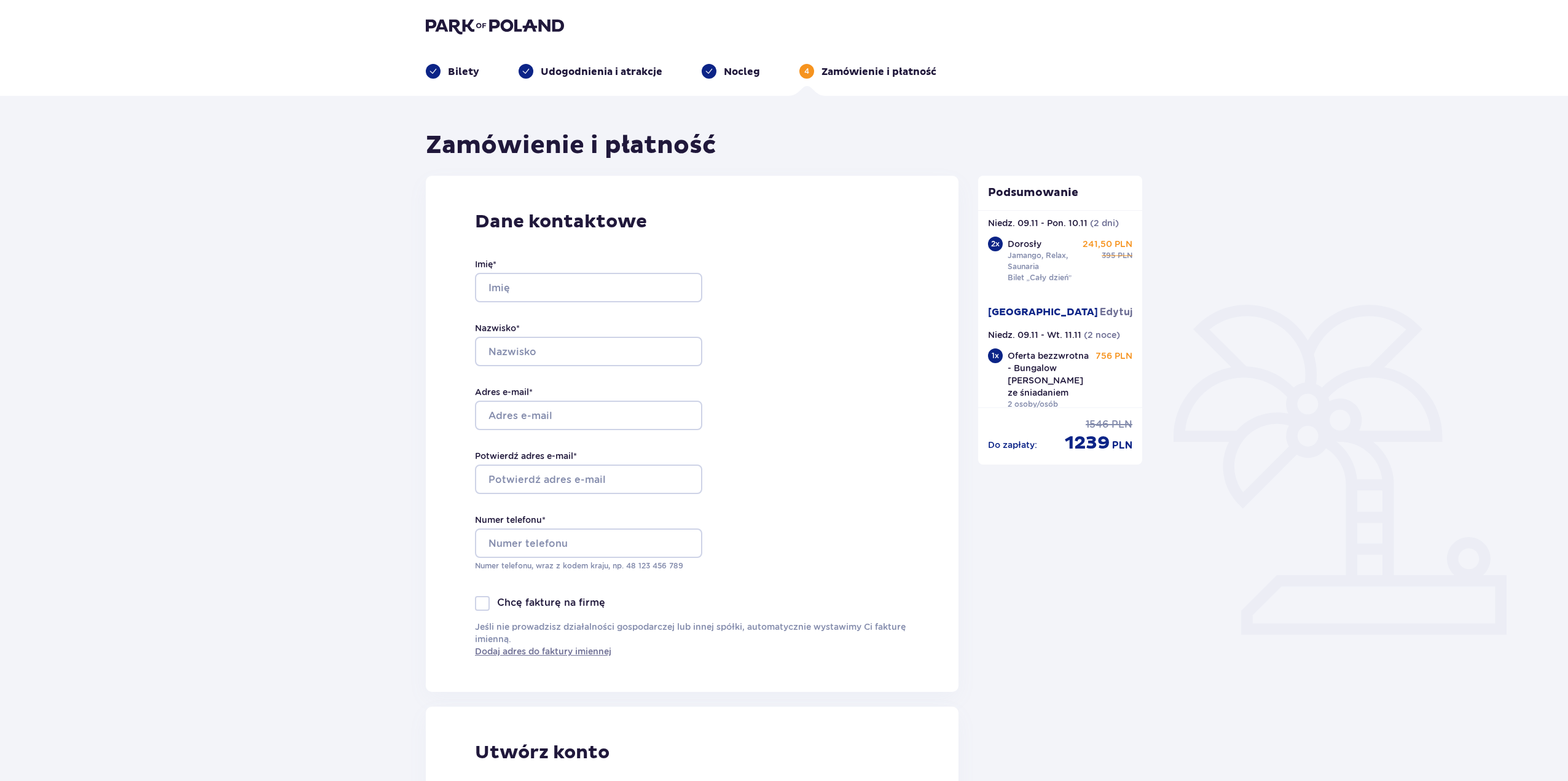
scroll to position [54, 0]
